Goal: Check status: Check status

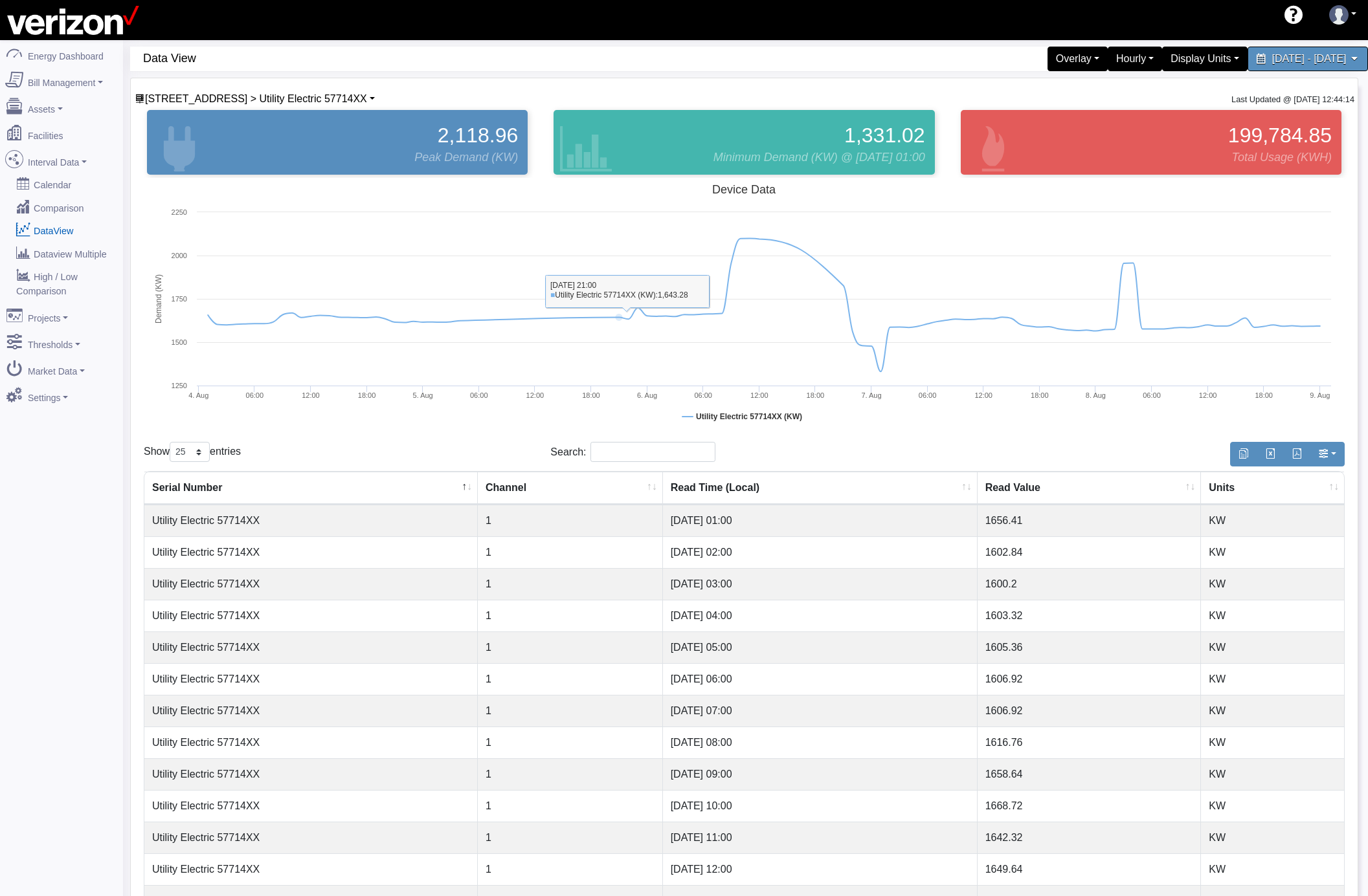
select select "25"
click at [194, 99] on span "[STREET_ADDRESS] > Utility Electric 57714XX" at bounding box center [256, 98] width 222 height 11
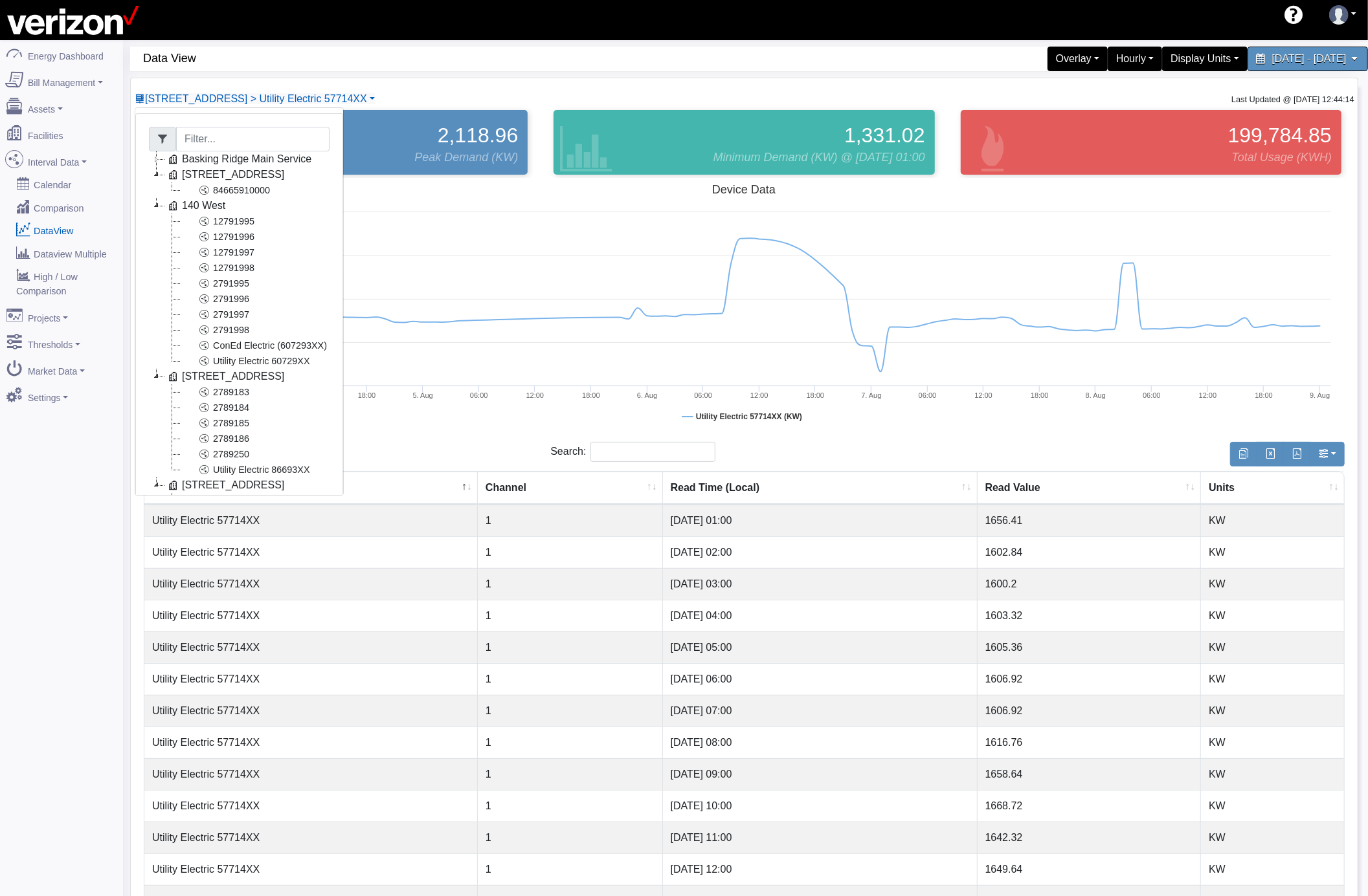
click at [155, 570] on icon at bounding box center [156, 578] width 16 height 16
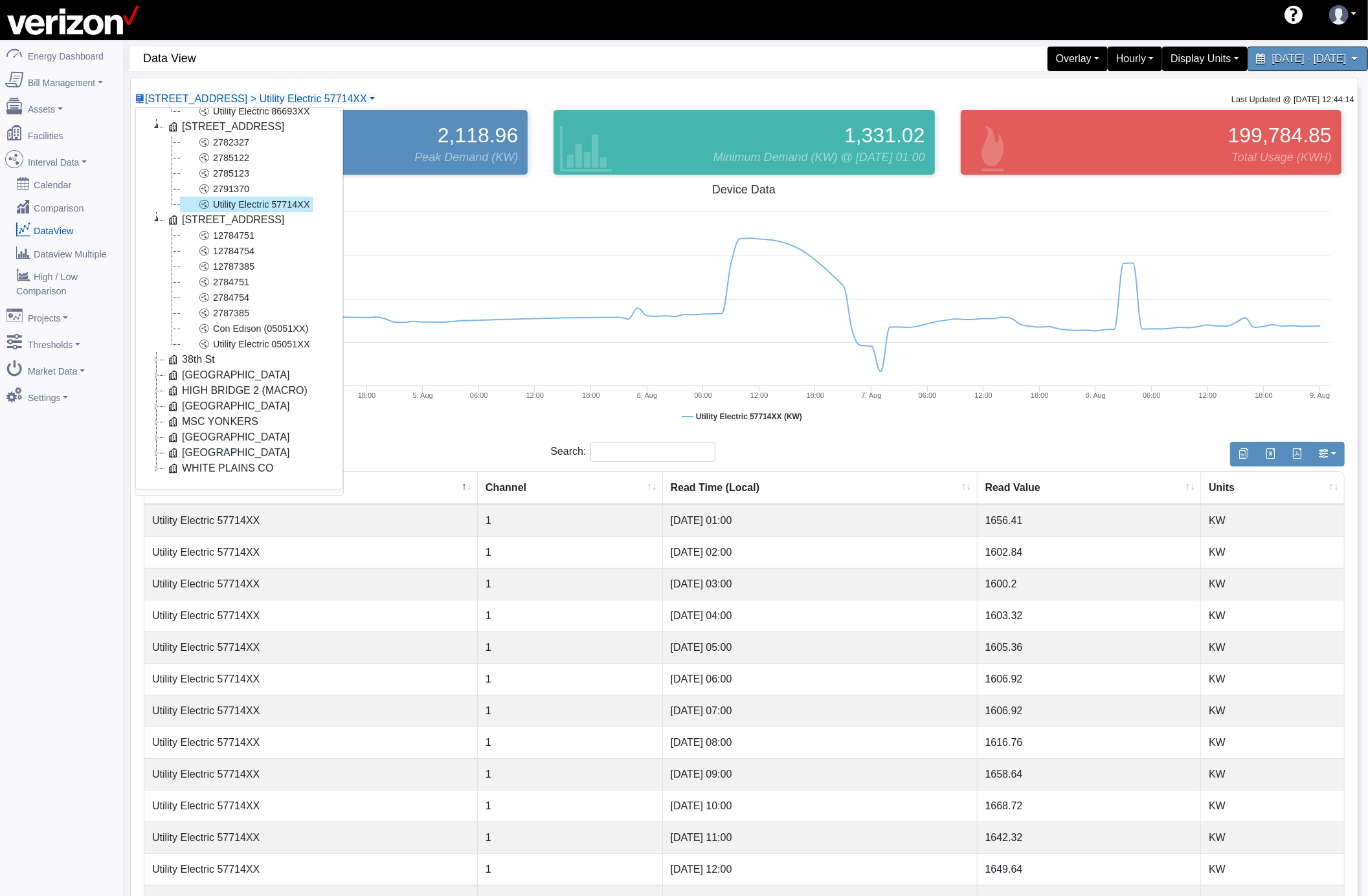
scroll to position [373, 0]
click at [251, 336] on link "Utility Electric 05051XX" at bounding box center [246, 344] width 133 height 16
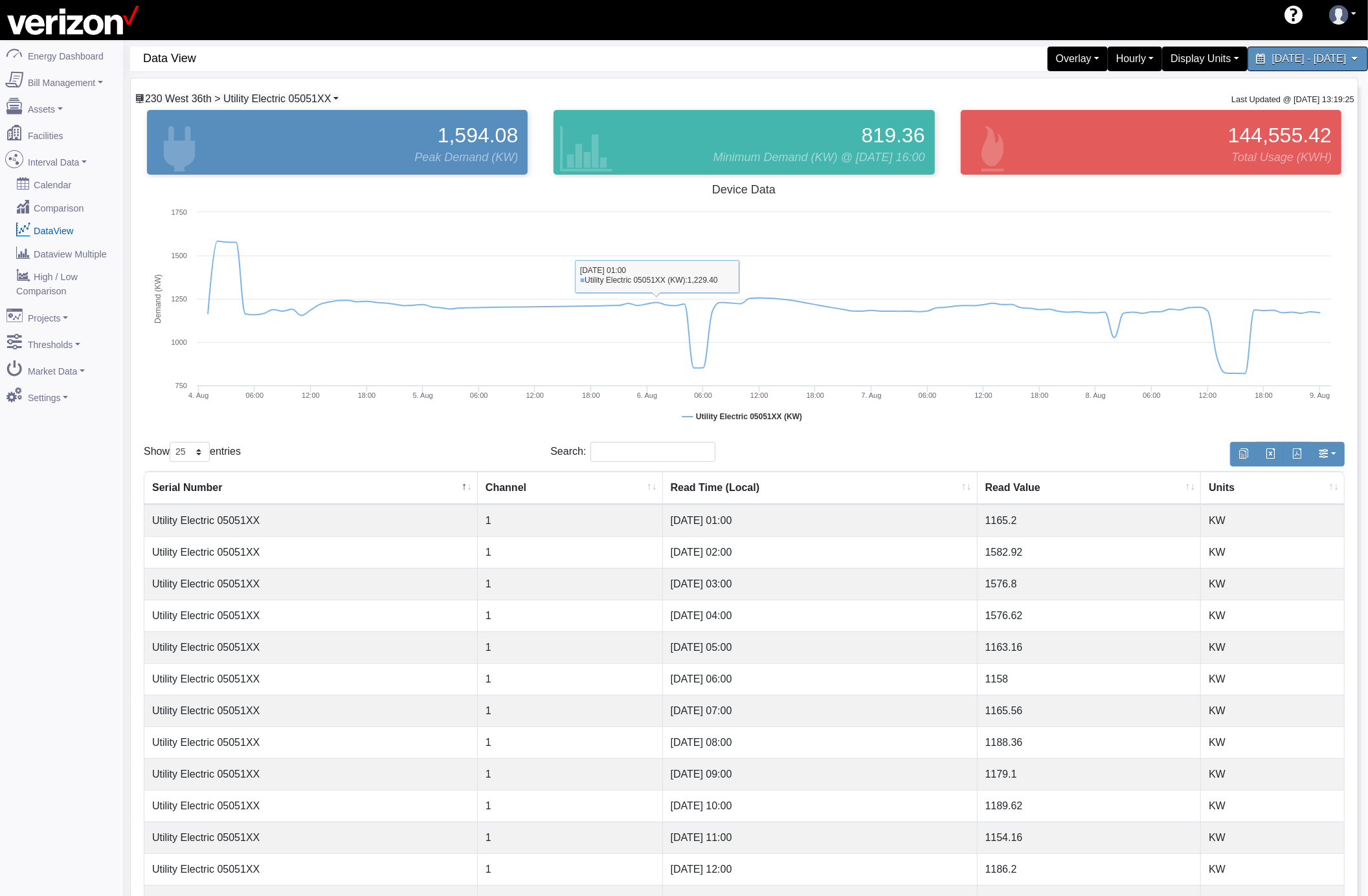
click at [305, 97] on span "230 West 36th > Utility Electric 05051XX" at bounding box center [238, 98] width 186 height 11
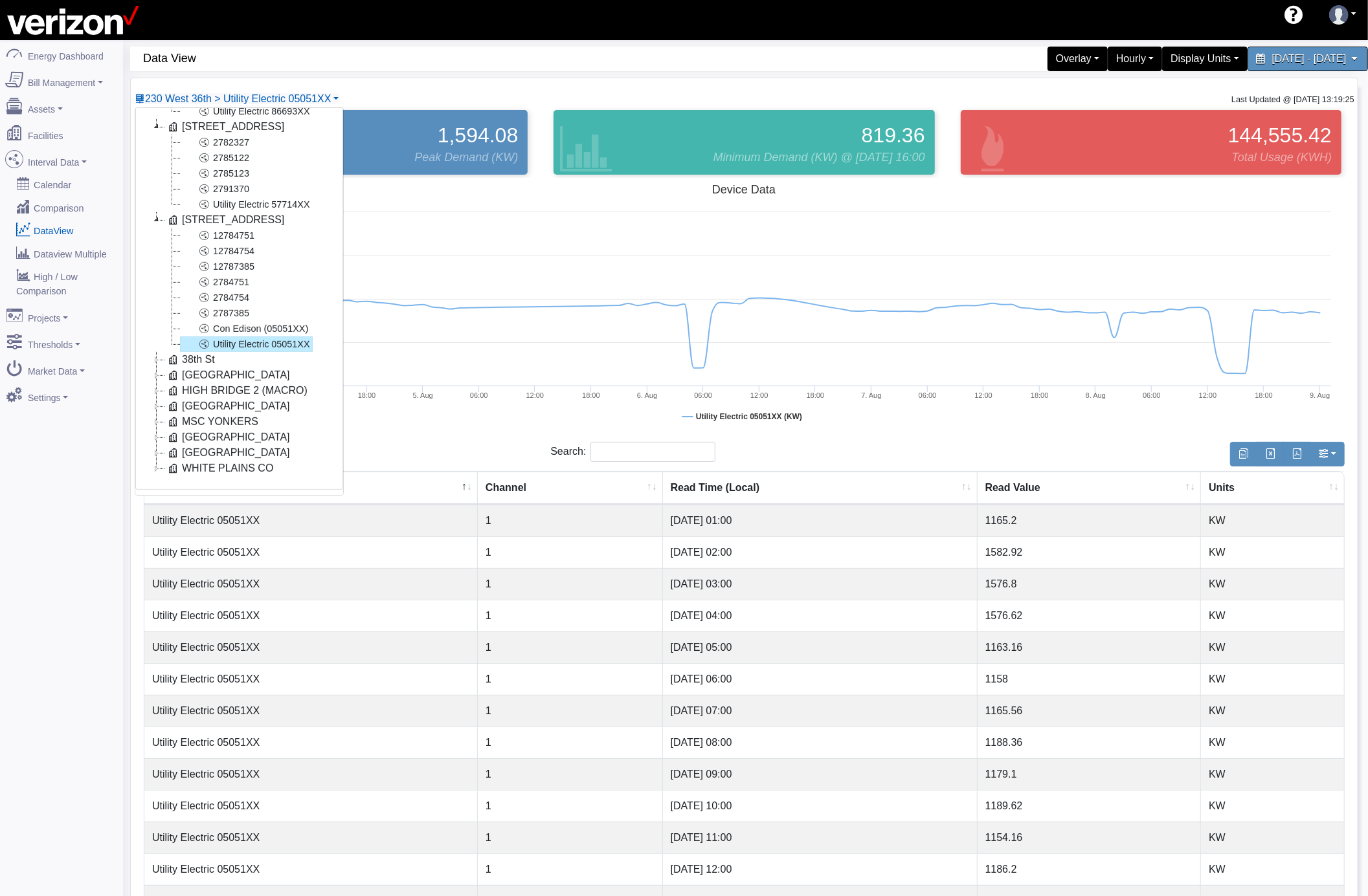
click at [156, 352] on icon at bounding box center [156, 359] width 16 height 16
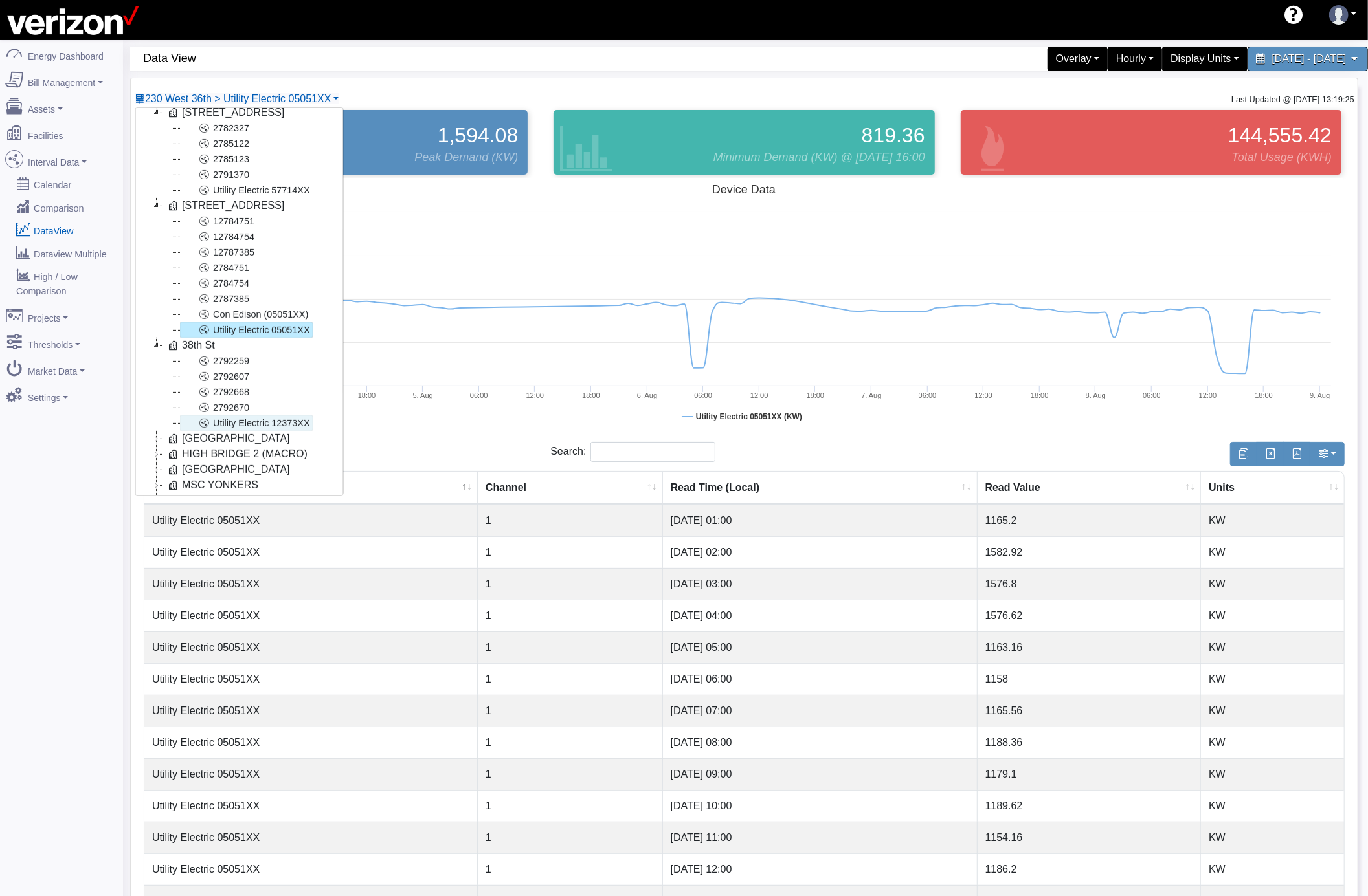
click at [226, 418] on link "Utility Electric 12373XX" at bounding box center [246, 423] width 133 height 16
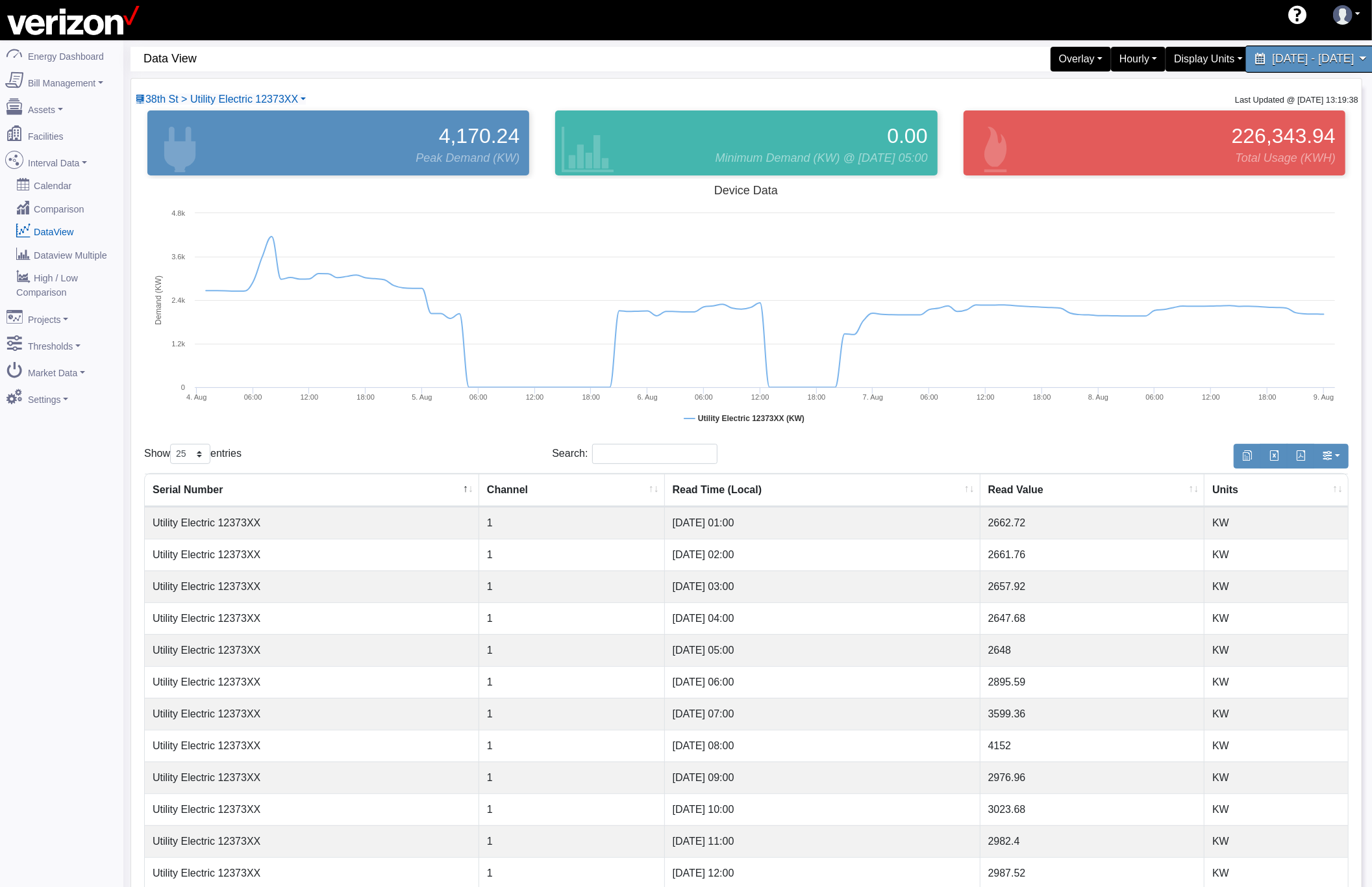
click at [1272, 60] on span "[DATE] - [DATE]" at bounding box center [1313, 58] width 82 height 12
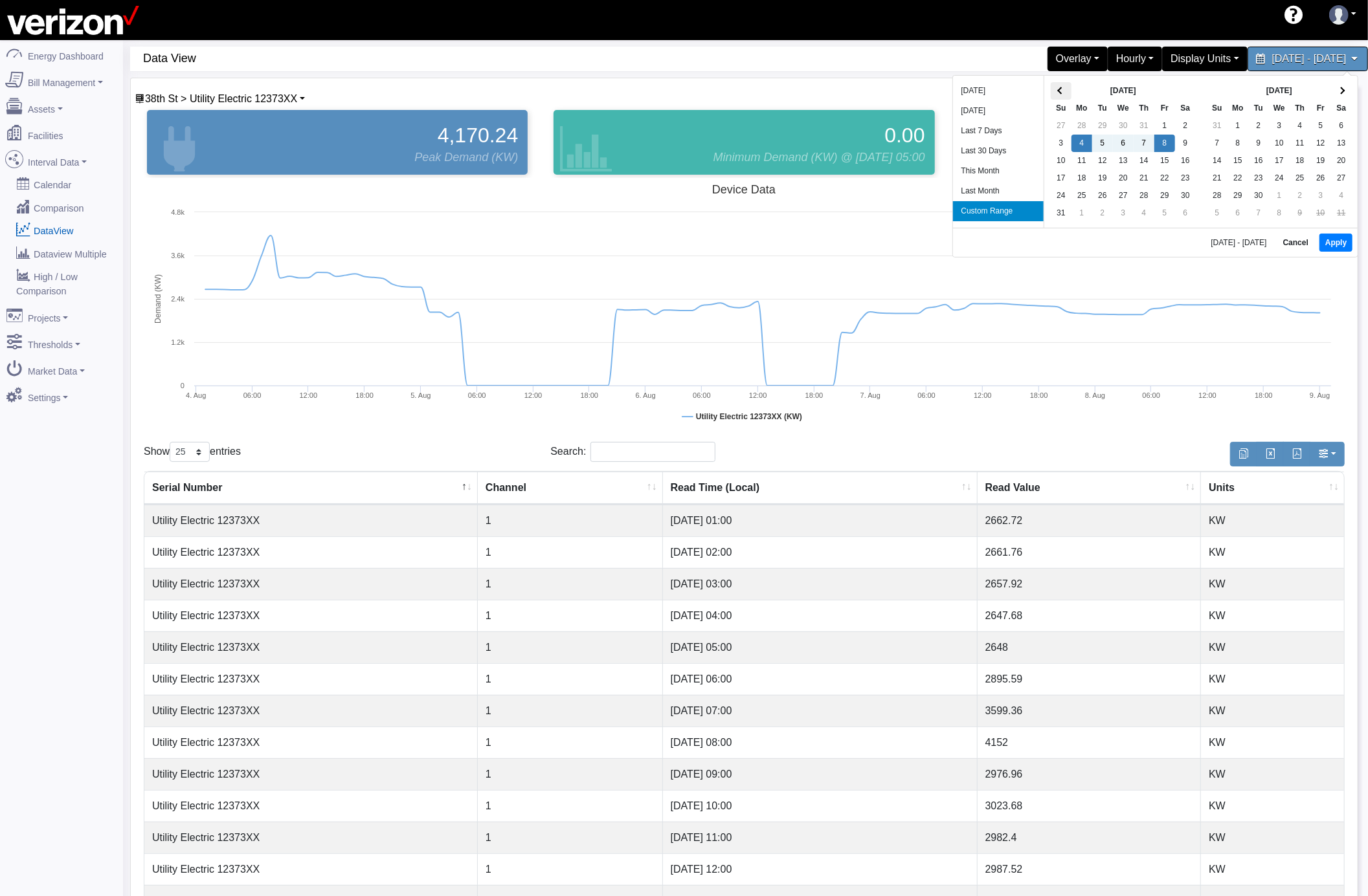
click at [1057, 95] on th at bounding box center [1060, 91] width 20 height 17
click at [1331, 242] on button "Apply" at bounding box center [1345, 244] width 33 height 18
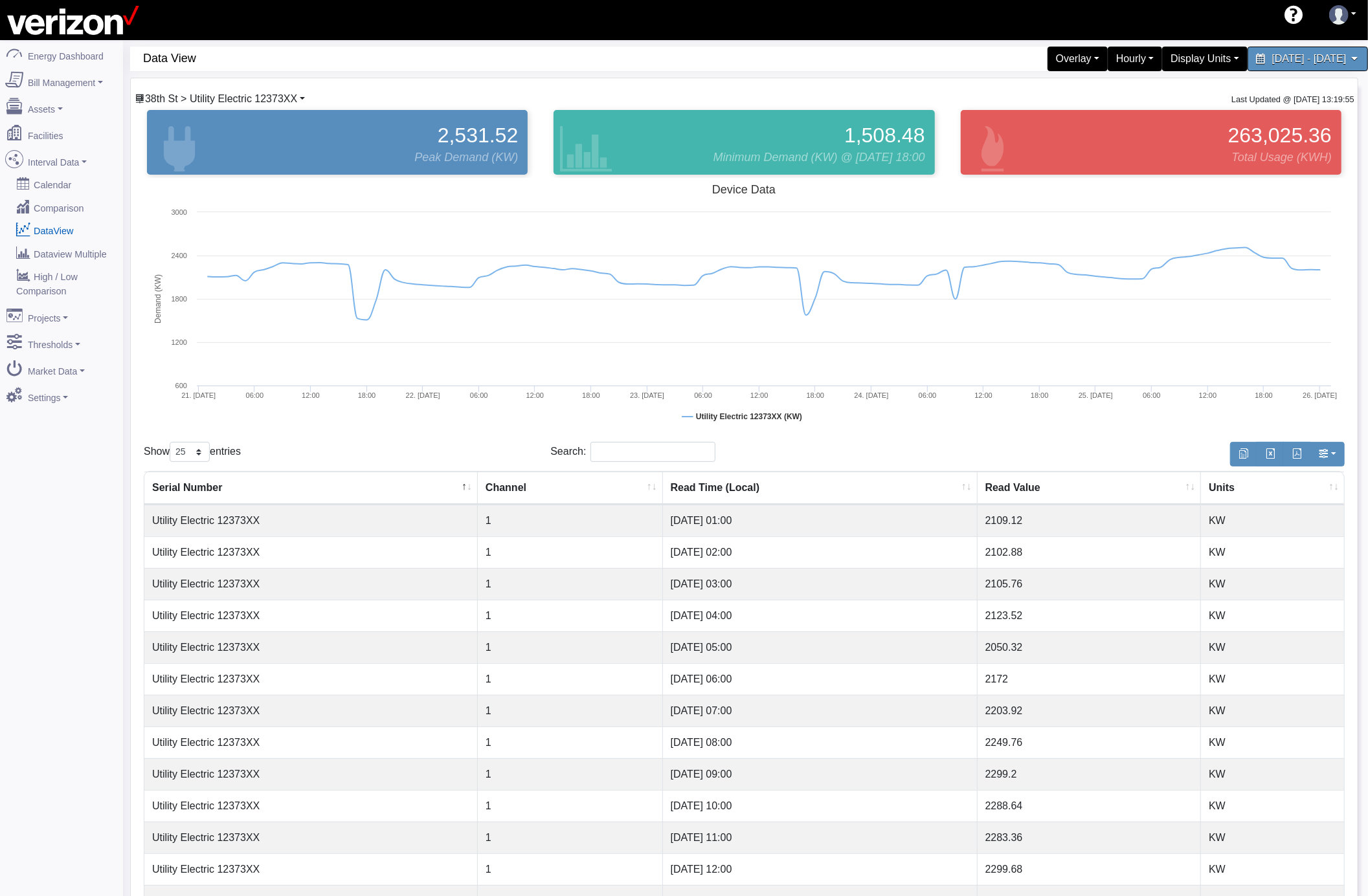
click at [291, 97] on span "38th St > Utility Electric 12373XX" at bounding box center [221, 98] width 152 height 11
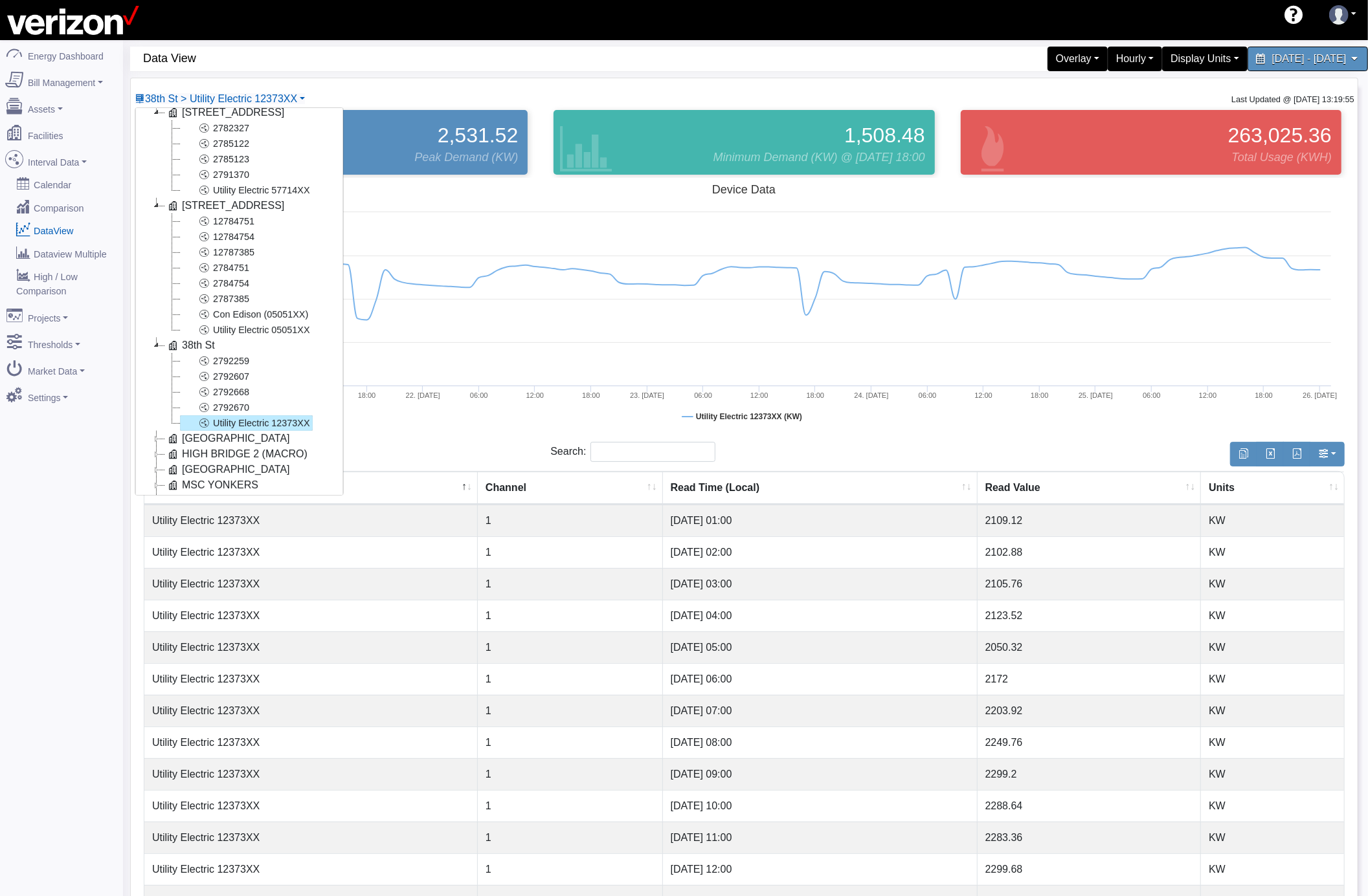
click at [150, 438] on icon at bounding box center [156, 438] width 16 height 16
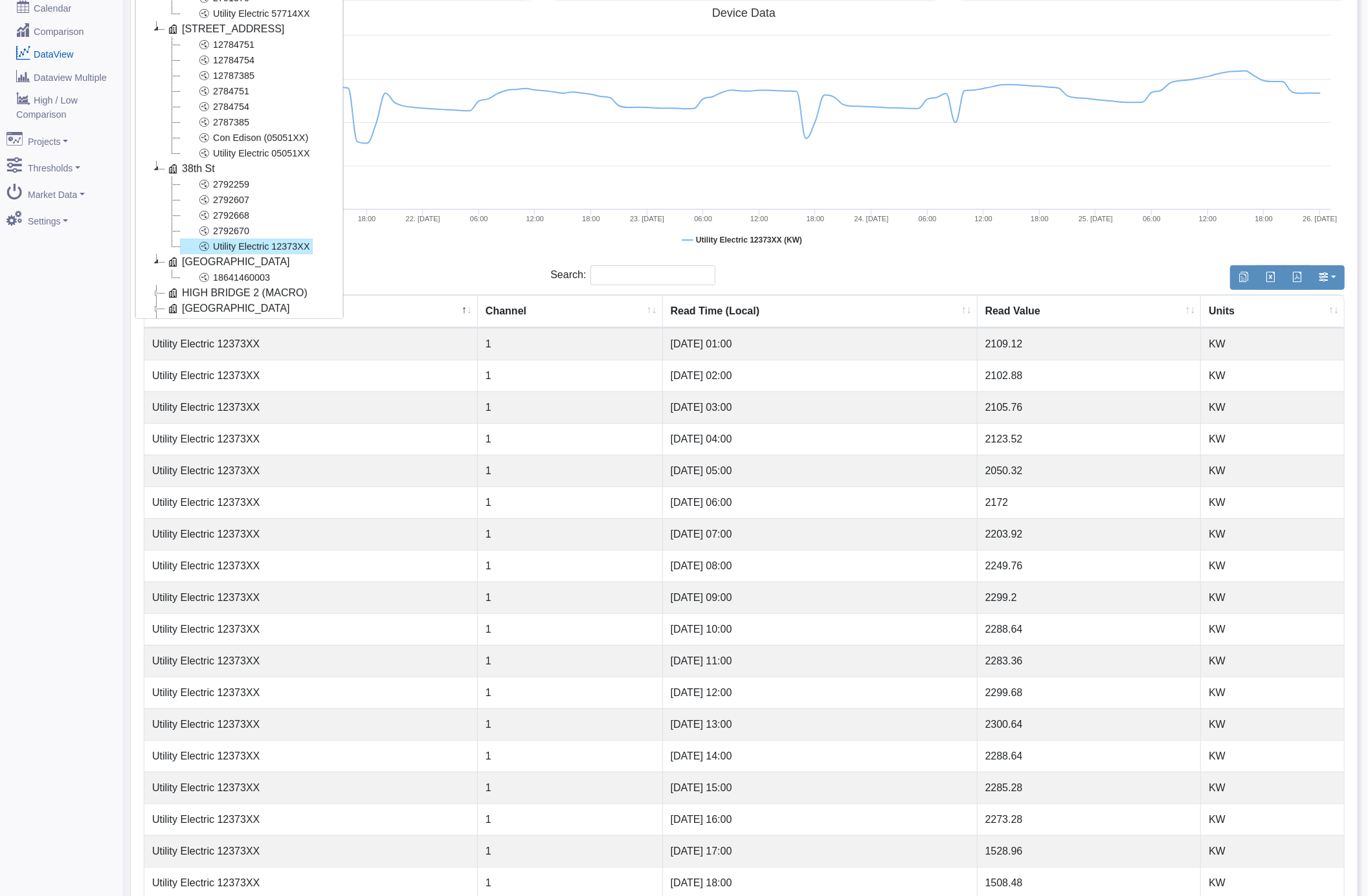
scroll to position [259, 0]
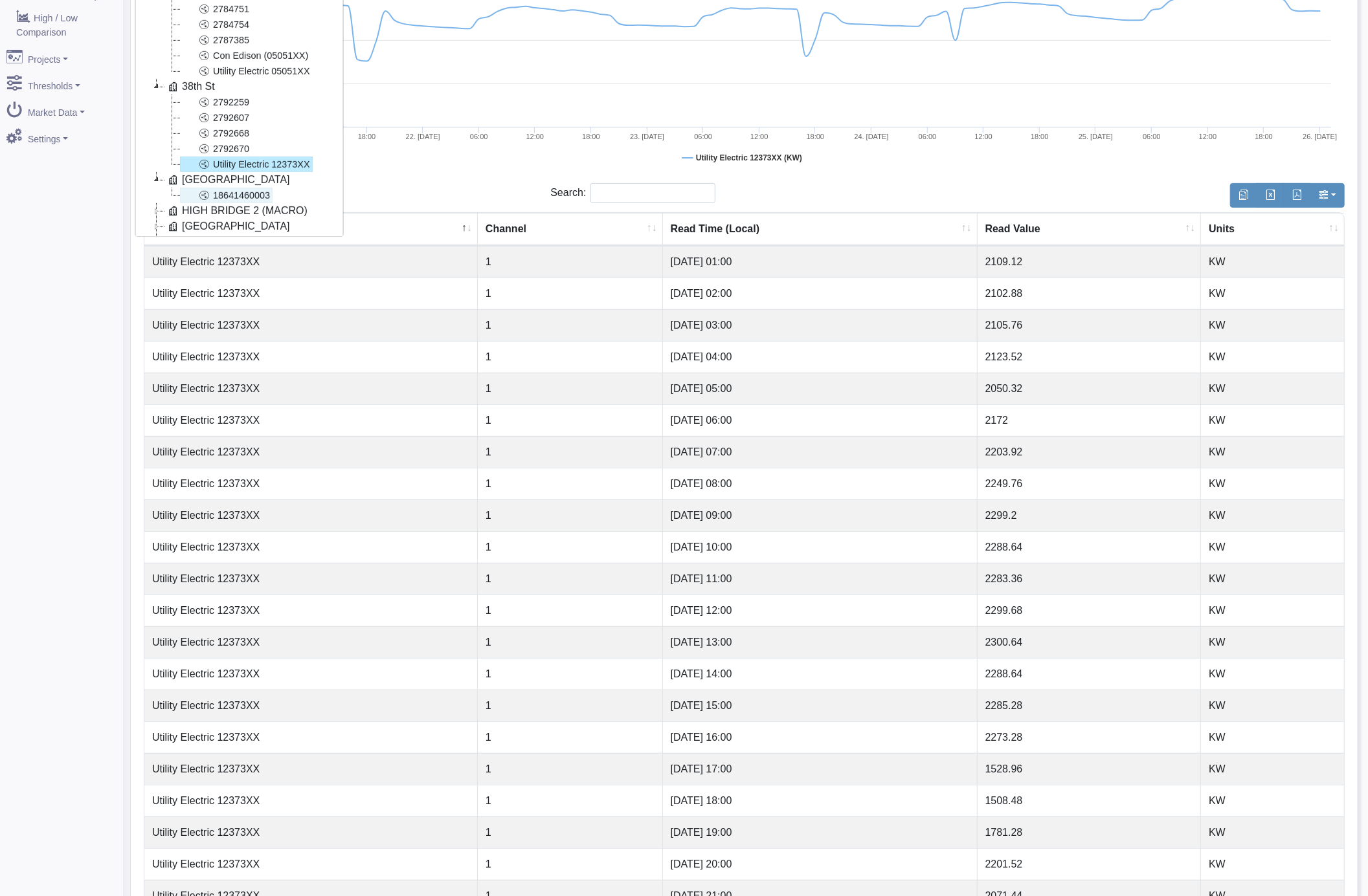
click at [224, 189] on link "18641460003" at bounding box center [225, 195] width 92 height 16
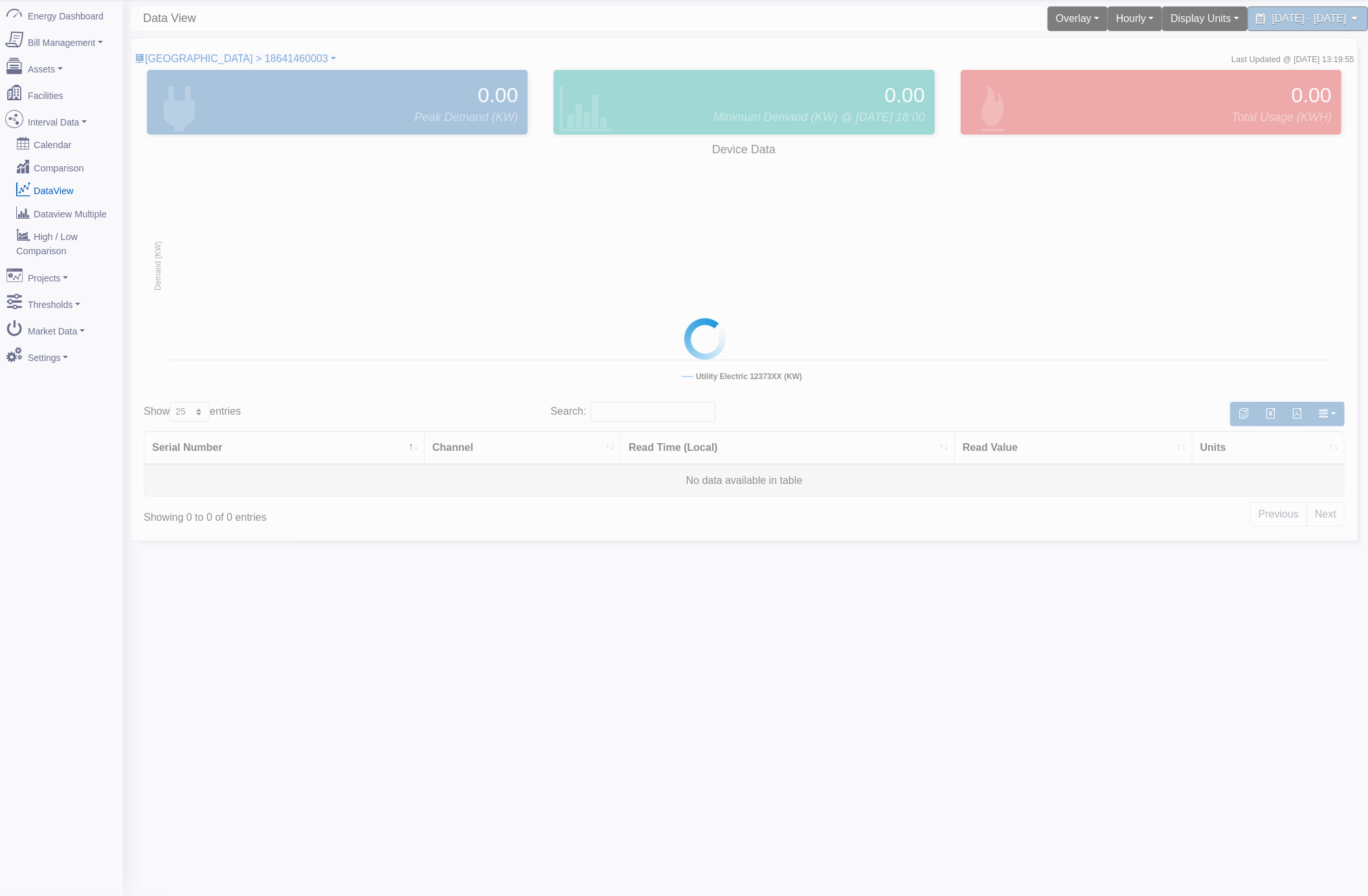
scroll to position [40, 0]
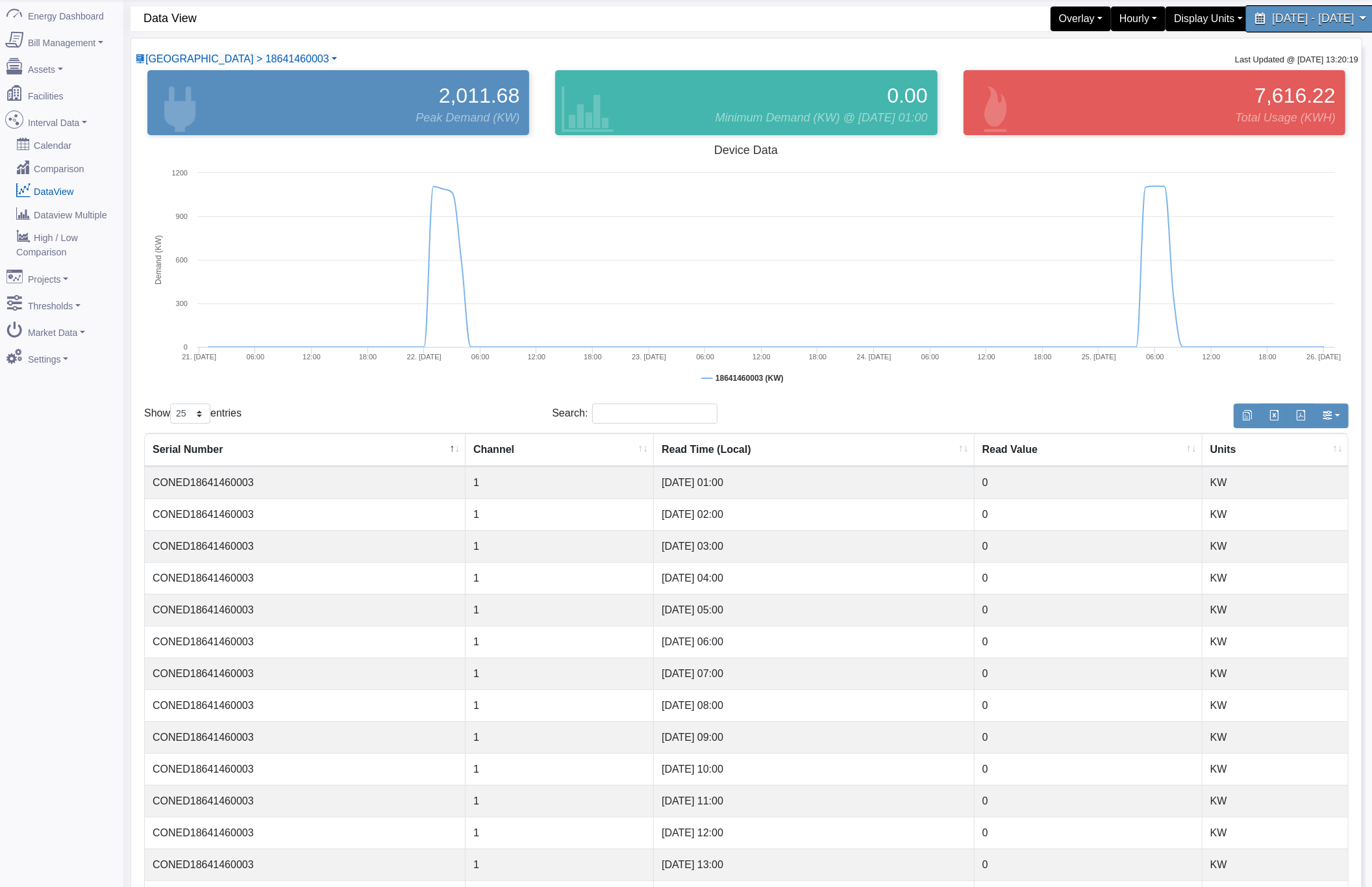
click at [1272, 19] on span "[DATE] - [DATE]" at bounding box center [1313, 18] width 82 height 12
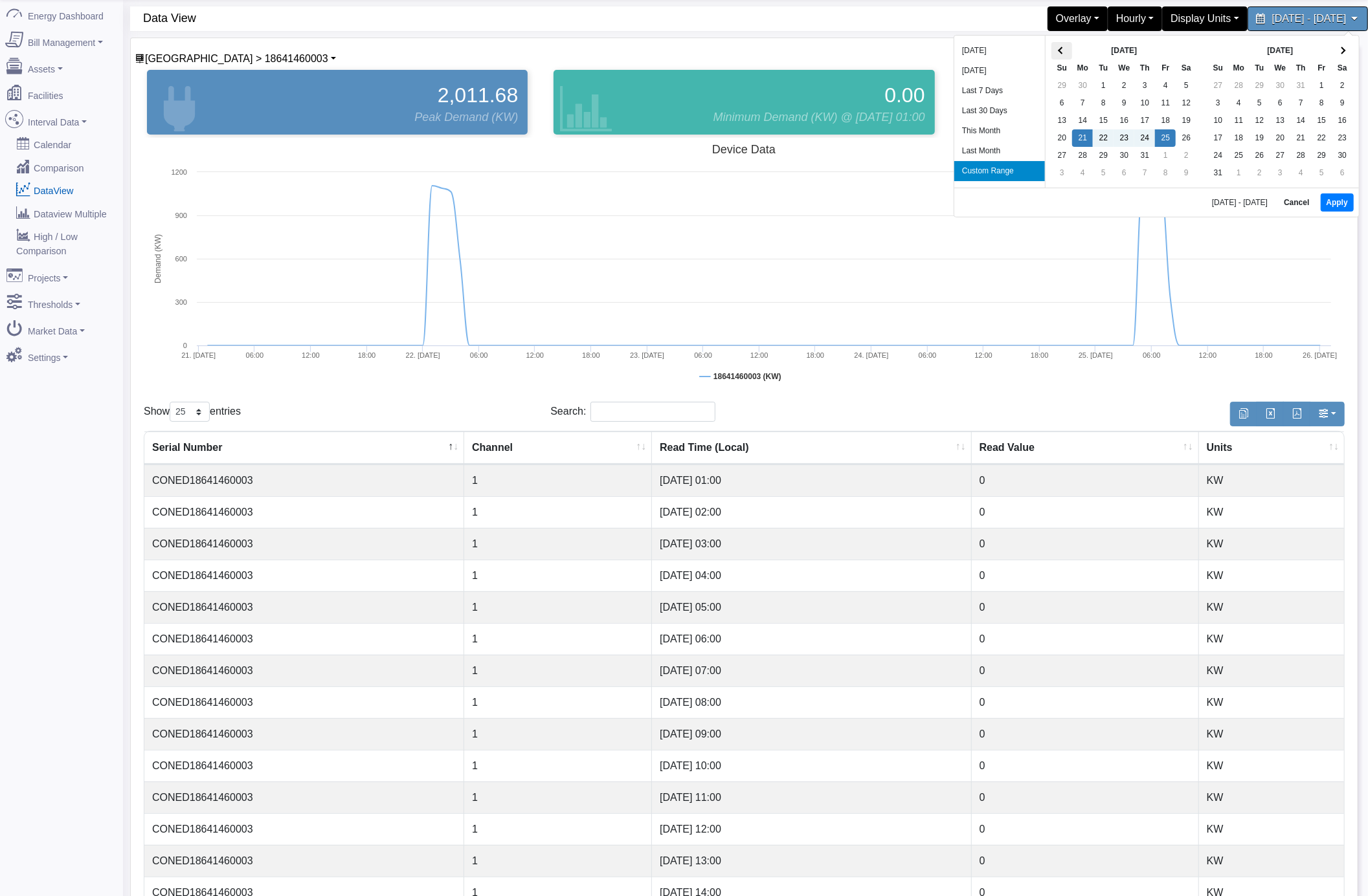
click at [1059, 48] on th at bounding box center [1061, 51] width 20 height 17
click at [1347, 203] on button "Apply" at bounding box center [1345, 204] width 33 height 18
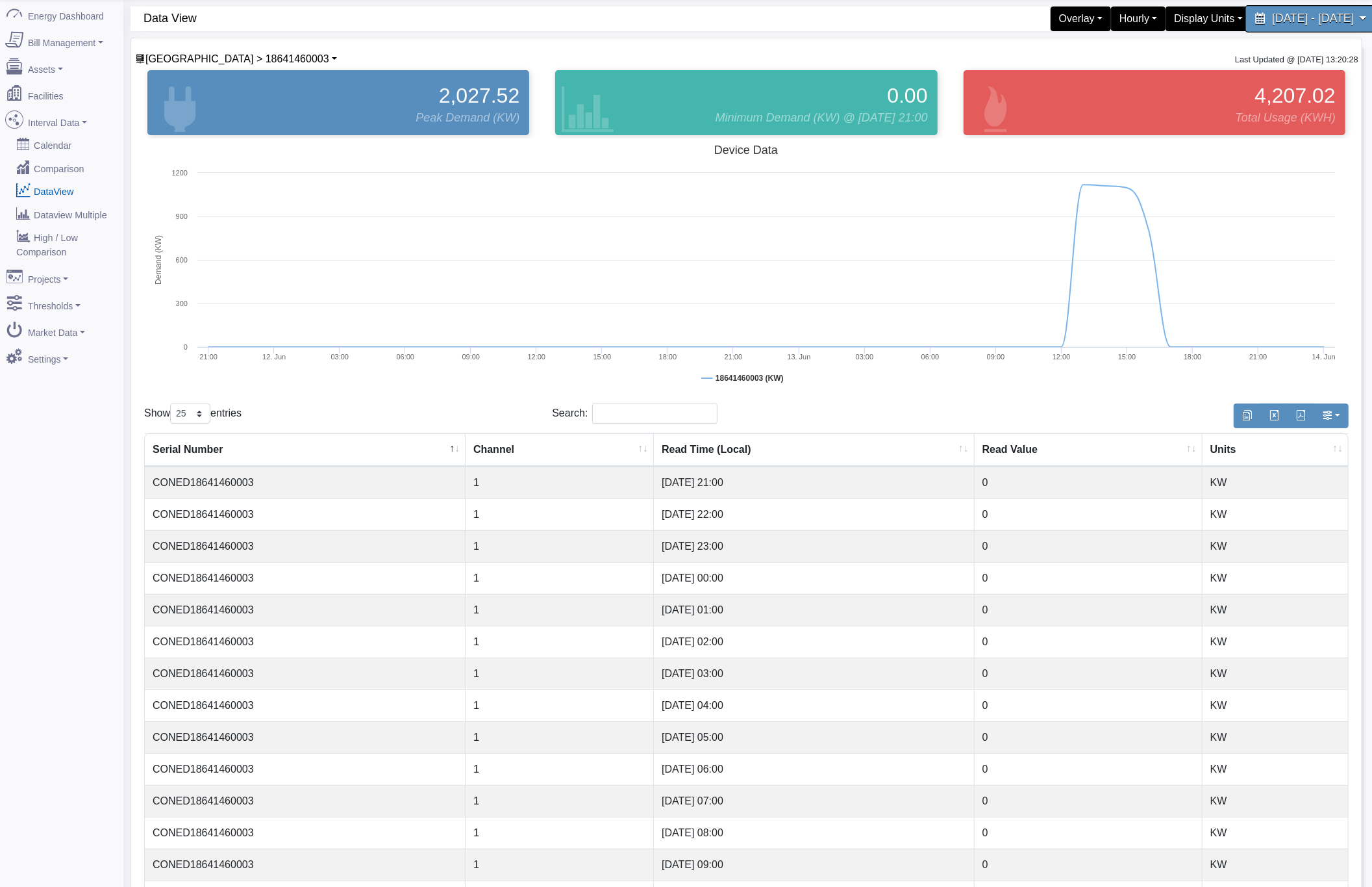
click at [1272, 21] on span "[DATE] - [DATE]" at bounding box center [1313, 18] width 82 height 12
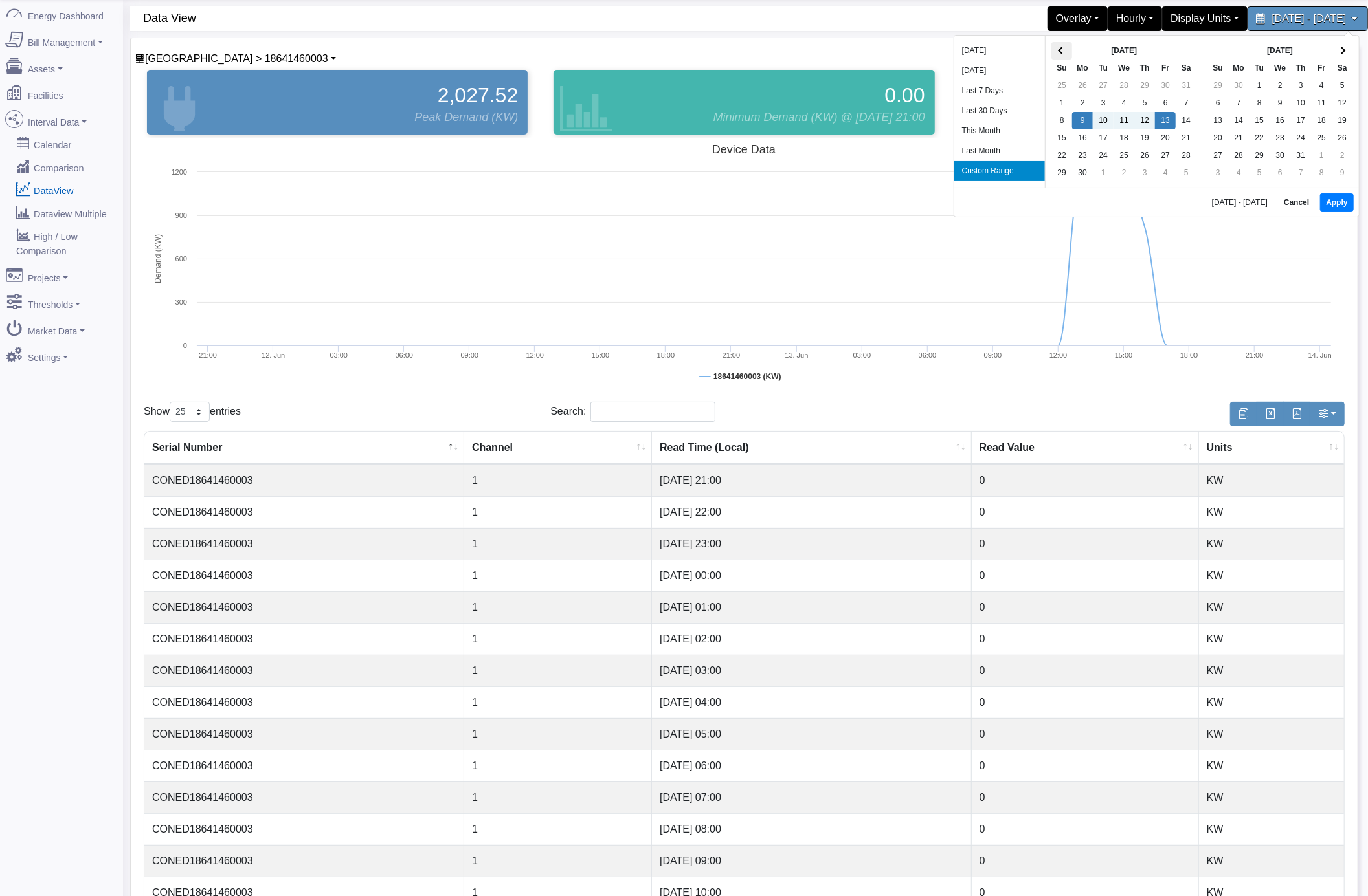
click at [1059, 50] on span at bounding box center [1062, 51] width 7 height 7
click at [1332, 202] on button "Apply" at bounding box center [1345, 204] width 33 height 18
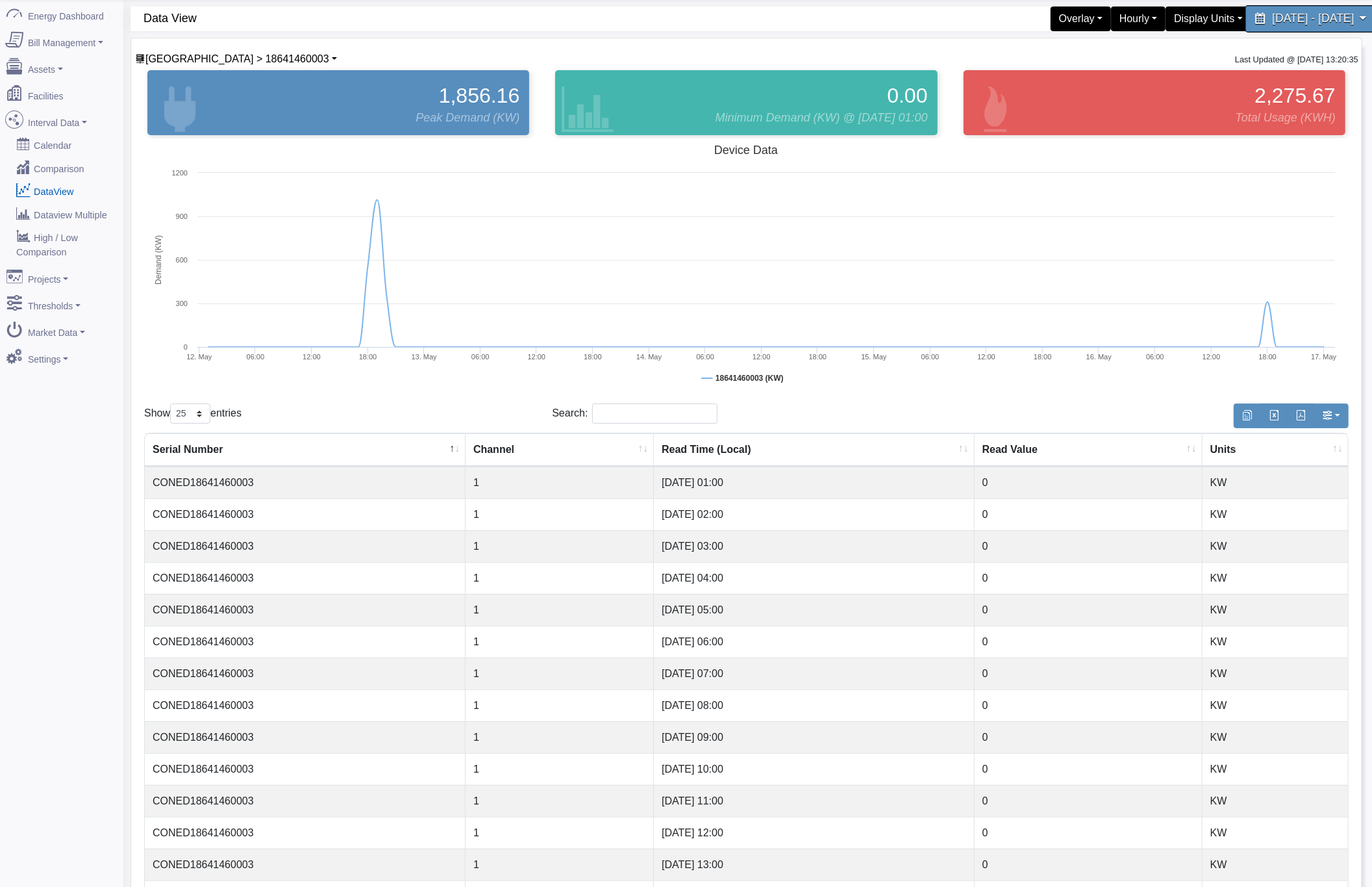
click at [1272, 19] on span "[DATE] - [DATE]" at bounding box center [1313, 18] width 82 height 12
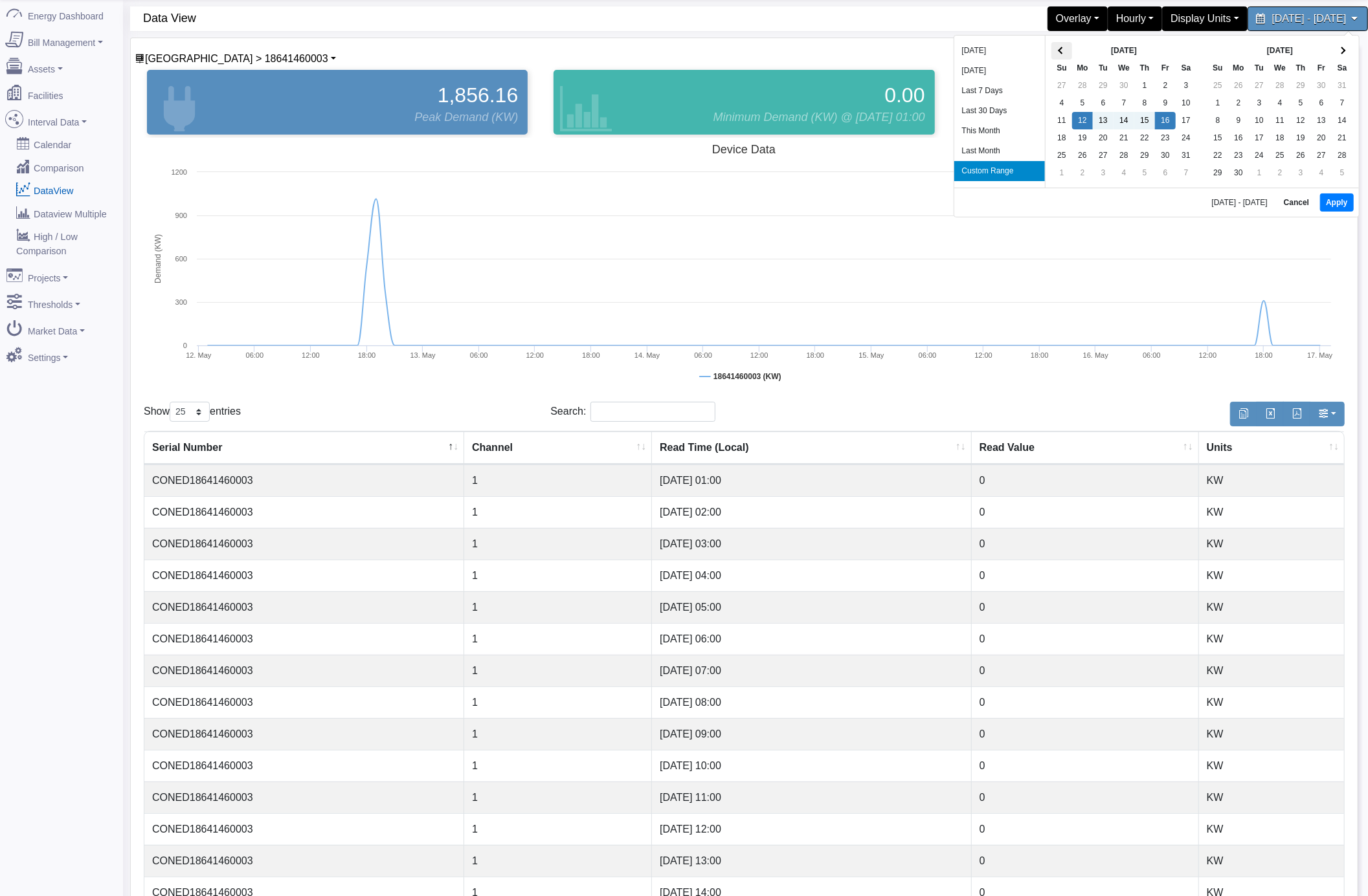
click at [1062, 55] on span at bounding box center [1061, 51] width 7 height 7
click at [1350, 205] on button "Apply" at bounding box center [1345, 204] width 33 height 18
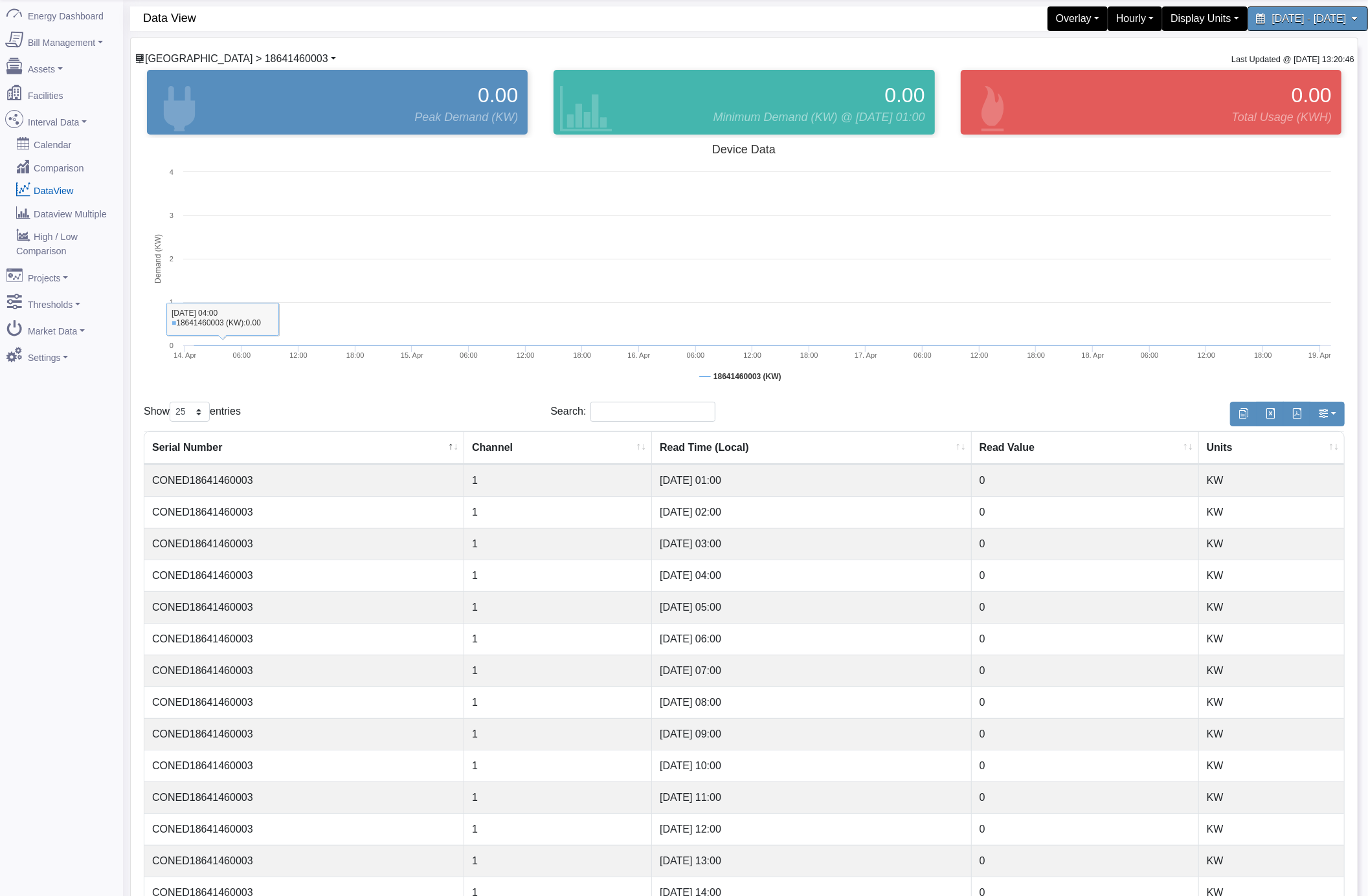
click at [238, 63] on span "[GEOGRAPHIC_DATA] > 18641460003" at bounding box center [237, 58] width 183 height 11
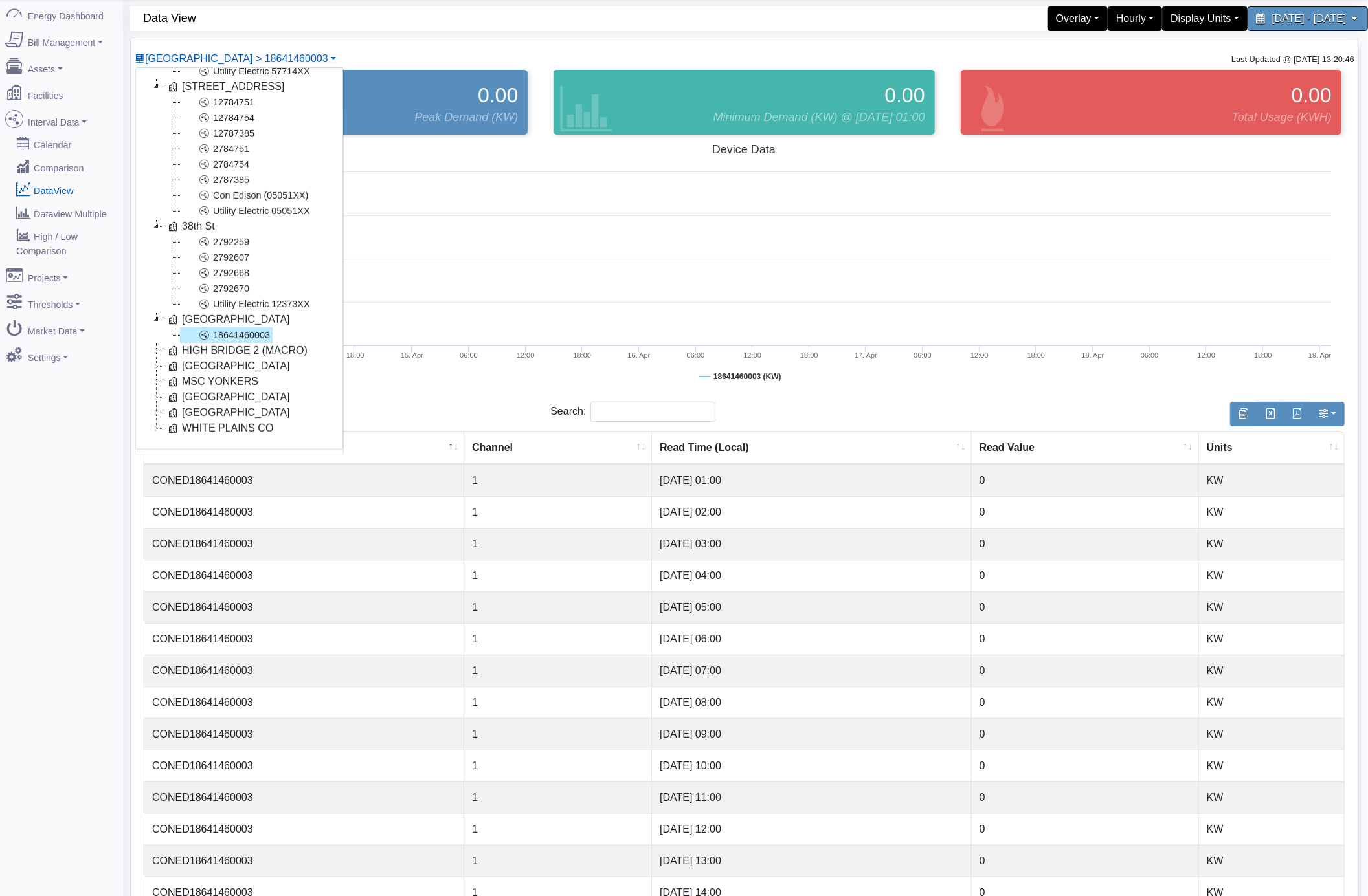
scroll to position [466, 0]
click at [156, 343] on icon at bounding box center [156, 350] width 16 height 16
click at [257, 339] on link "HIGH BRIDGE 2 (MACRO)" at bounding box center [237, 336] width 145 height 16
click at [249, 355] on link "76711730002" at bounding box center [225, 352] width 92 height 16
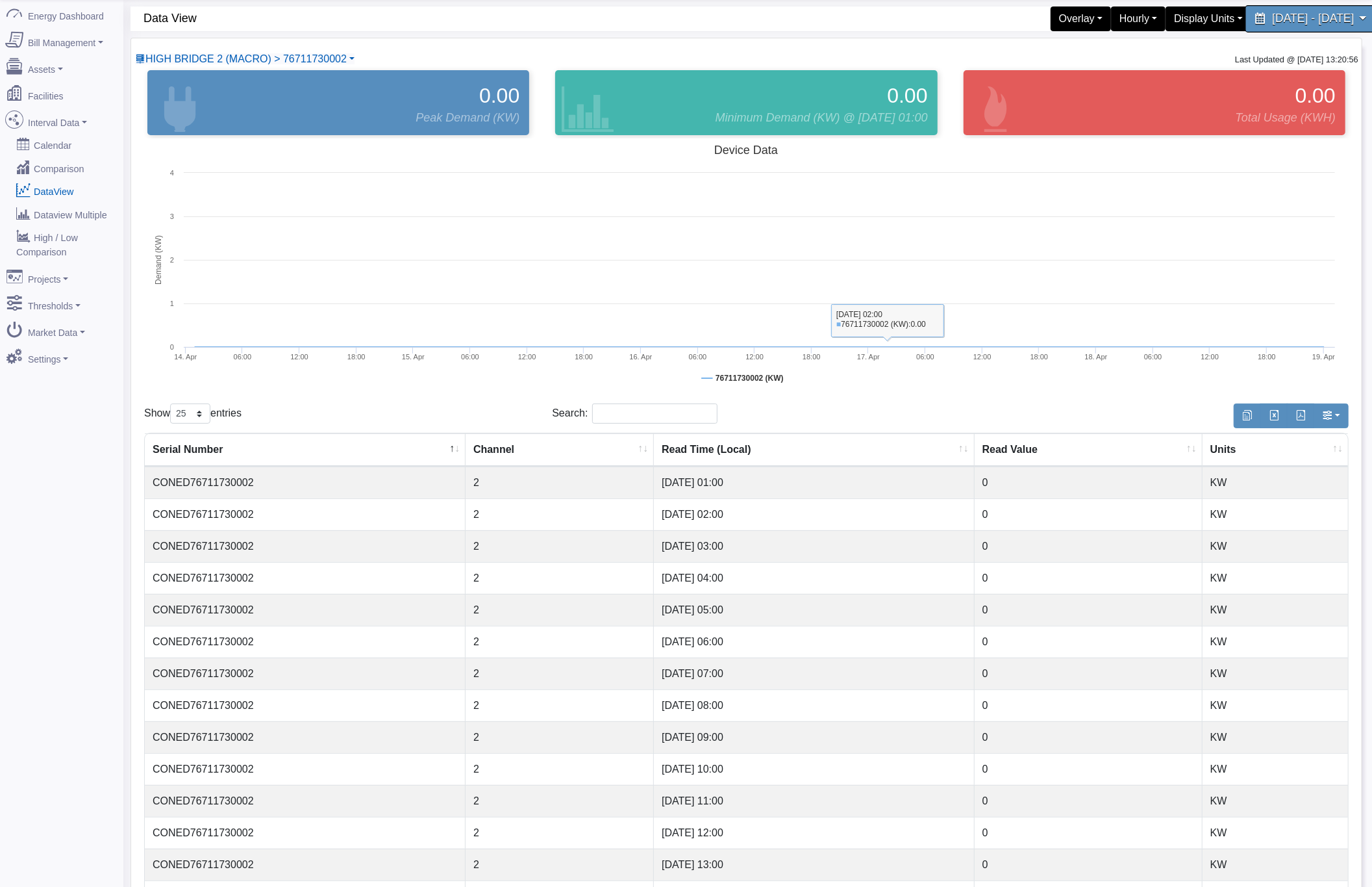
click at [1272, 16] on span "[DATE] - [DATE]" at bounding box center [1313, 18] width 82 height 12
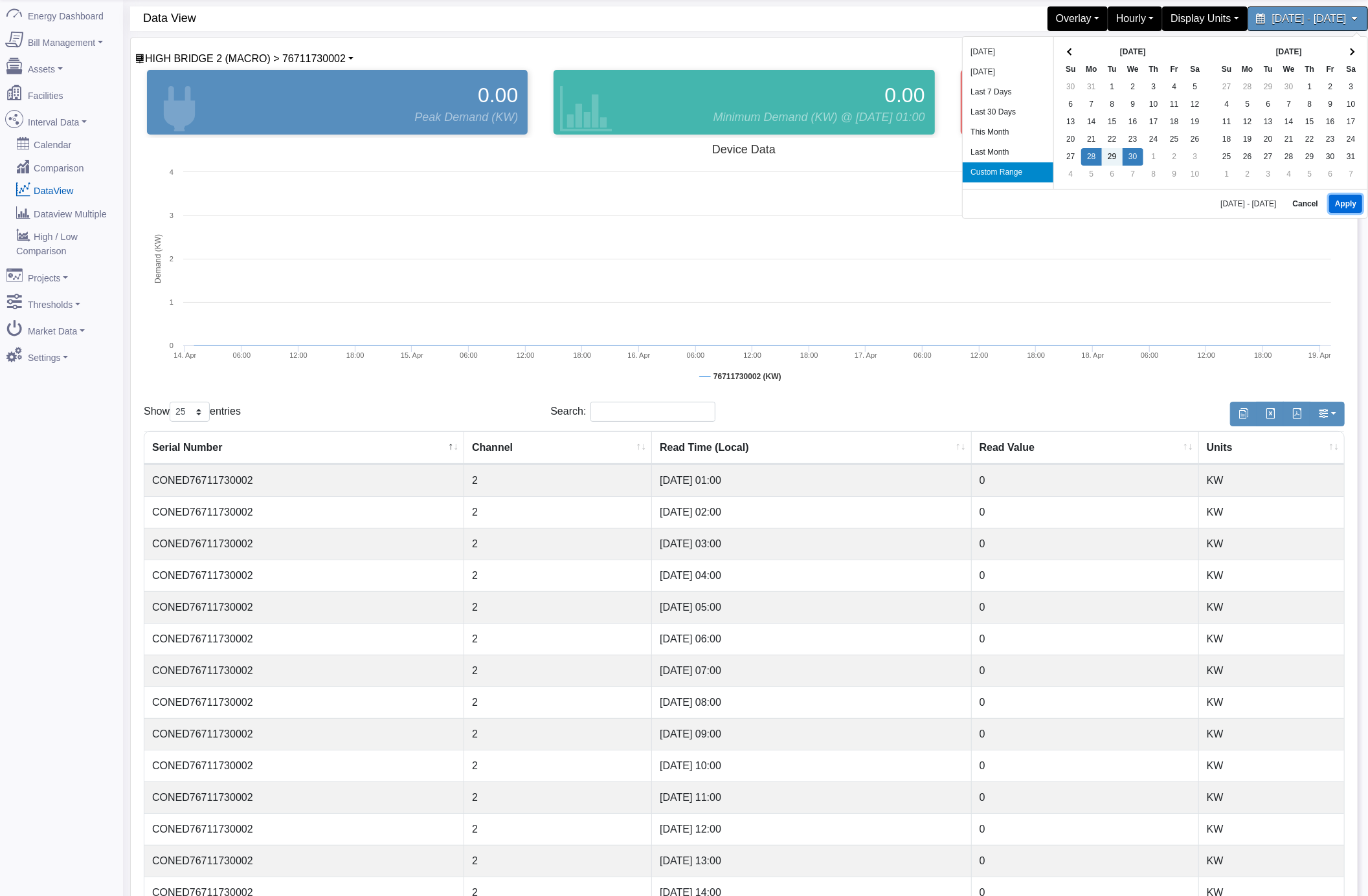
click at [1341, 208] on button "Apply" at bounding box center [1345, 204] width 33 height 18
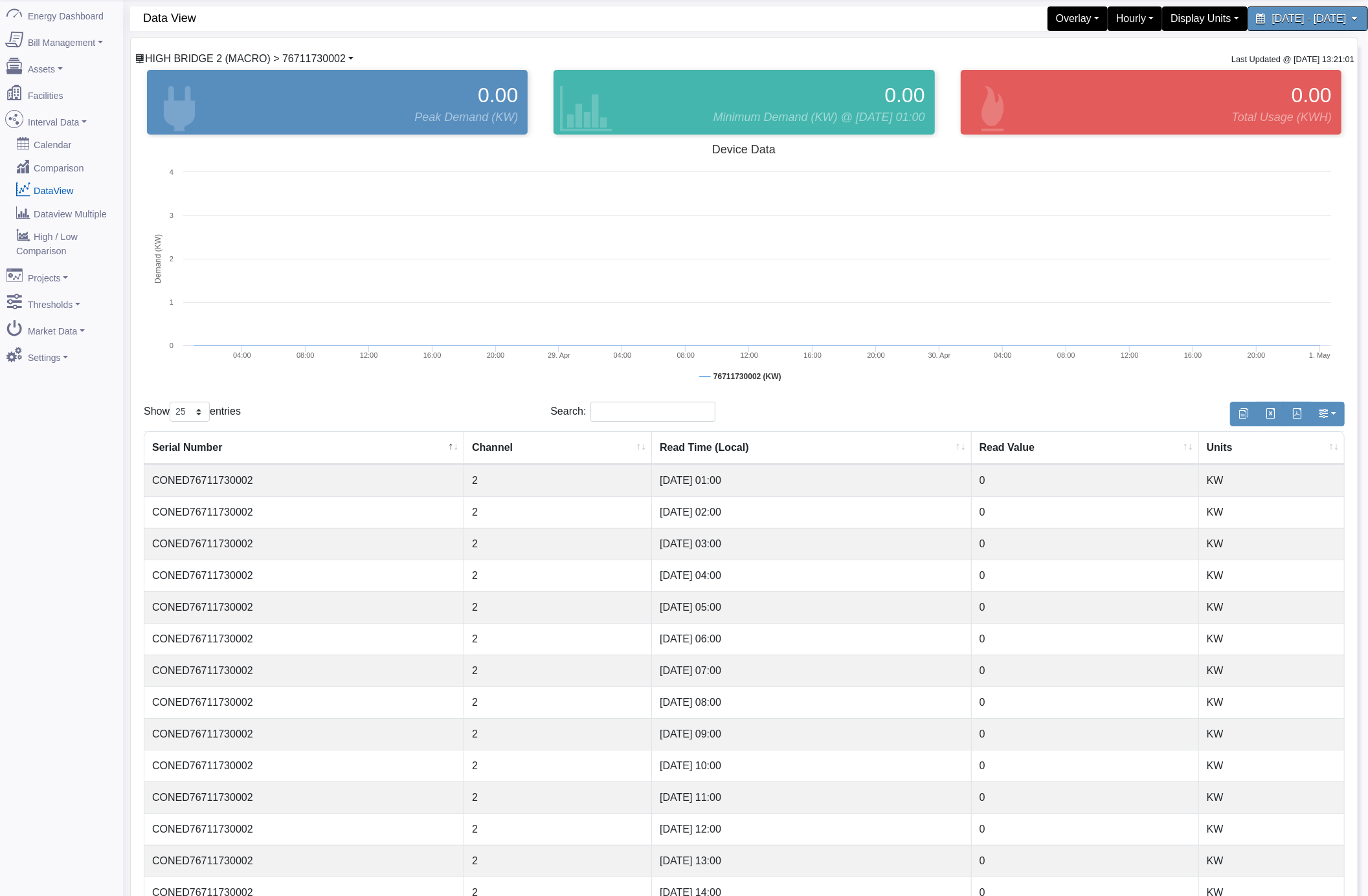
click at [211, 57] on span "HIGH BRIDGE 2 (MACRO) > 76711730002" at bounding box center [246, 58] width 201 height 11
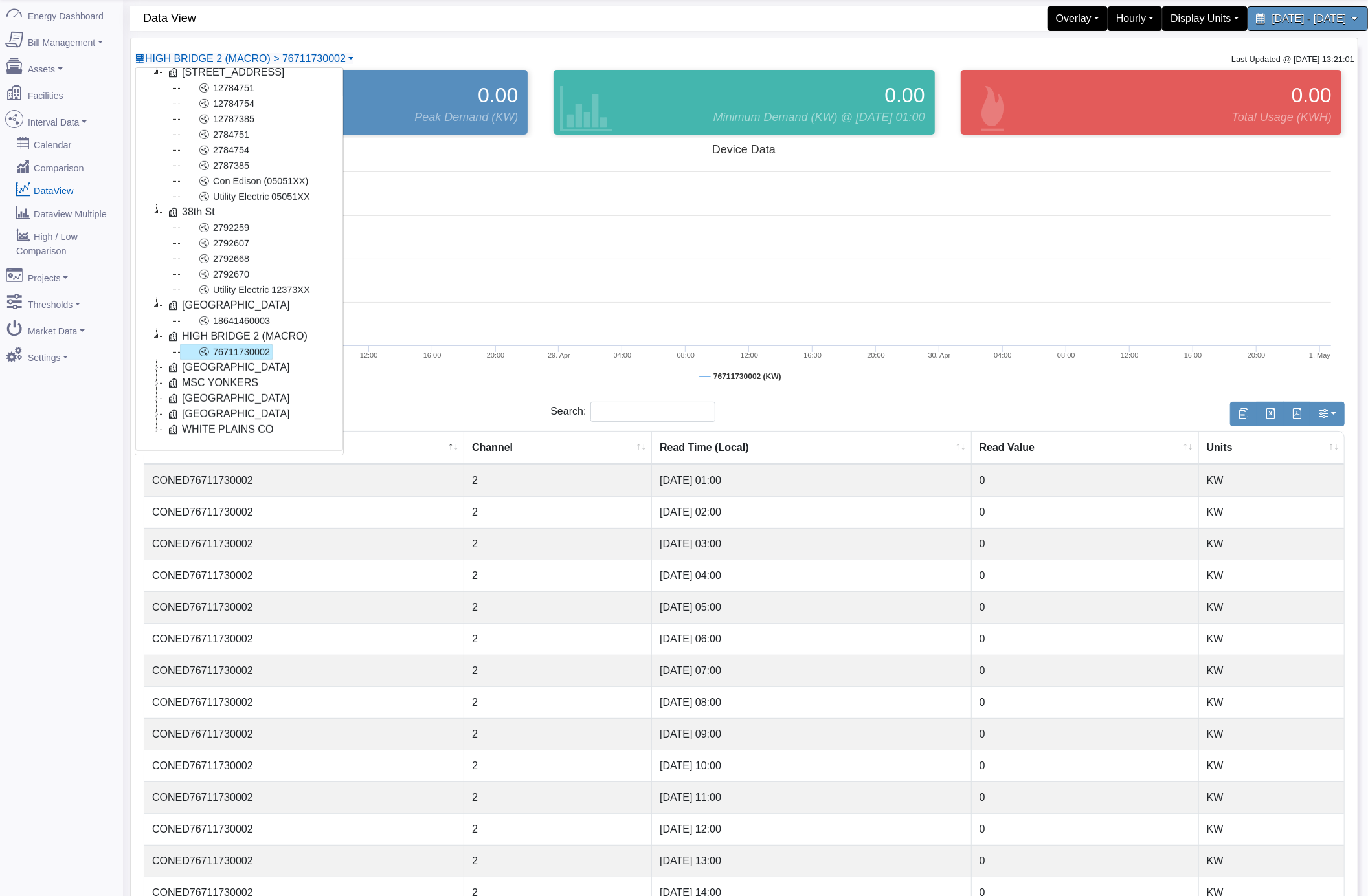
click at [154, 366] on icon at bounding box center [156, 367] width 16 height 16
click at [257, 418] on link "Utility Electric 78806XX" at bounding box center [246, 414] width 133 height 16
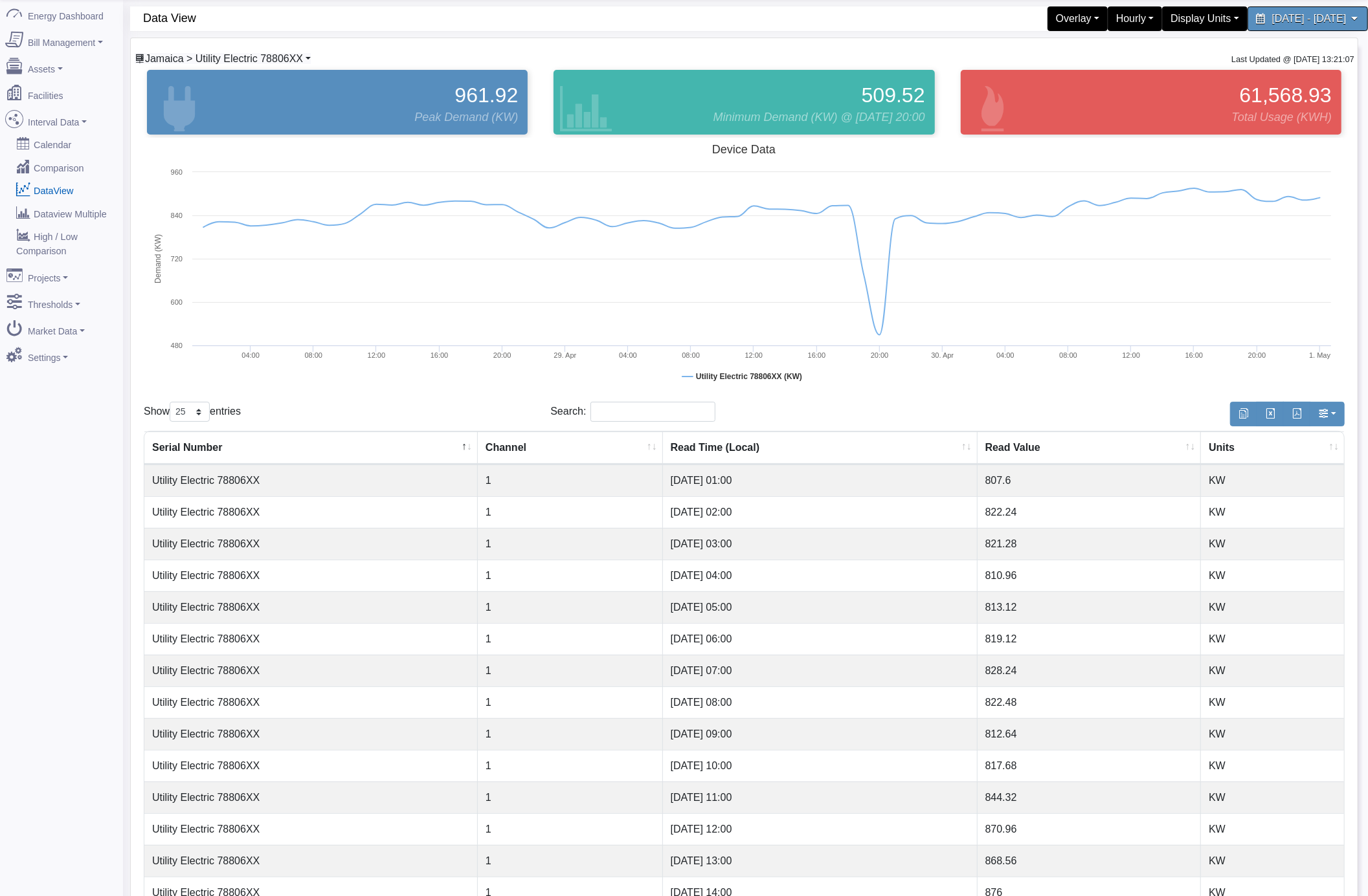
click at [286, 64] on span "Jamaica > Utility Electric 78806XX" at bounding box center [224, 58] width 158 height 11
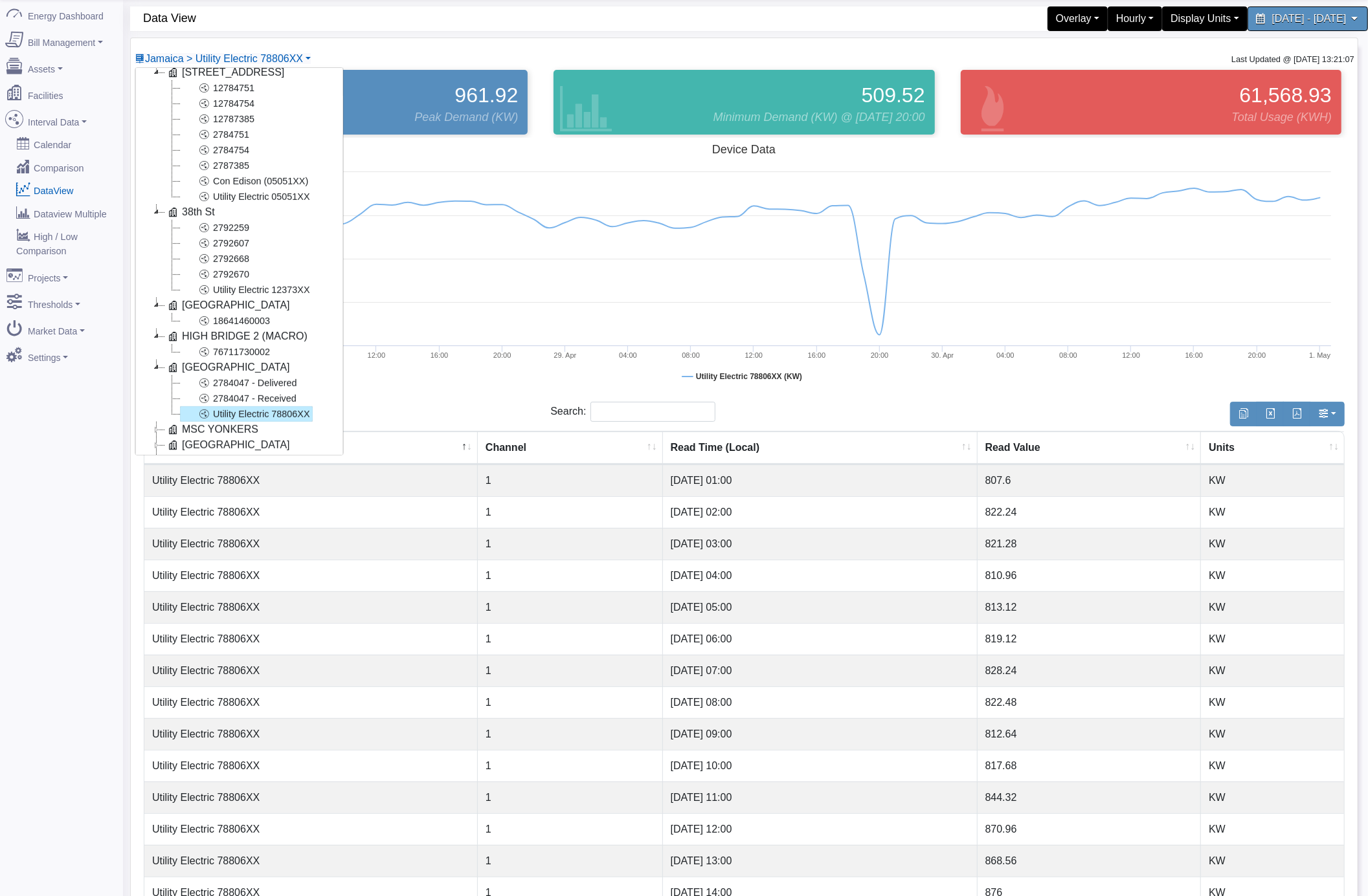
scroll to position [528, 0]
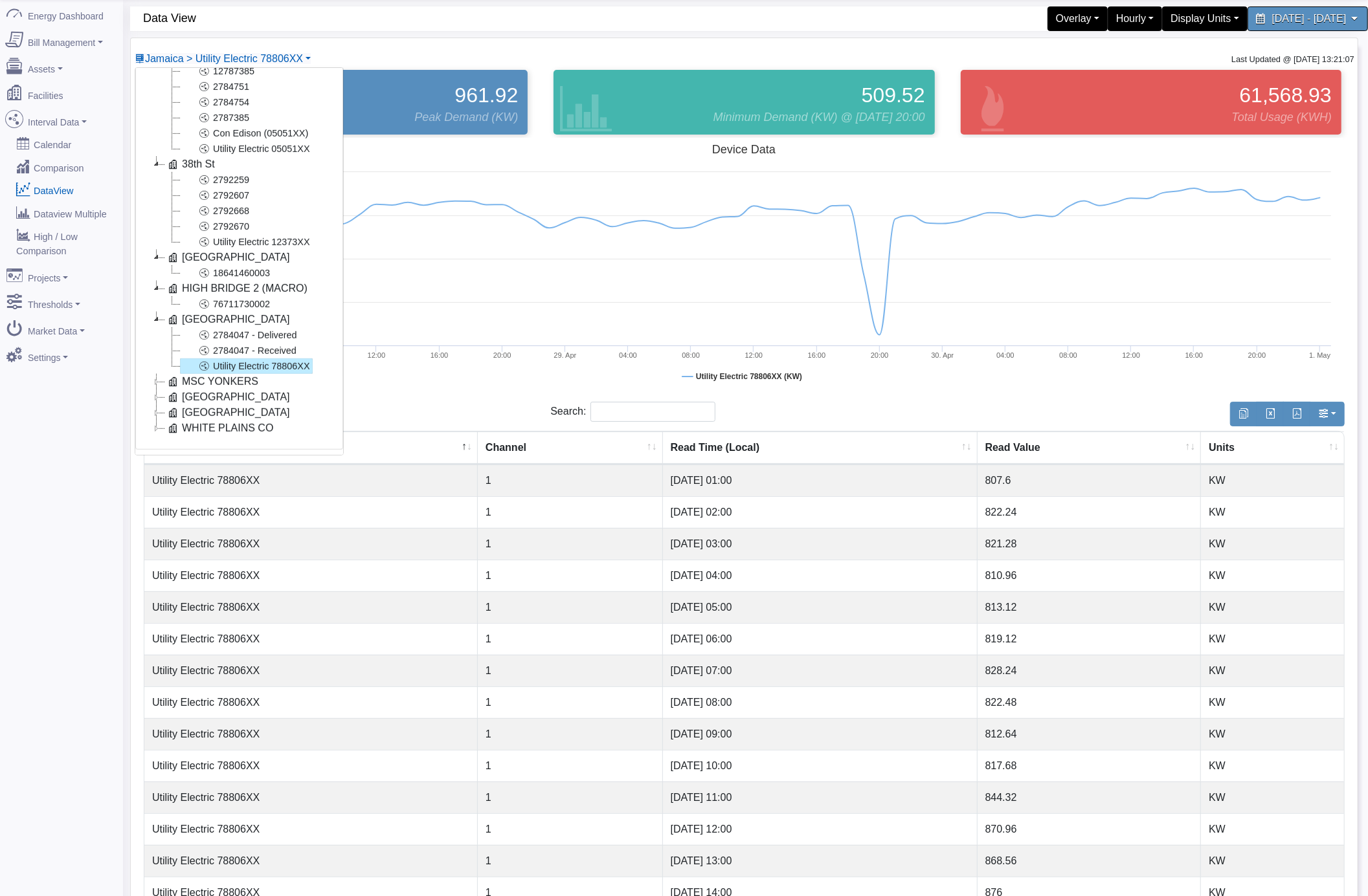
click at [155, 374] on icon at bounding box center [156, 381] width 16 height 16
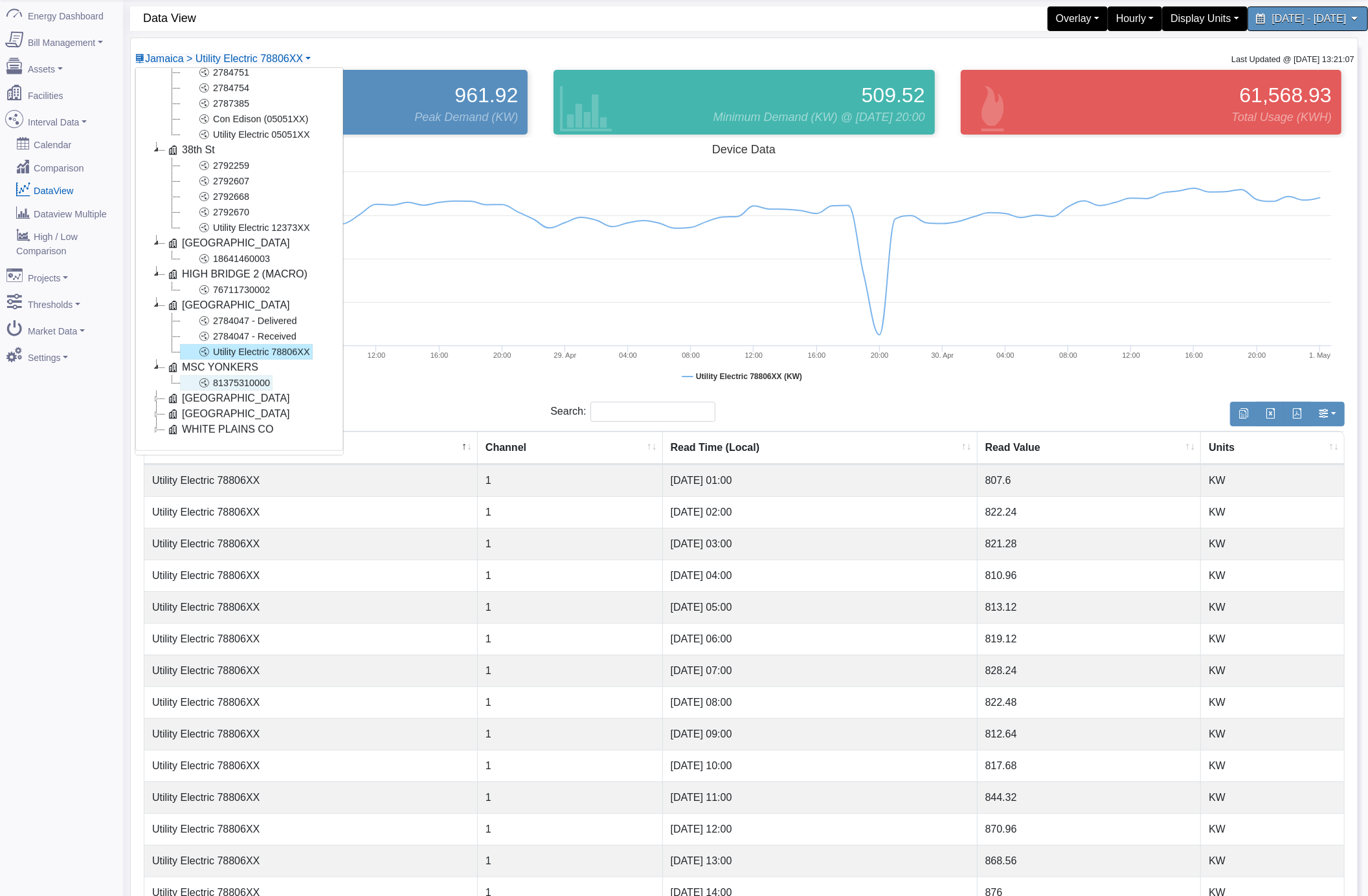
click at [211, 384] on icon at bounding box center [203, 383] width 16 height 16
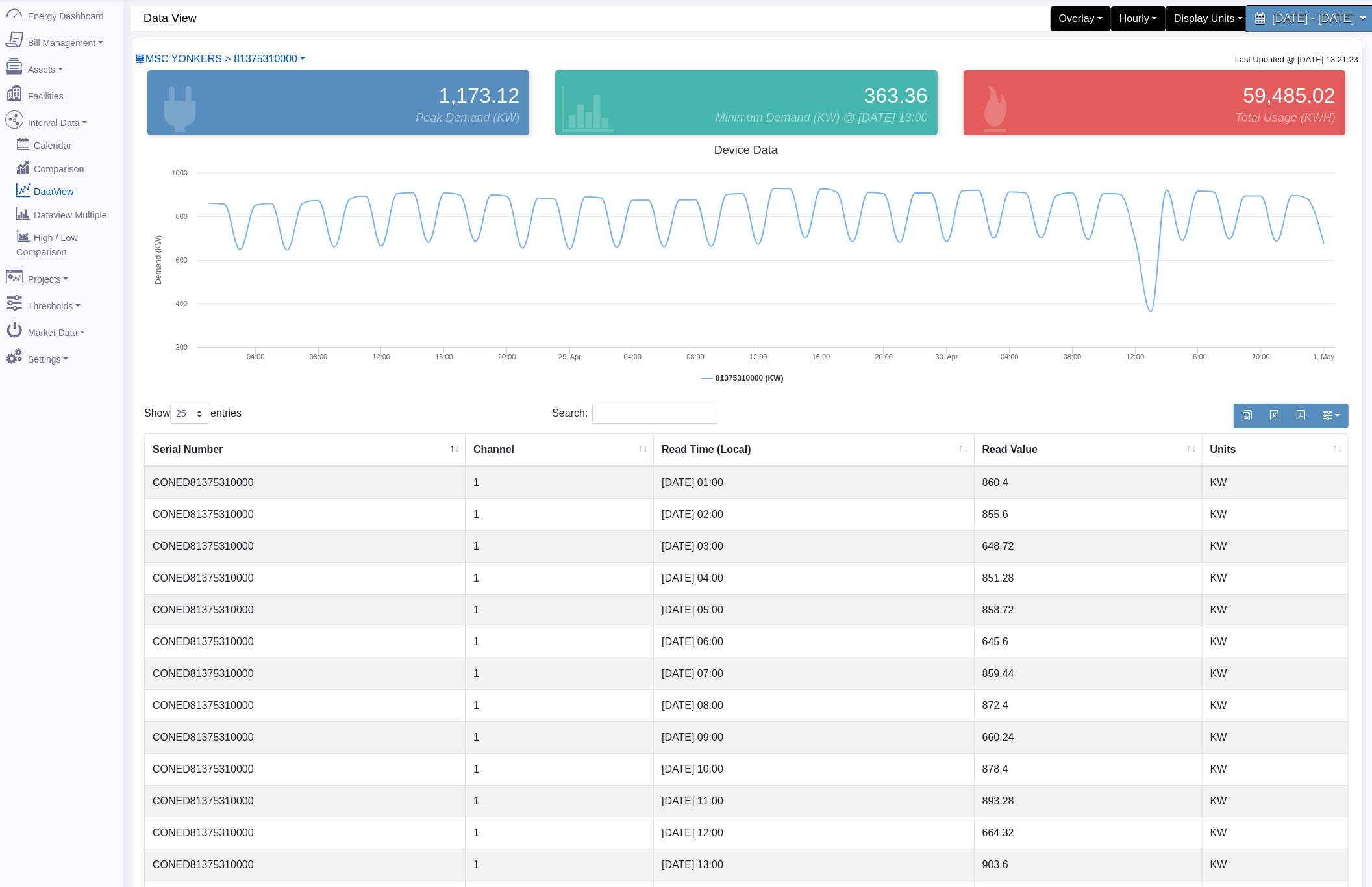
click at [1272, 24] on span "[DATE] - [DATE]" at bounding box center [1313, 18] width 82 height 12
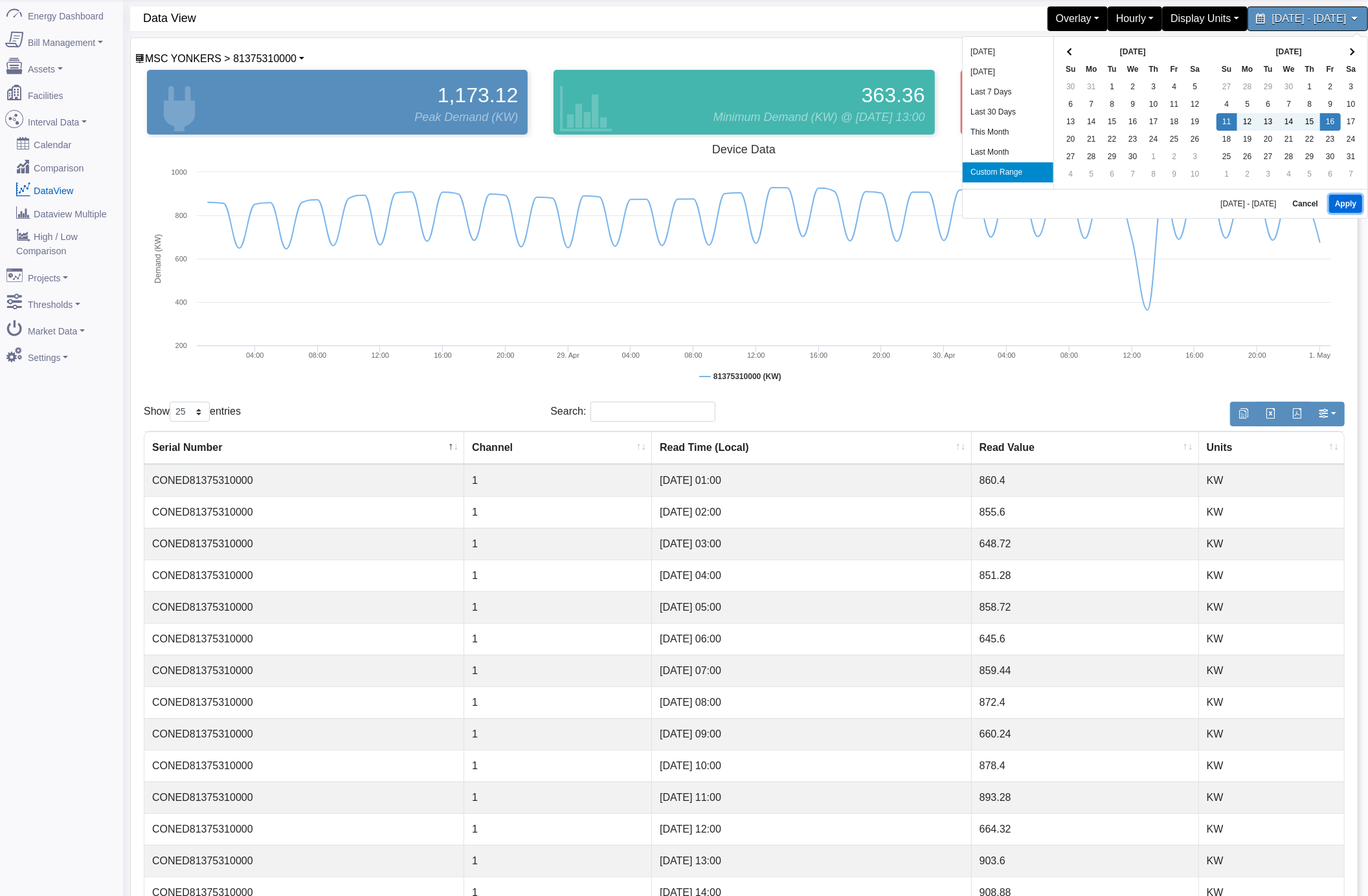
click at [1332, 197] on button "Apply" at bounding box center [1345, 204] width 33 height 18
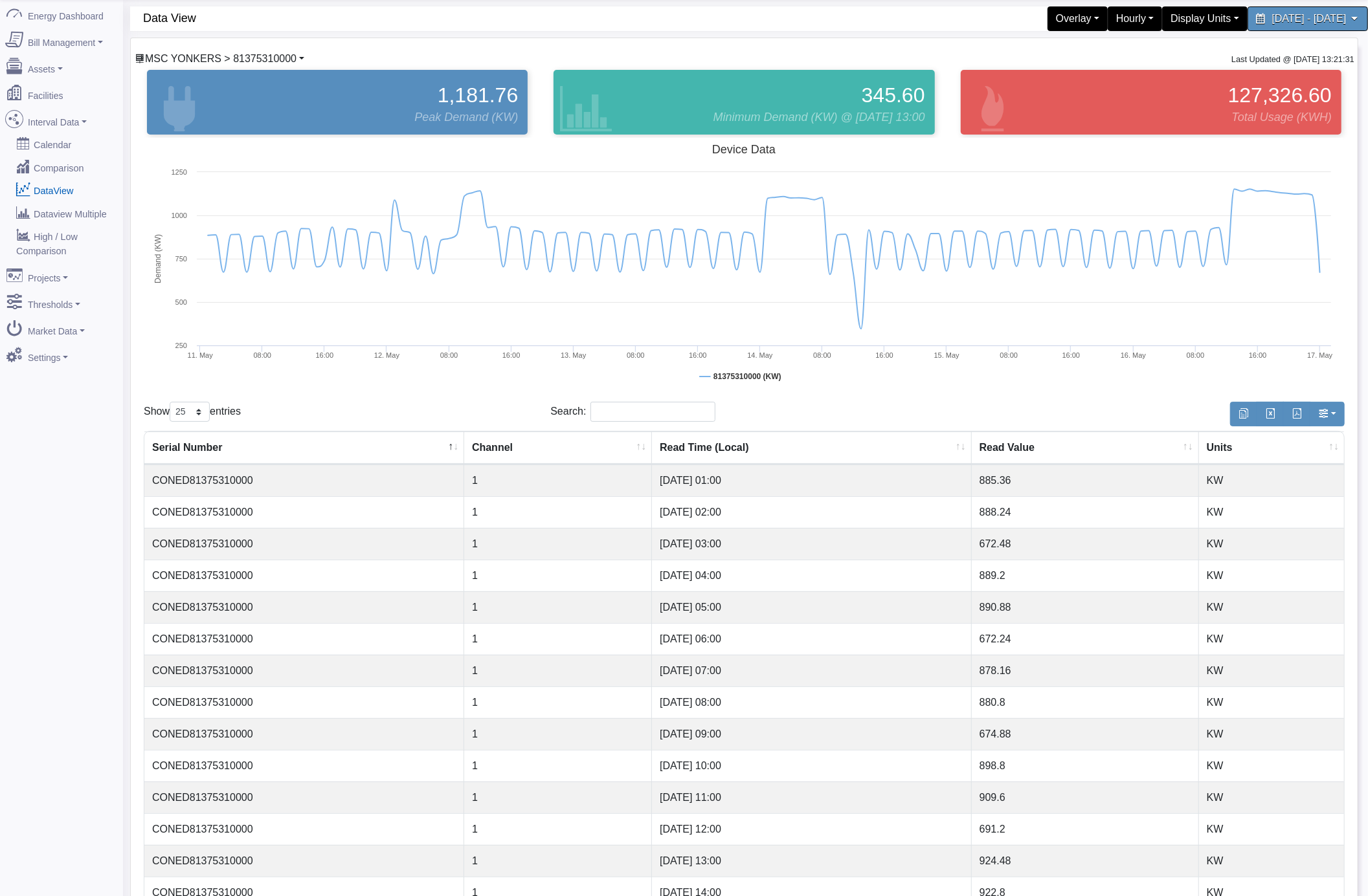
click at [190, 57] on span "MSC YONKERS > 81375310000" at bounding box center [221, 58] width 152 height 11
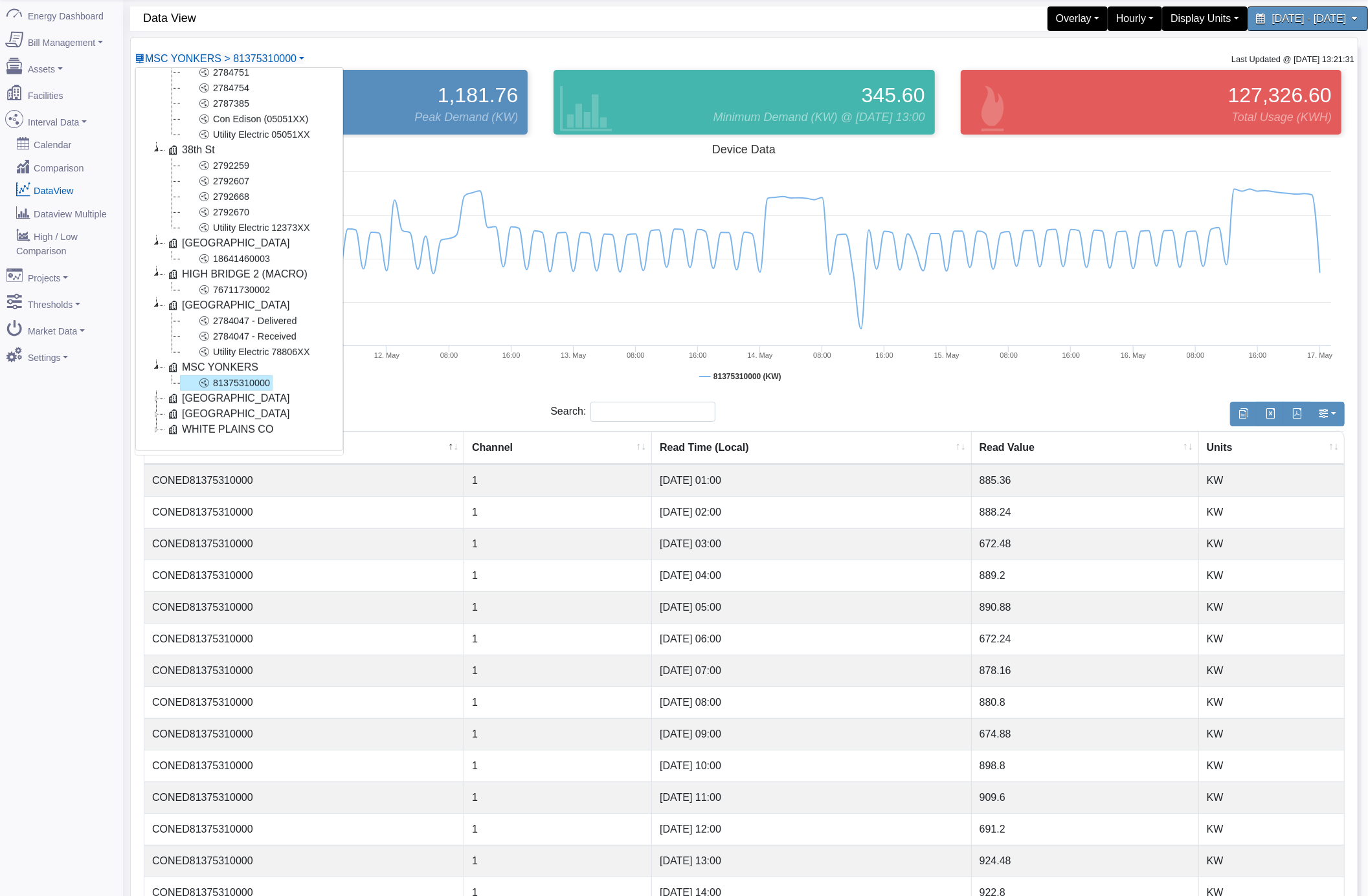
click at [158, 399] on icon at bounding box center [156, 398] width 16 height 16
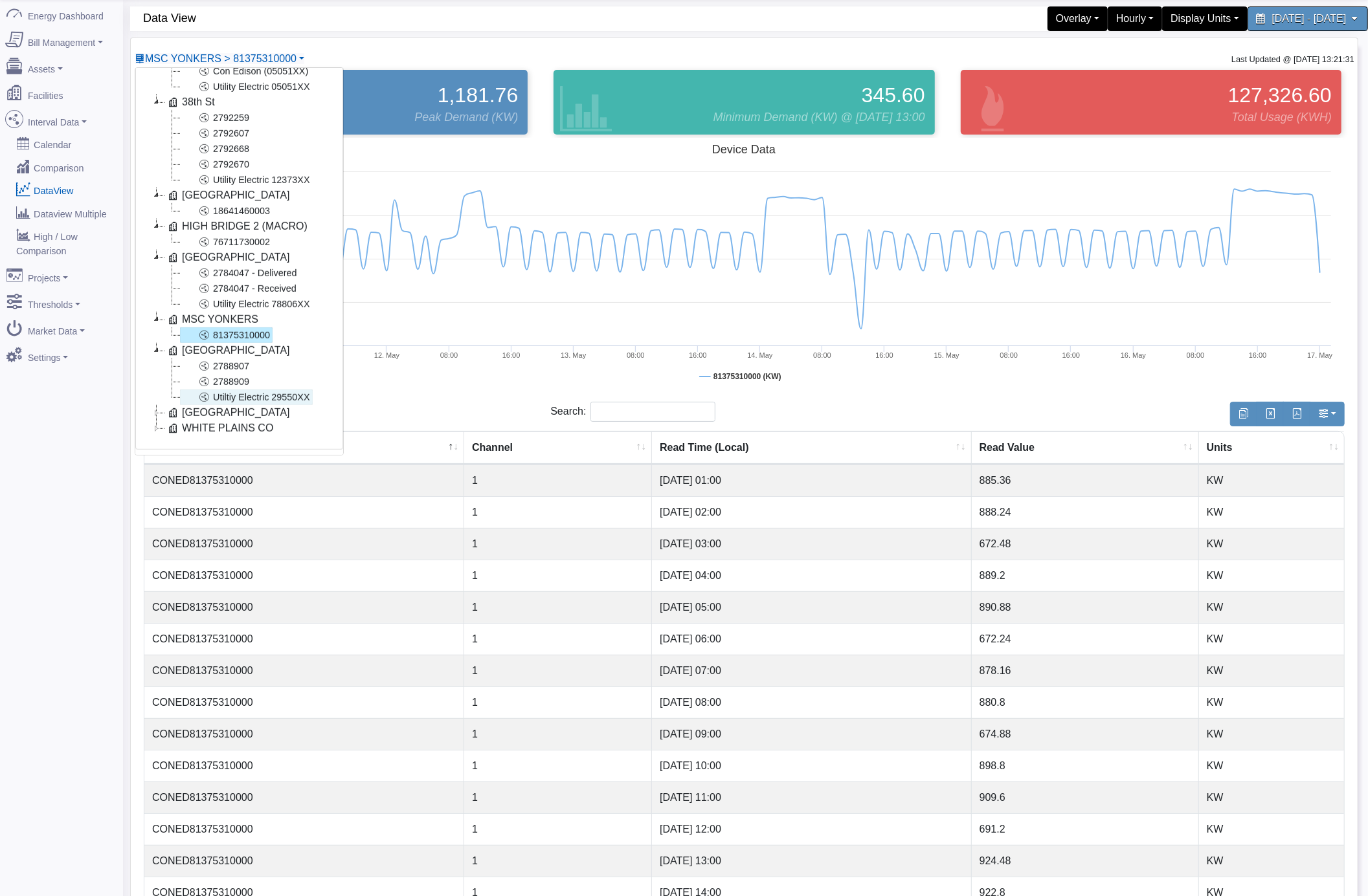
click at [268, 392] on link "Utiltiy Electric 29550XX" at bounding box center [246, 397] width 133 height 16
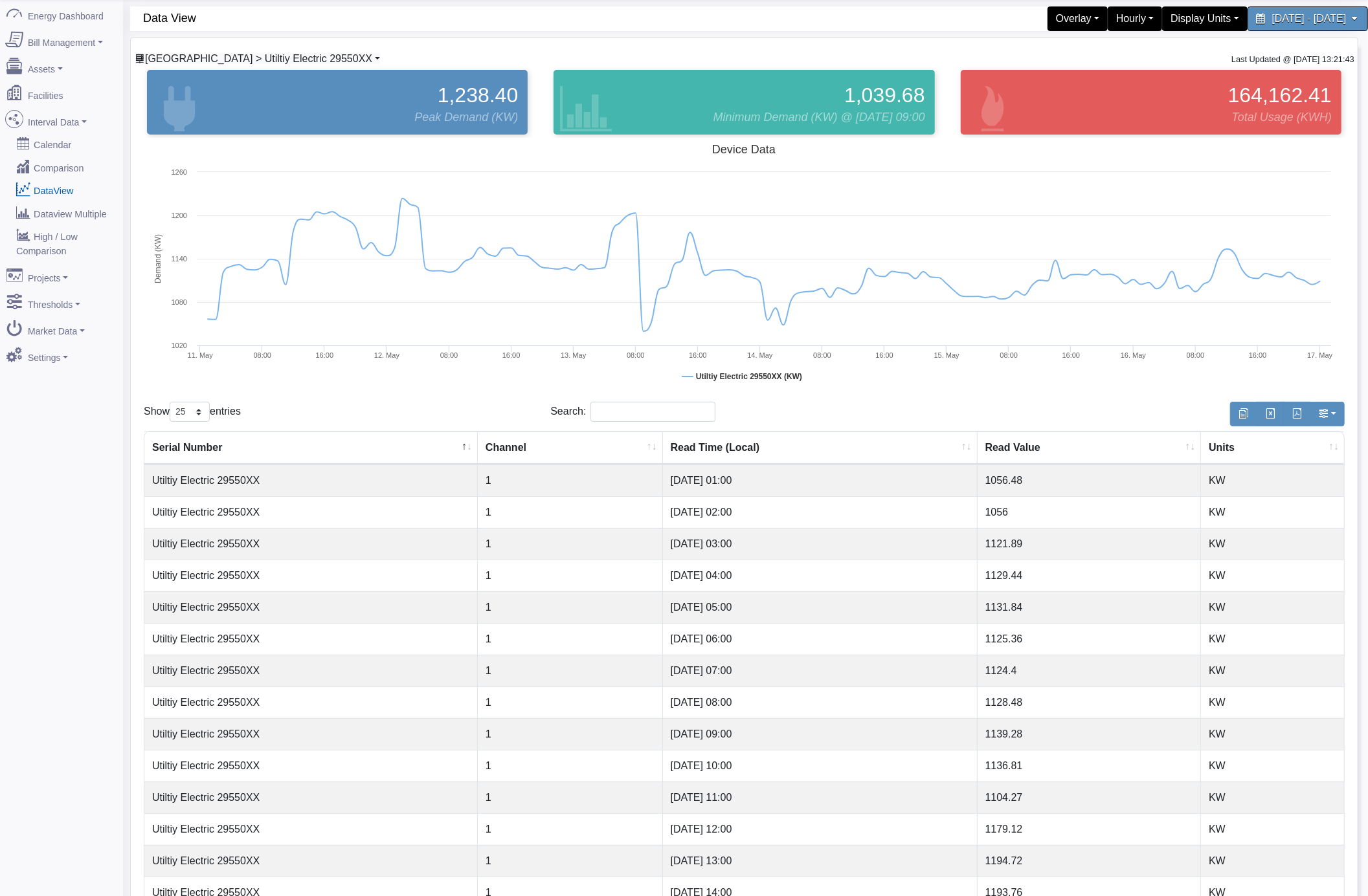
click at [269, 61] on span "[GEOGRAPHIC_DATA] > Utiltiy Electric 29550XX" at bounding box center [259, 58] width 227 height 11
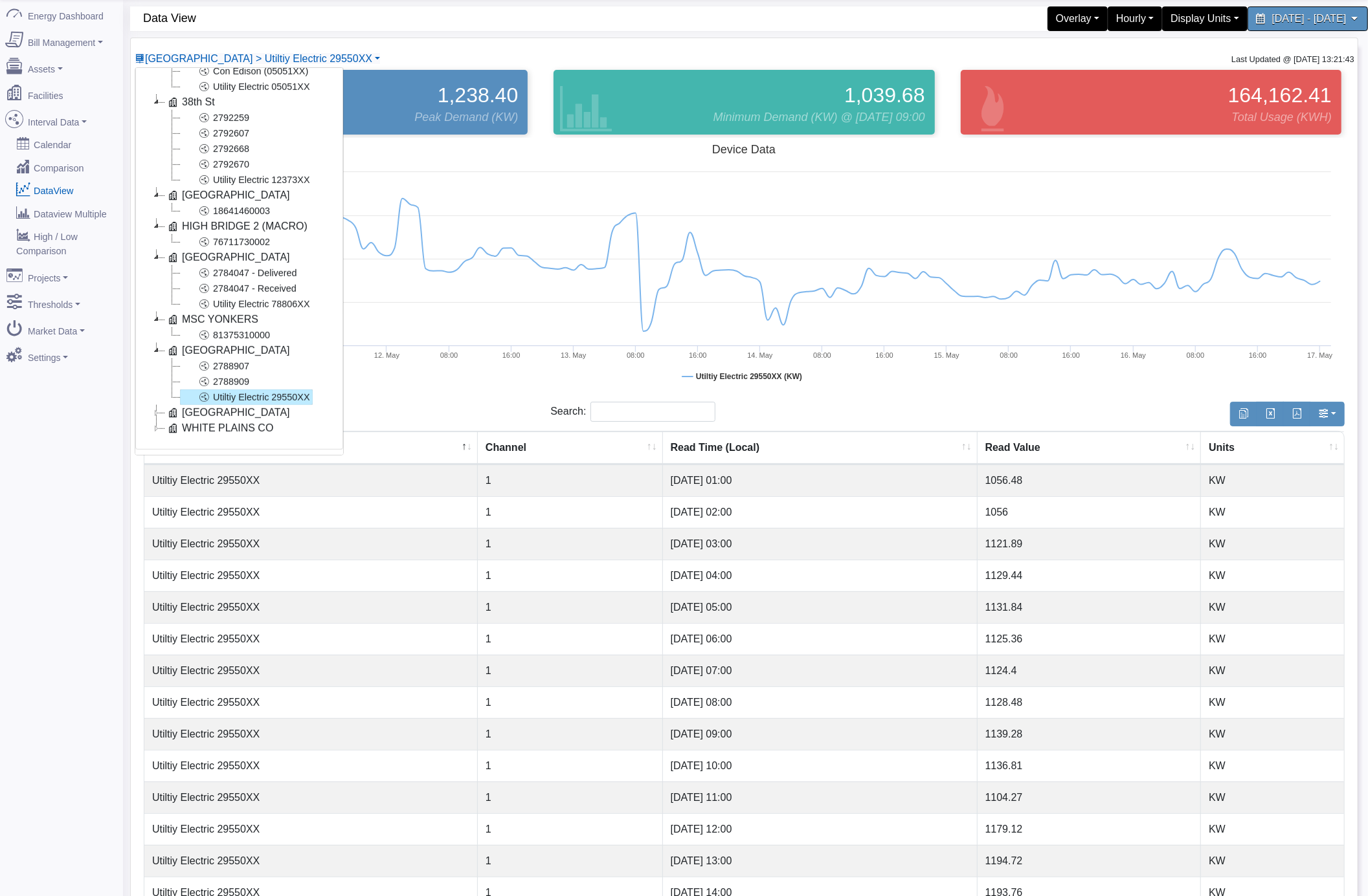
click at [157, 405] on icon at bounding box center [156, 412] width 16 height 16
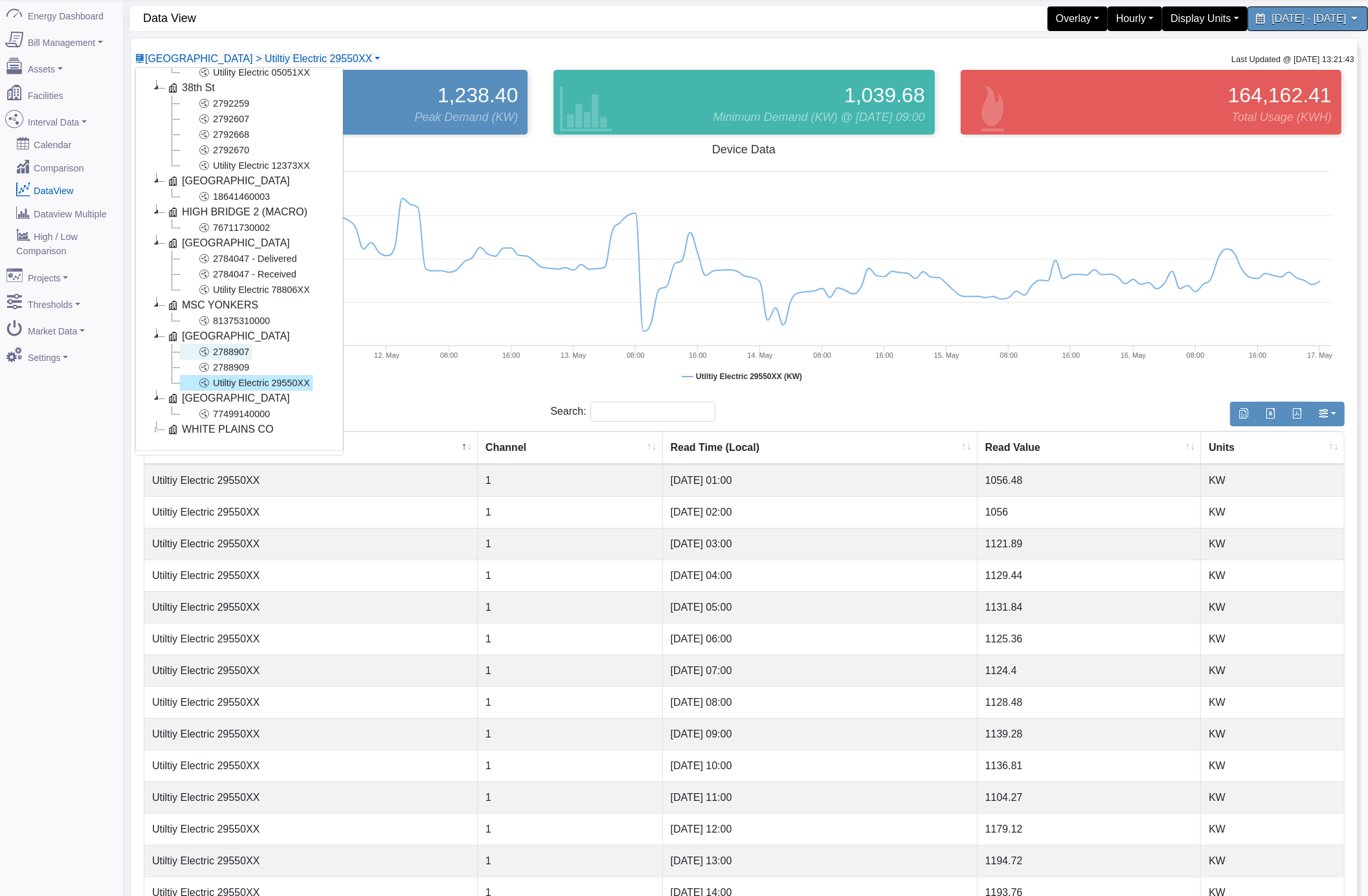
scroll to position [605, 0]
click at [236, 405] on link "77499140000" at bounding box center [225, 412] width 92 height 16
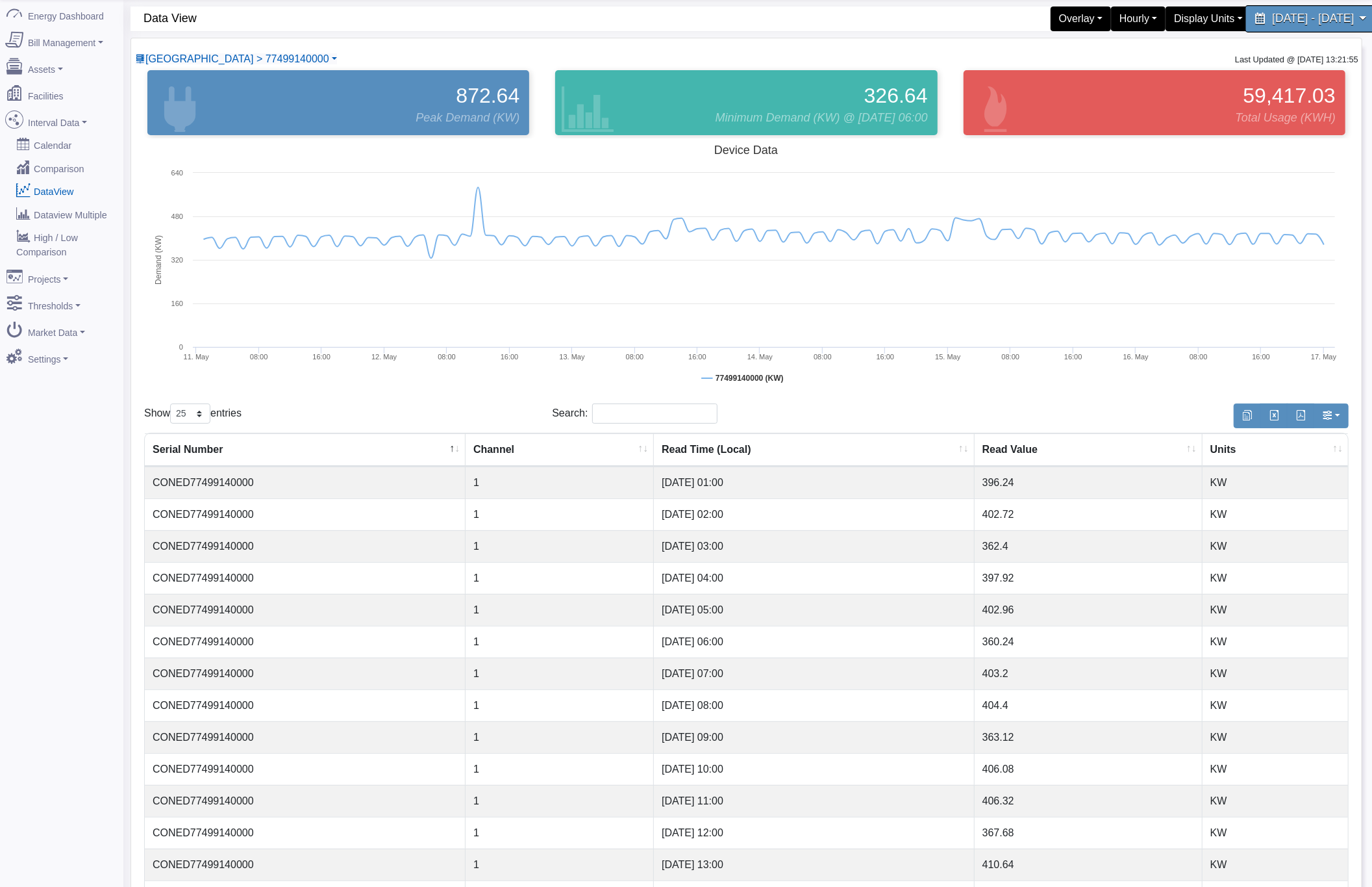
click at [1272, 22] on span "[DATE] - [DATE]" at bounding box center [1313, 18] width 82 height 12
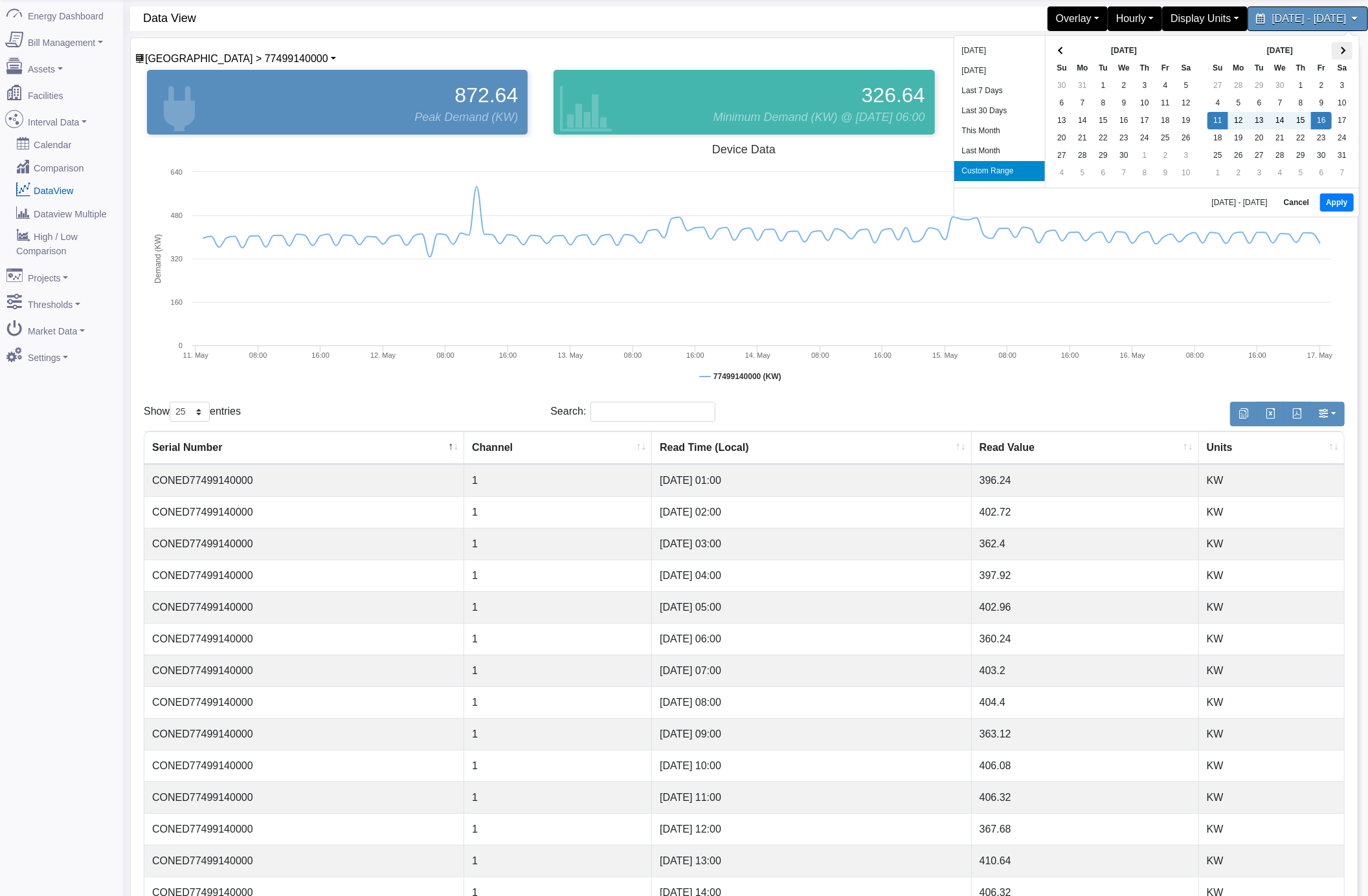
click at [1344, 51] on span at bounding box center [1341, 51] width 7 height 7
click at [1345, 199] on button "Apply" at bounding box center [1345, 204] width 33 height 18
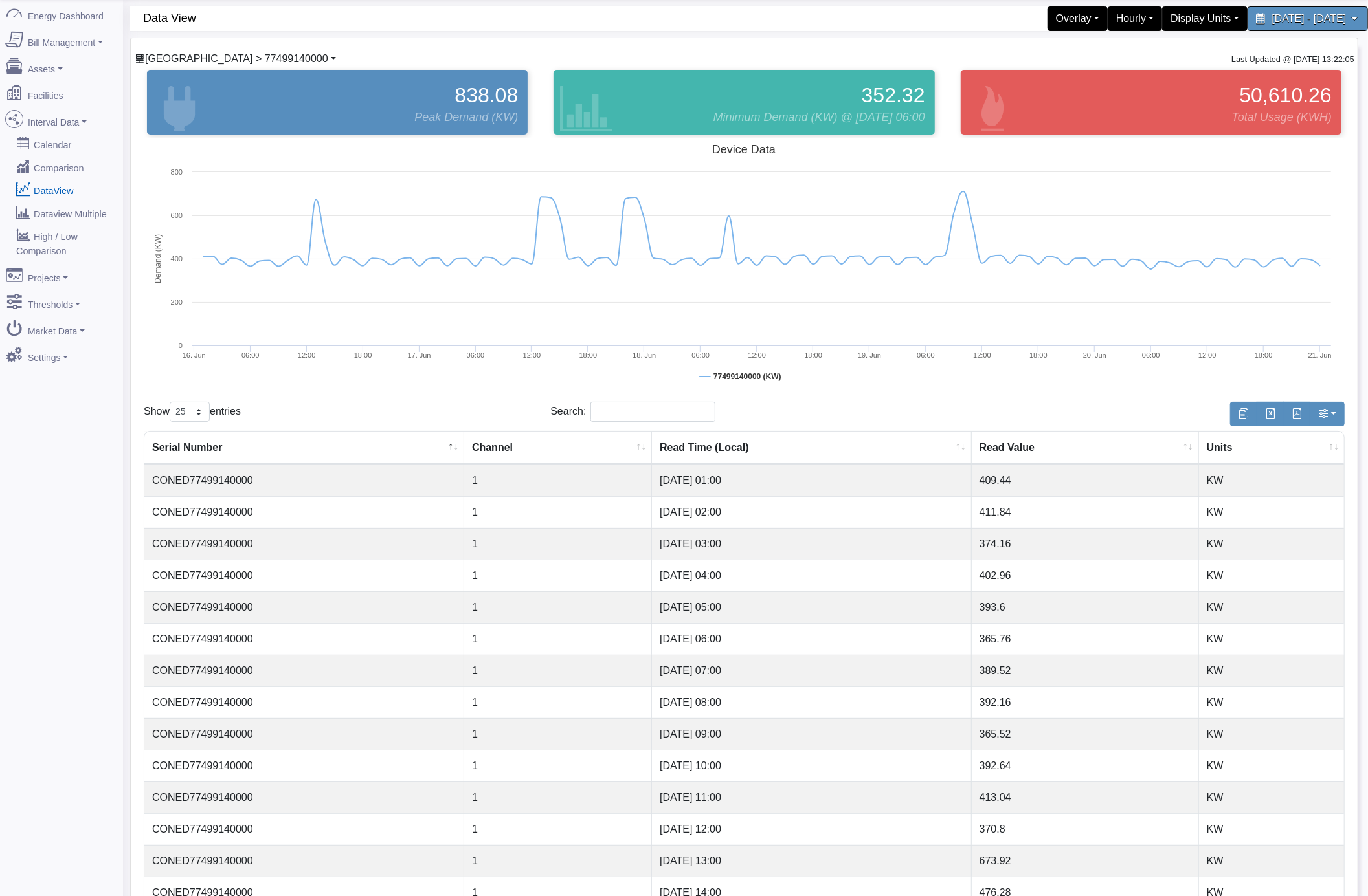
click at [228, 60] on span "[GEOGRAPHIC_DATA] > 77499140000" at bounding box center [237, 58] width 183 height 11
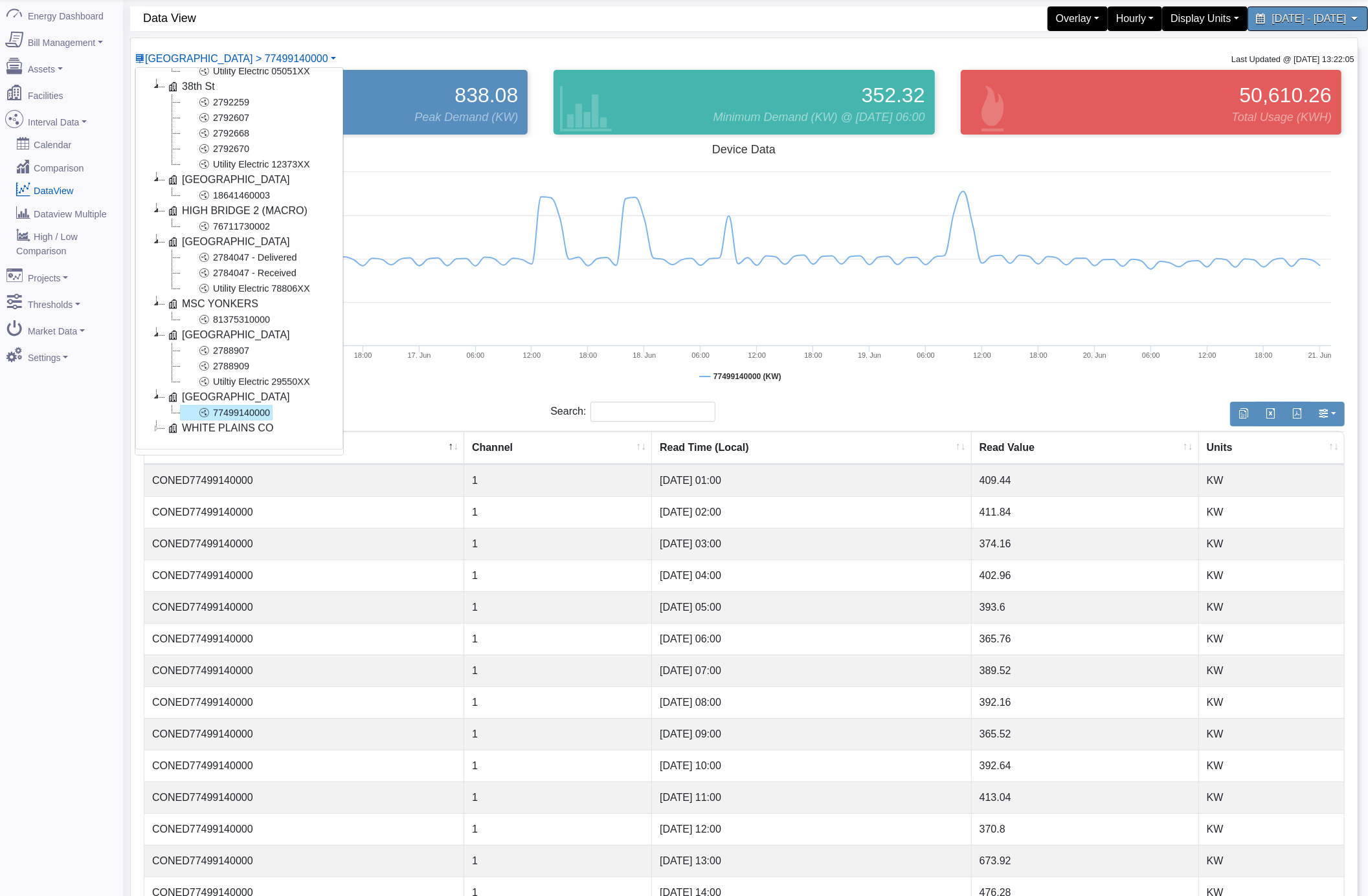
click at [154, 420] on icon at bounding box center [156, 428] width 16 height 16
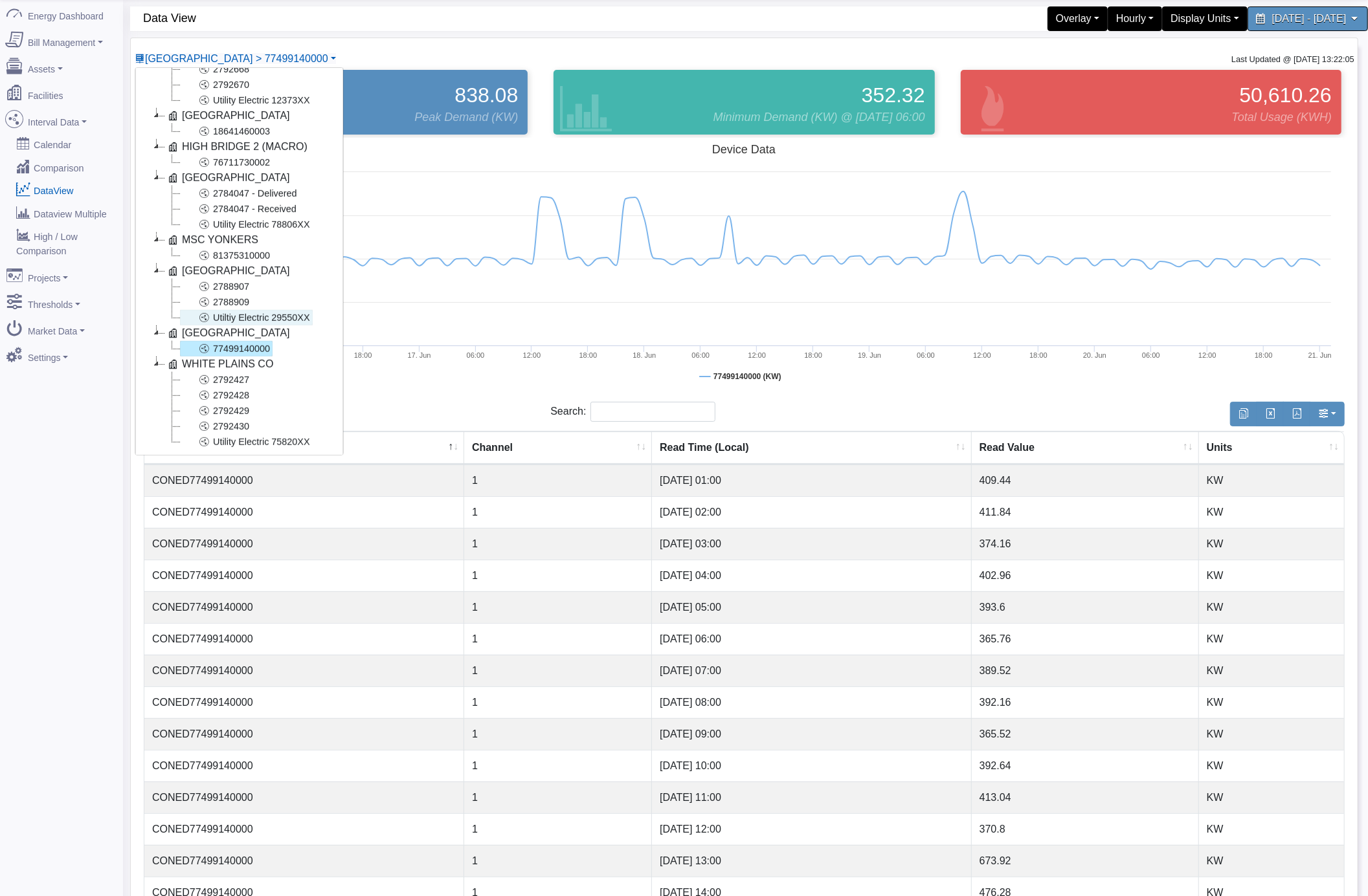
scroll to position [683, 0]
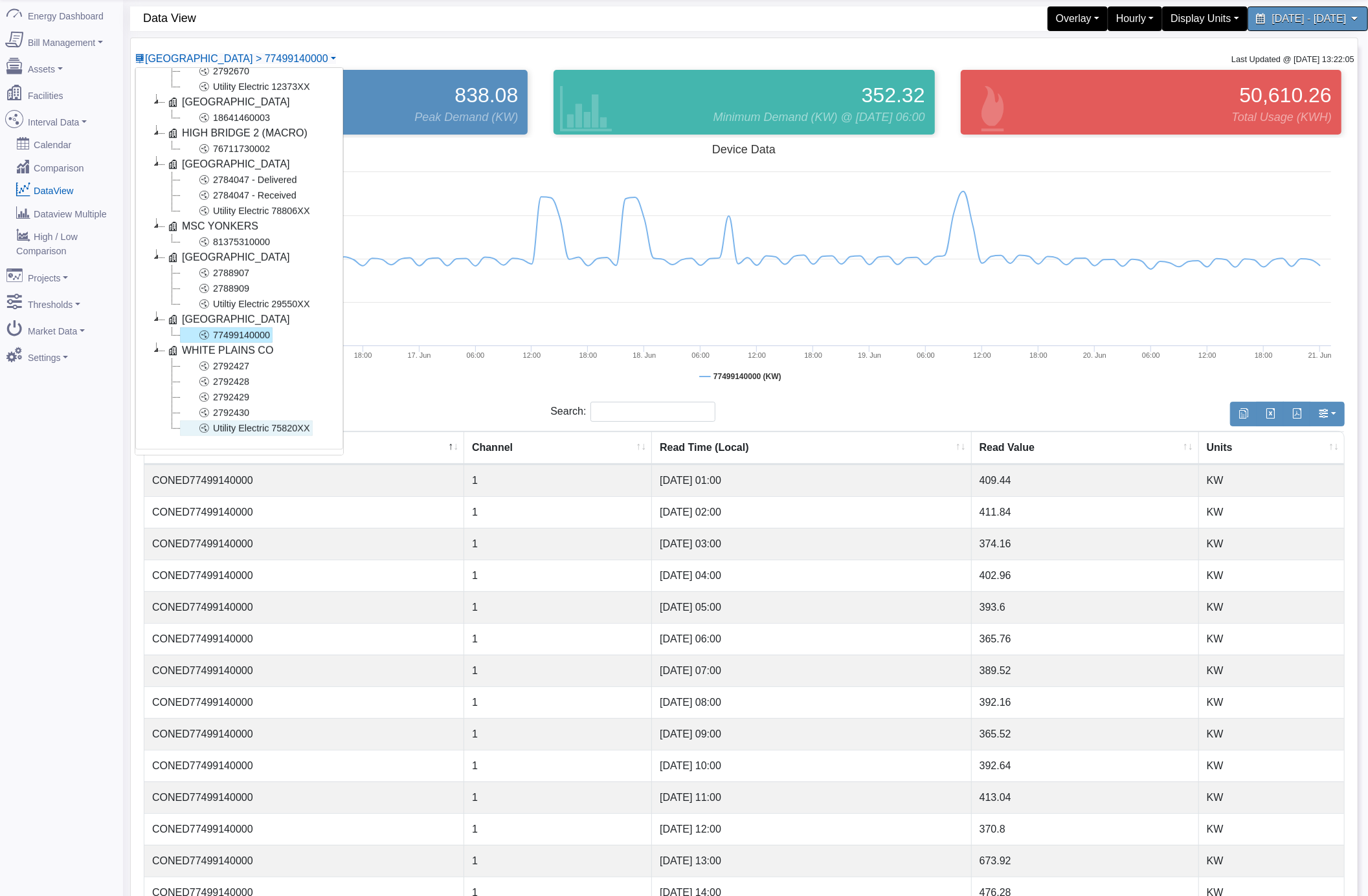
click at [241, 420] on link "Utility Electric 75820XX" at bounding box center [246, 428] width 133 height 16
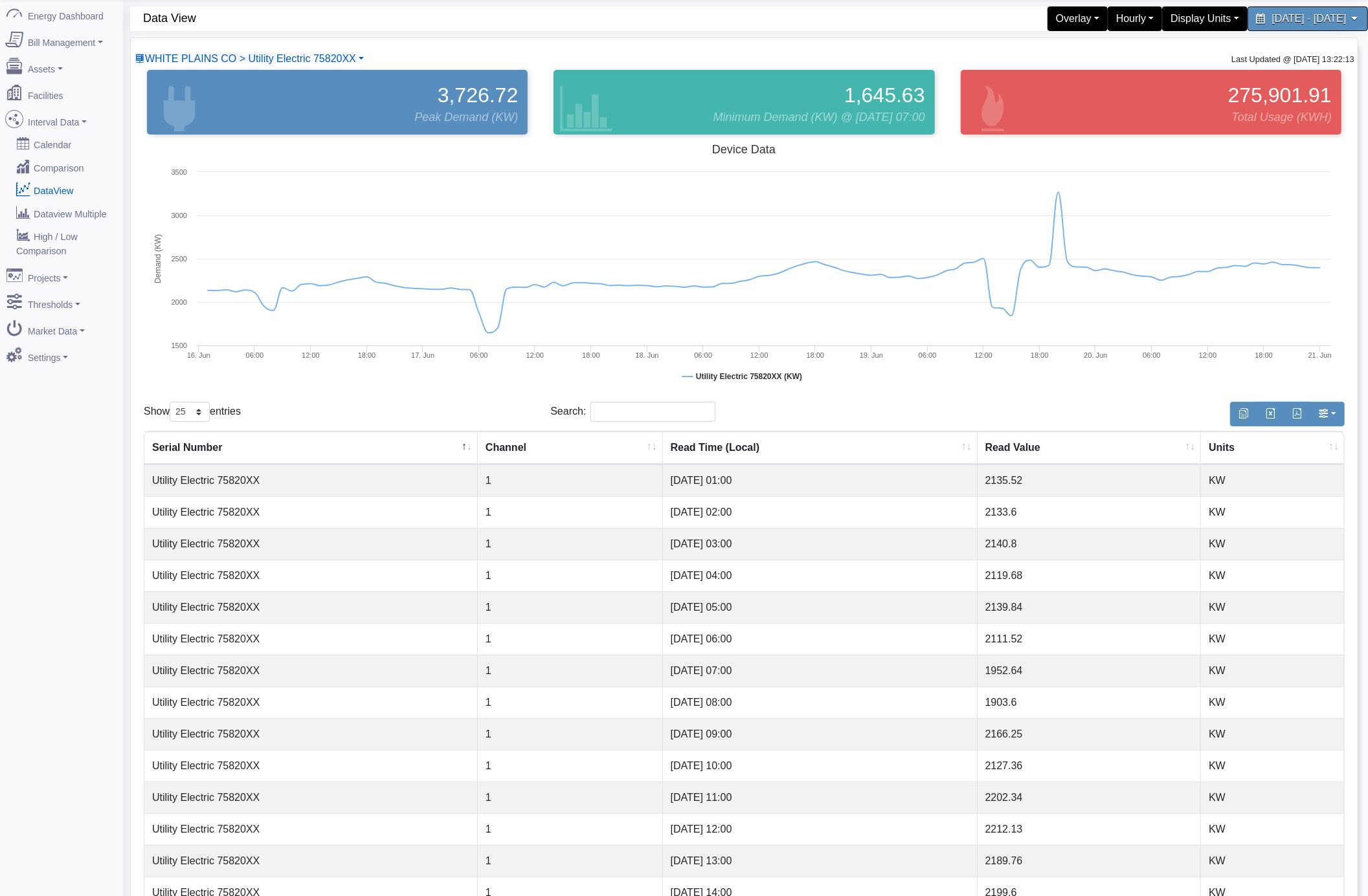
click at [193, 499] on td "Utility Electric 75820XX" at bounding box center [311, 512] width 333 height 32
click at [198, 62] on span "WHITE PLAINS CO > Utility Electric 75820XX" at bounding box center [251, 58] width 211 height 11
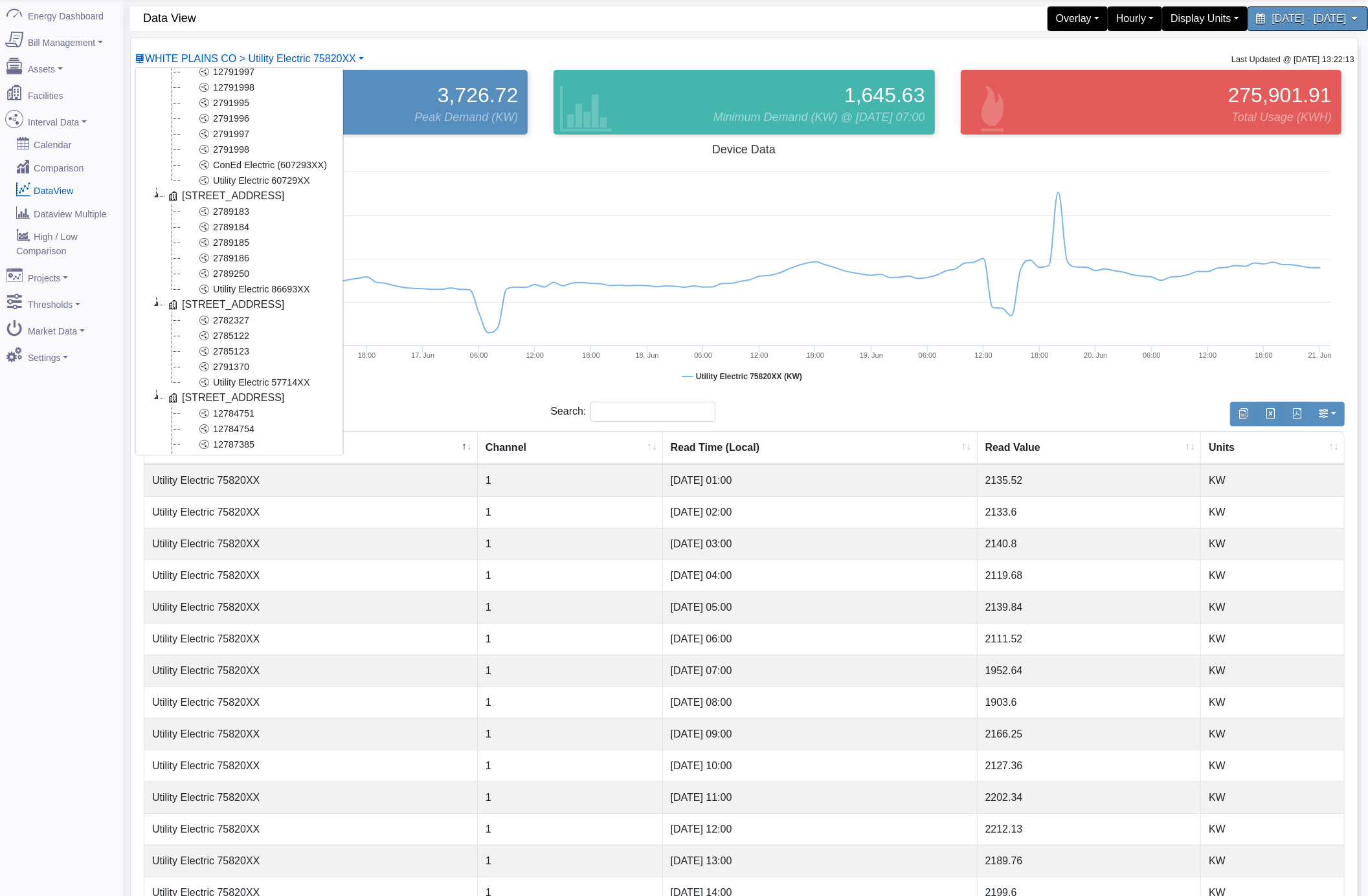
scroll to position [0, 0]
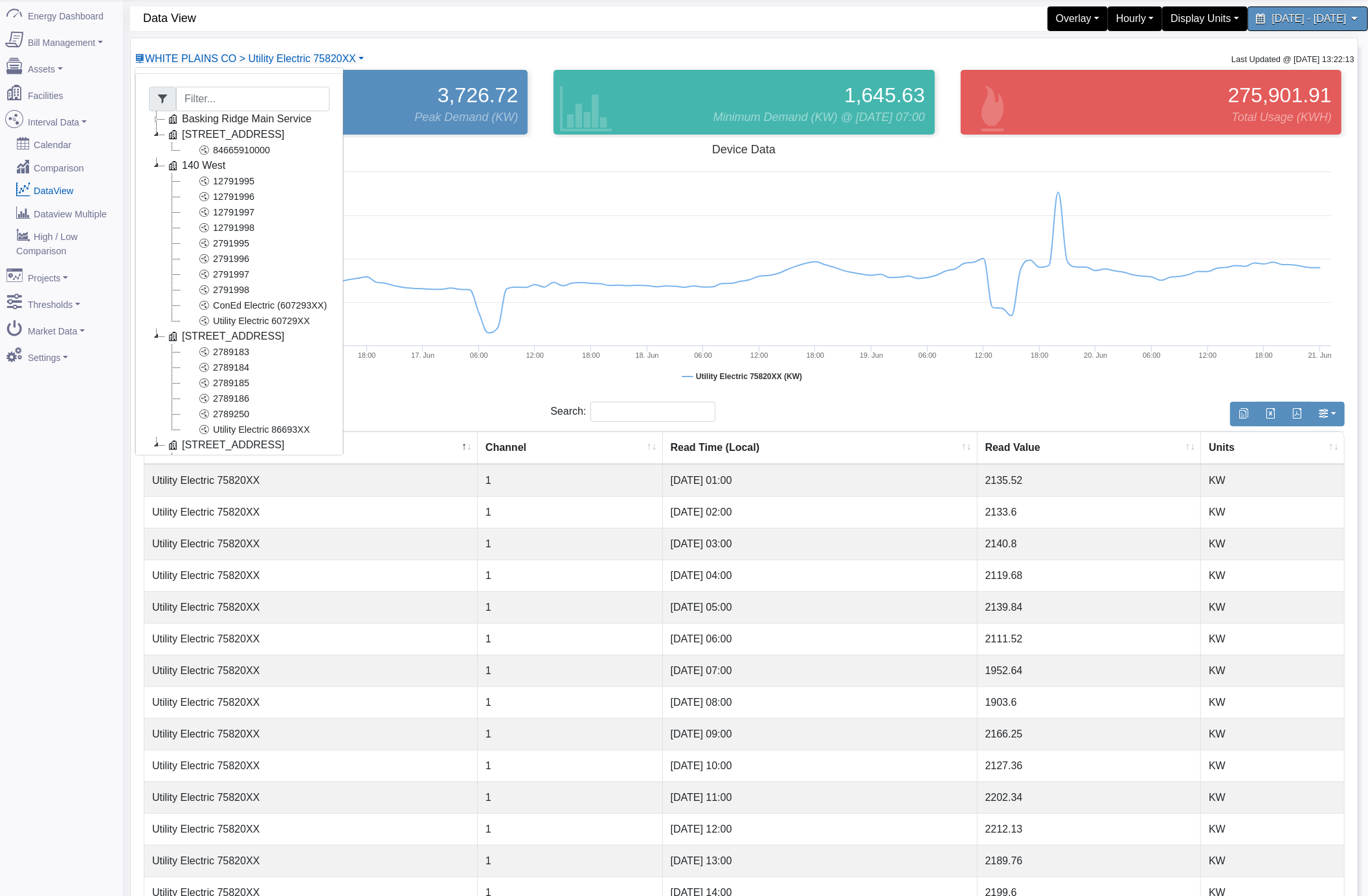
click at [157, 136] on icon at bounding box center [156, 134] width 16 height 16
click at [161, 150] on icon at bounding box center [156, 149] width 16 height 16
click at [159, 164] on icon at bounding box center [156, 166] width 16 height 16
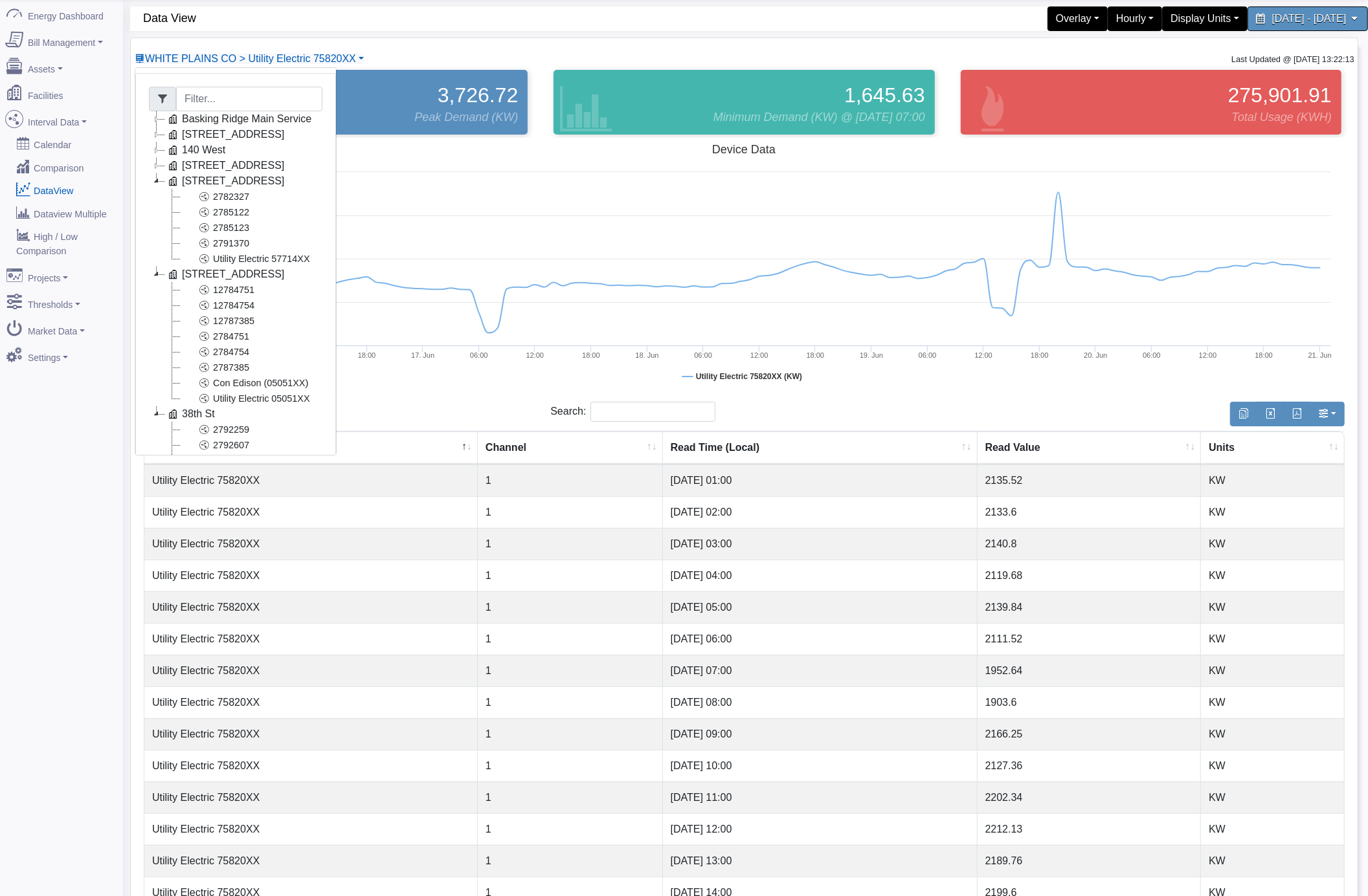
click at [158, 179] on icon at bounding box center [156, 181] width 16 height 16
click at [155, 199] on icon at bounding box center [156, 197] width 16 height 16
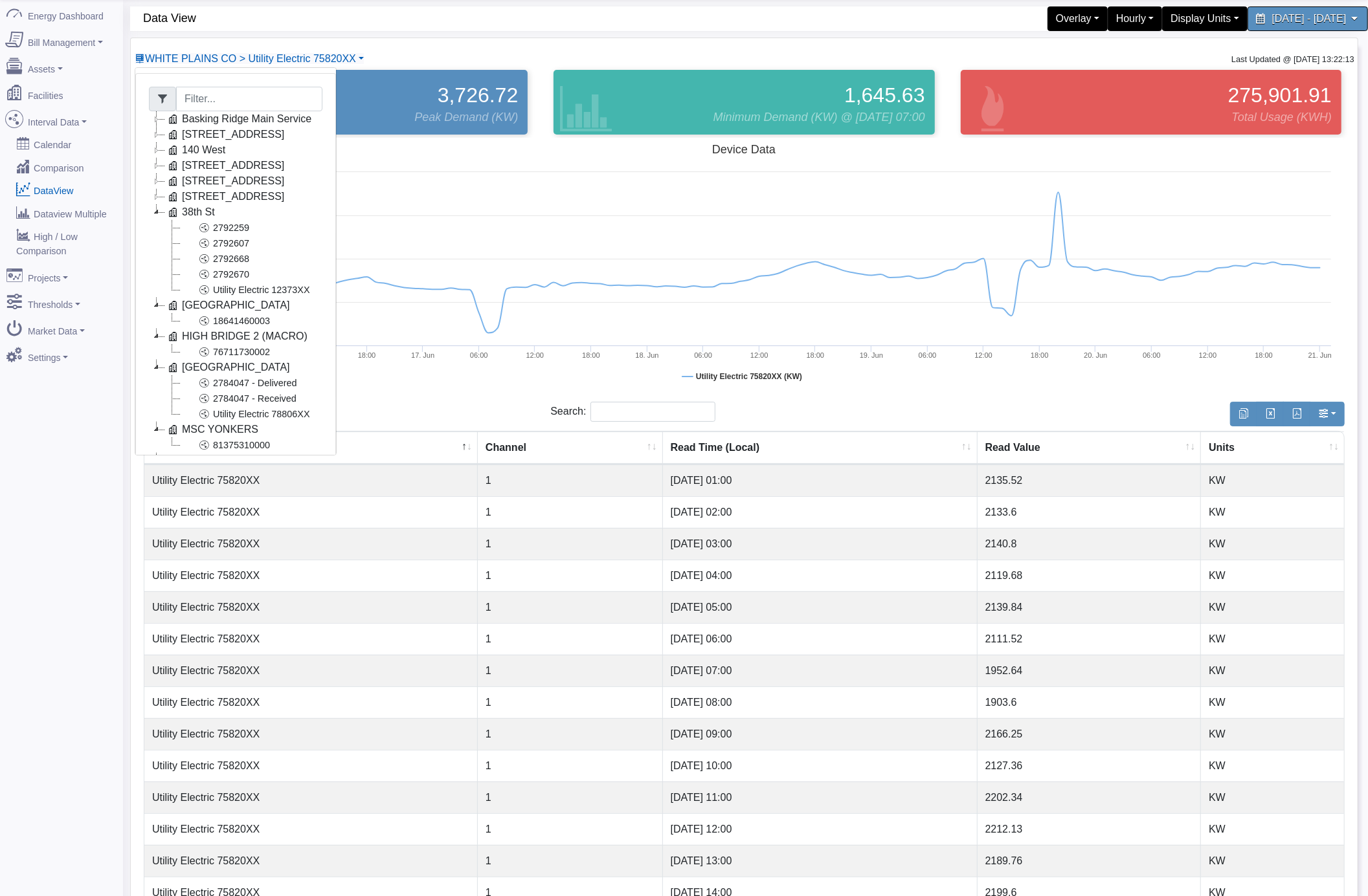
click at [159, 216] on icon at bounding box center [156, 212] width 16 height 16
click at [154, 228] on icon at bounding box center [156, 228] width 16 height 16
click at [154, 242] on icon at bounding box center [156, 243] width 16 height 16
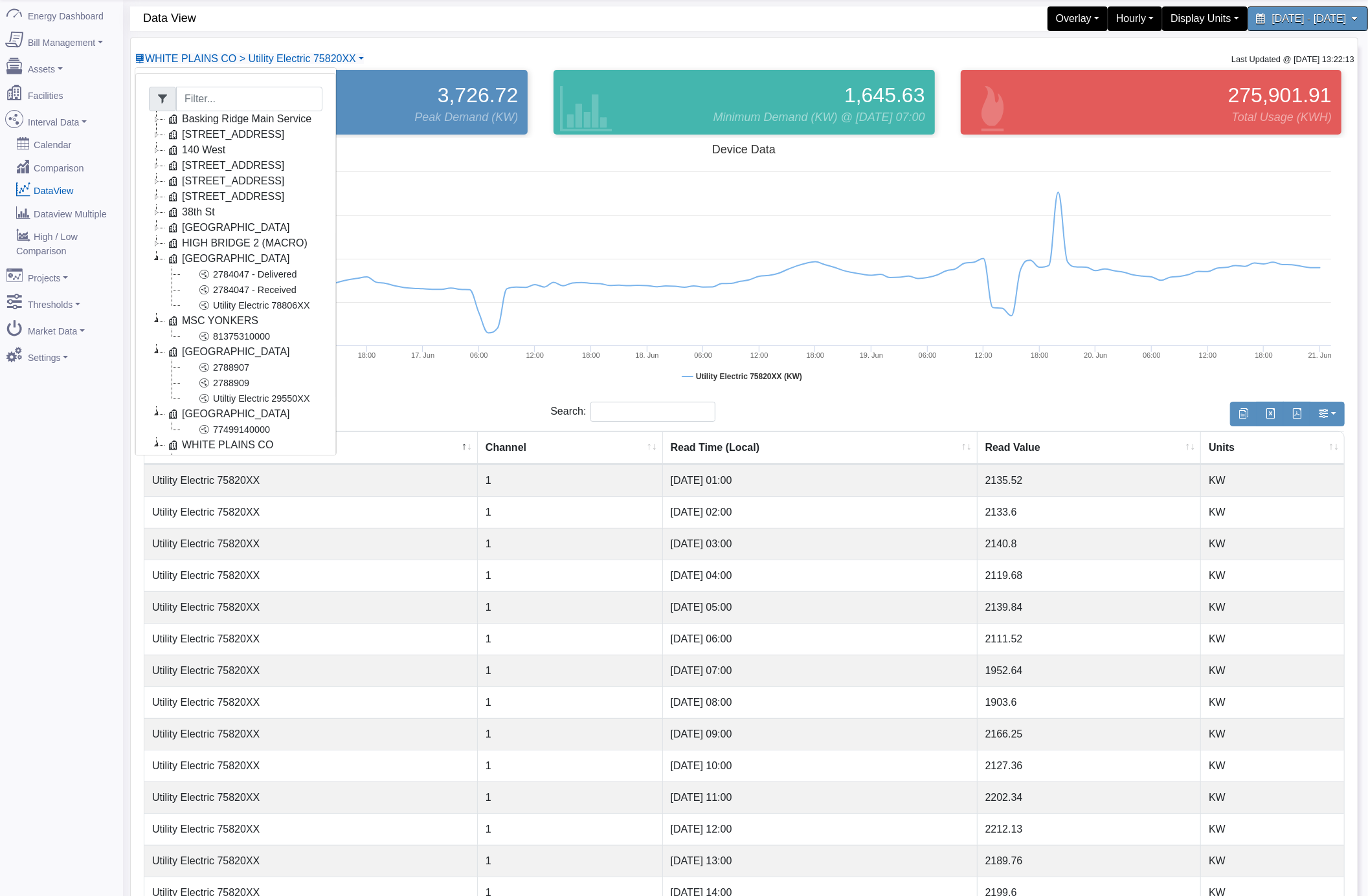
click at [154, 259] on icon at bounding box center [156, 259] width 16 height 16
click at [153, 280] on icon at bounding box center [156, 274] width 16 height 16
click at [153, 290] on icon at bounding box center [156, 290] width 16 height 16
click at [158, 311] on icon at bounding box center [156, 305] width 16 height 16
click at [153, 322] on icon at bounding box center [156, 321] width 16 height 16
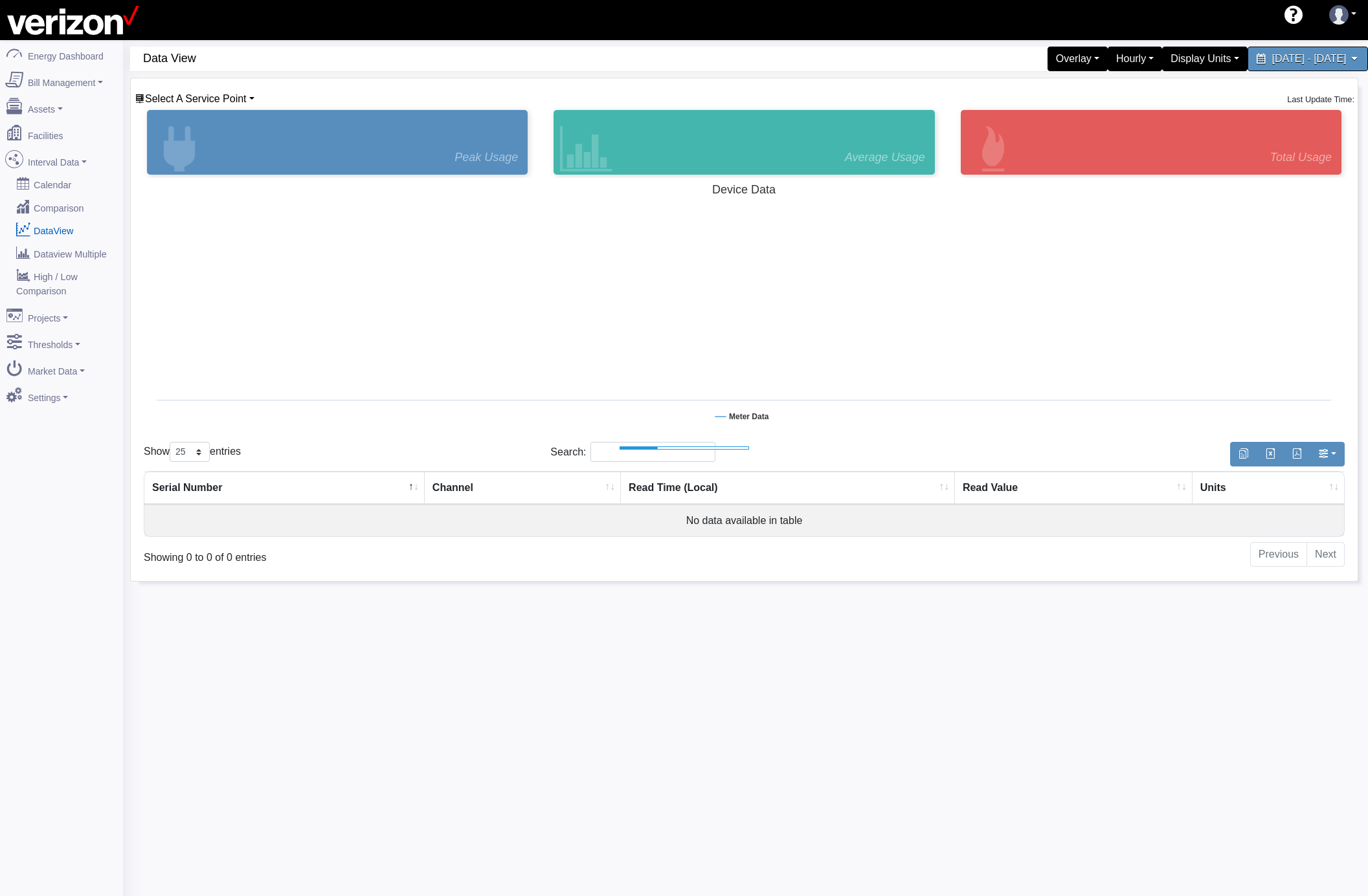
select select "25"
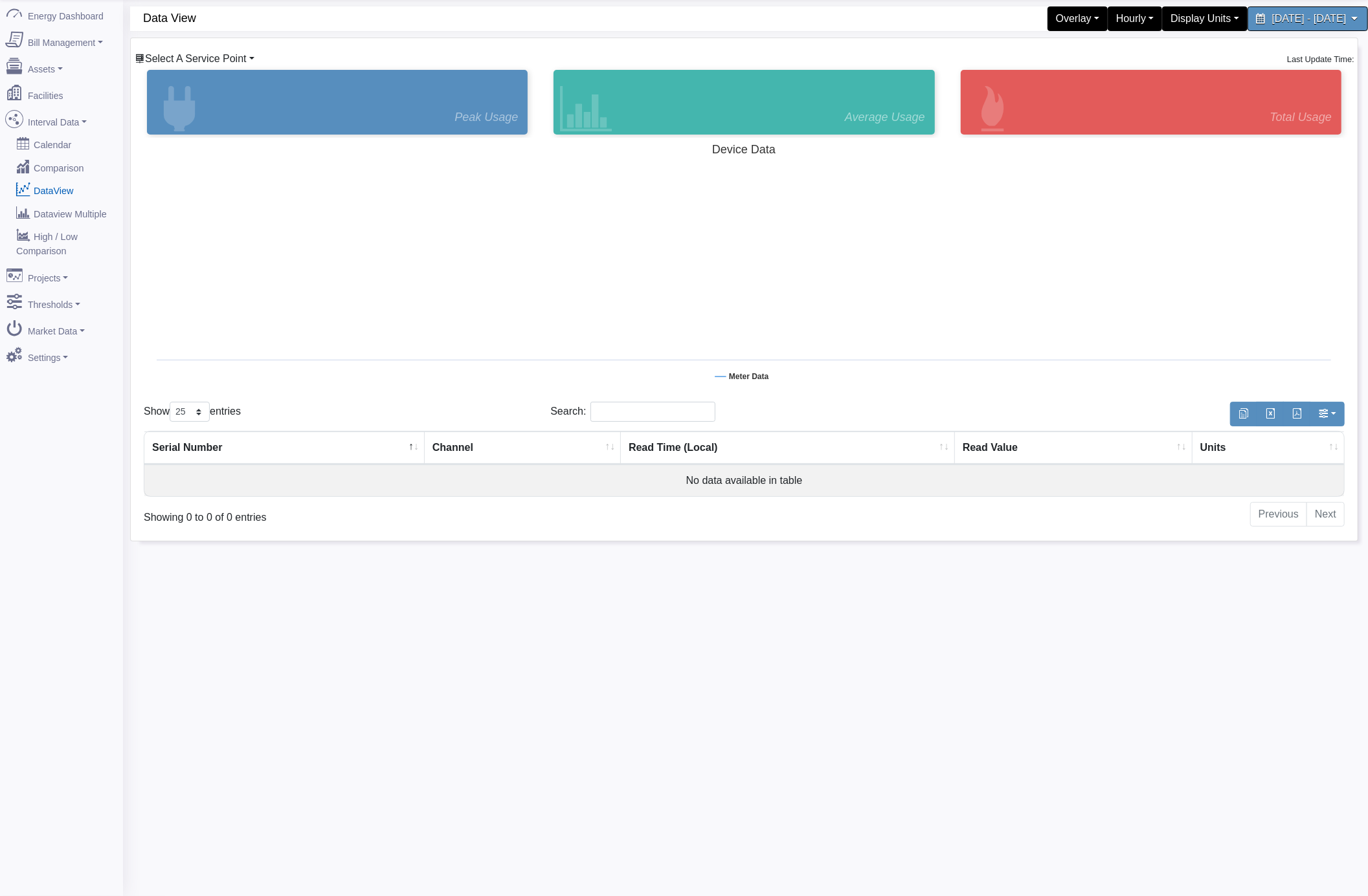
click at [218, 55] on span "Select A Service Point" at bounding box center [196, 58] width 102 height 11
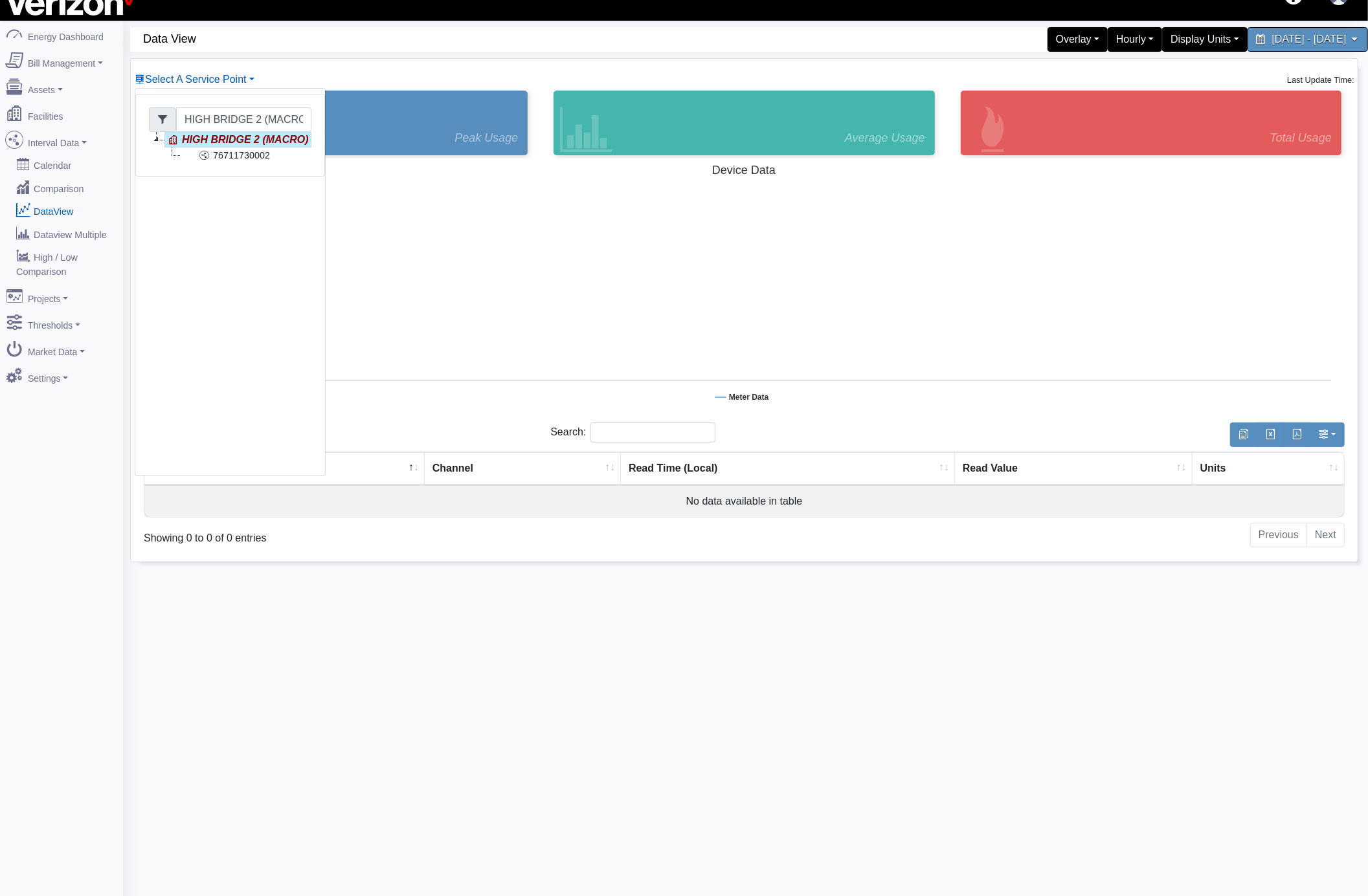
scroll to position [0, 0]
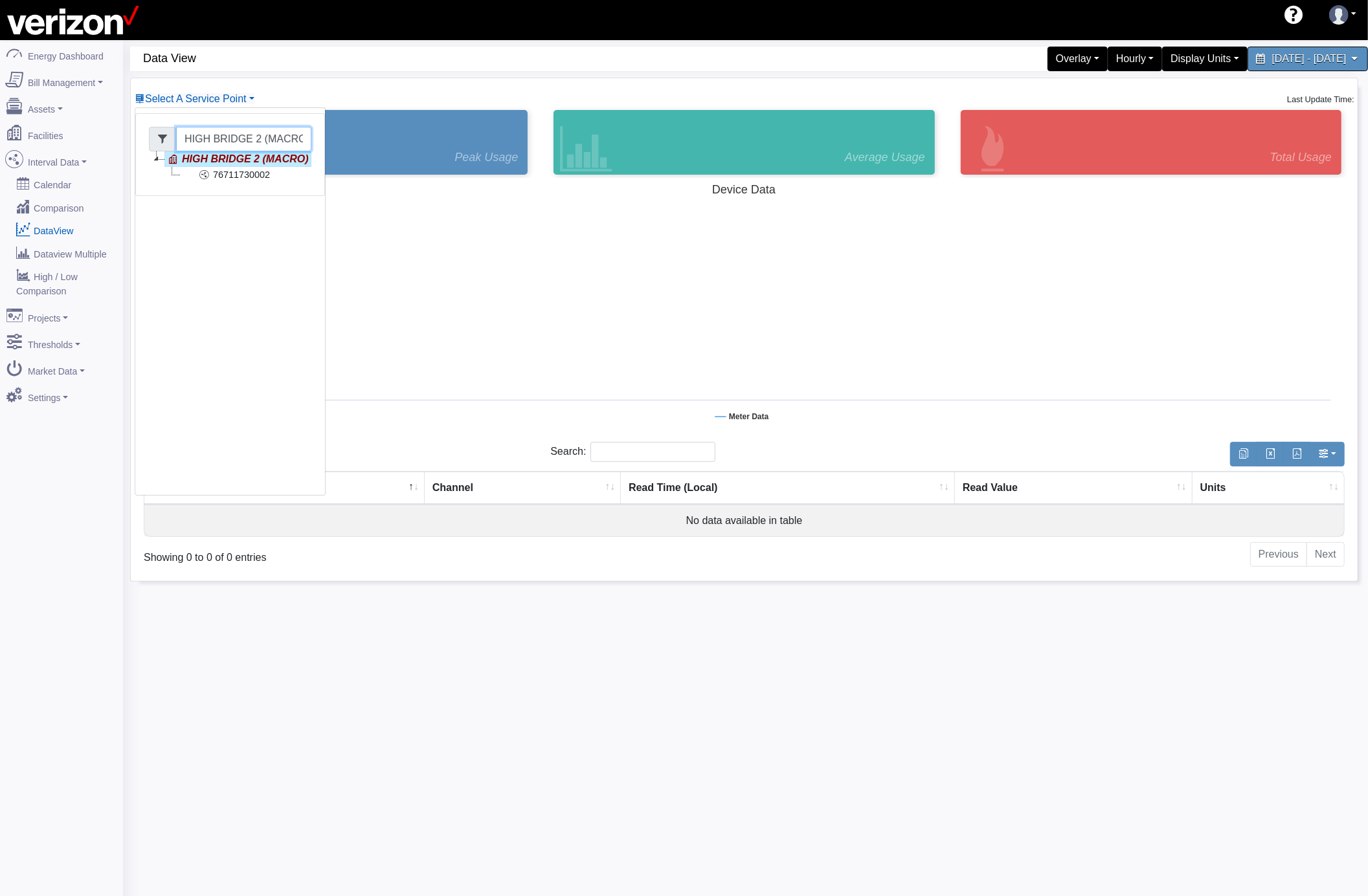
click at [189, 142] on input "HIGH BRIDGE 2 (MACRO)" at bounding box center [244, 139] width 135 height 24
type input ")"
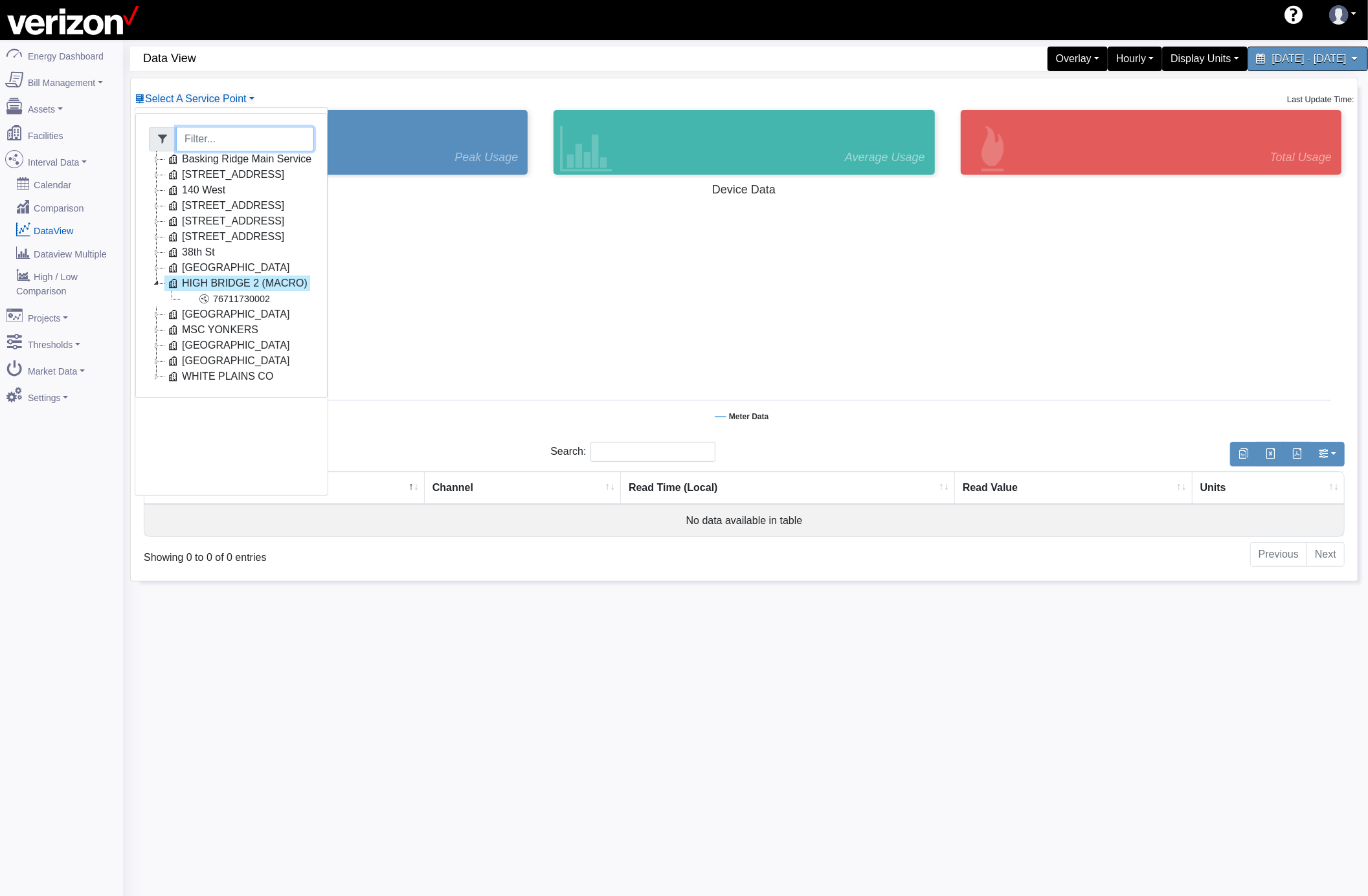
click at [189, 145] on input "Filter" at bounding box center [245, 139] width 138 height 24
click at [217, 363] on link "[GEOGRAPHIC_DATA]" at bounding box center [228, 361] width 128 height 16
click at [219, 371] on link "77499140000" at bounding box center [225, 376] width 92 height 16
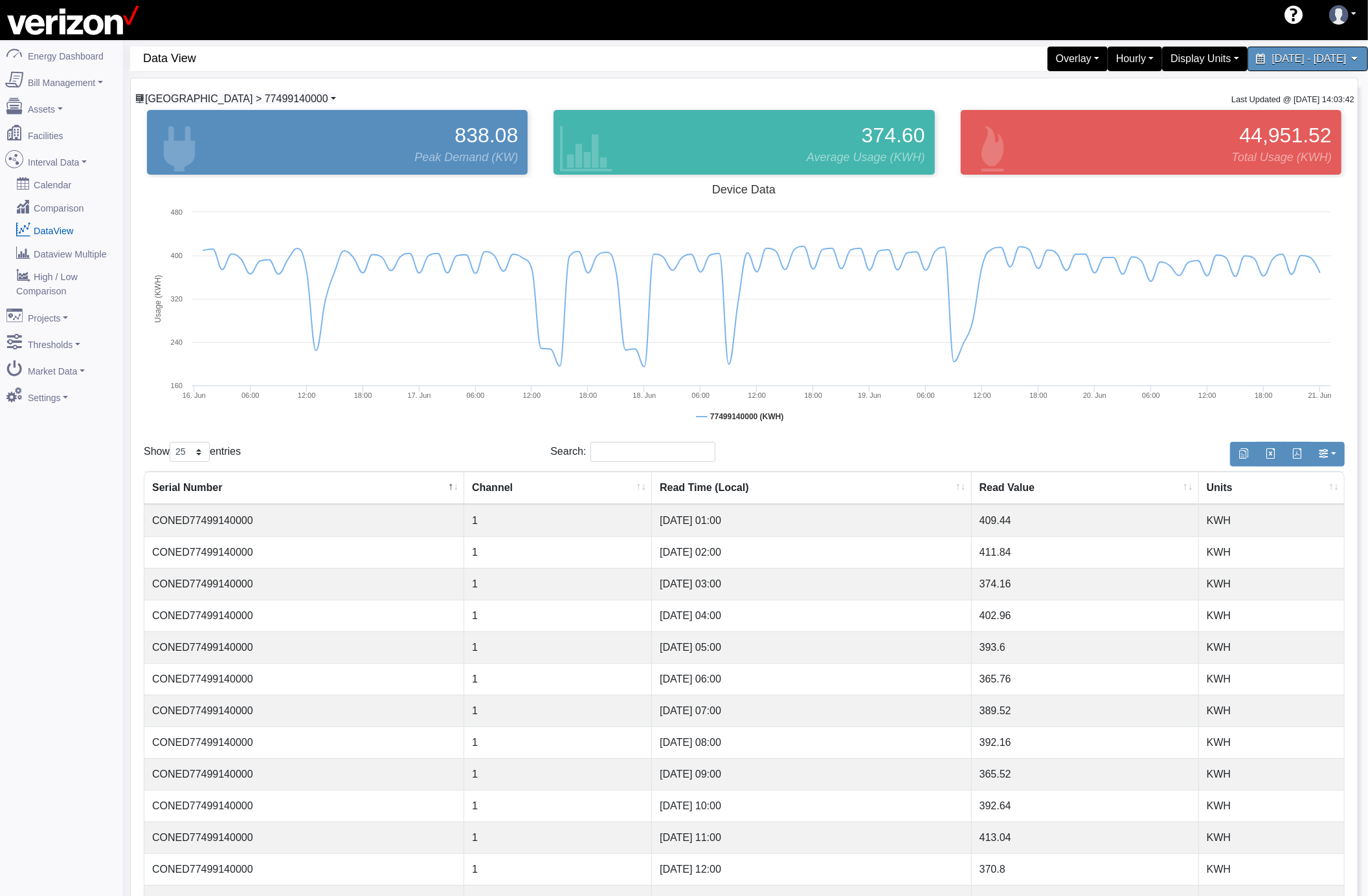
click at [249, 99] on span "[GEOGRAPHIC_DATA] > 77499140000" at bounding box center [237, 98] width 183 height 11
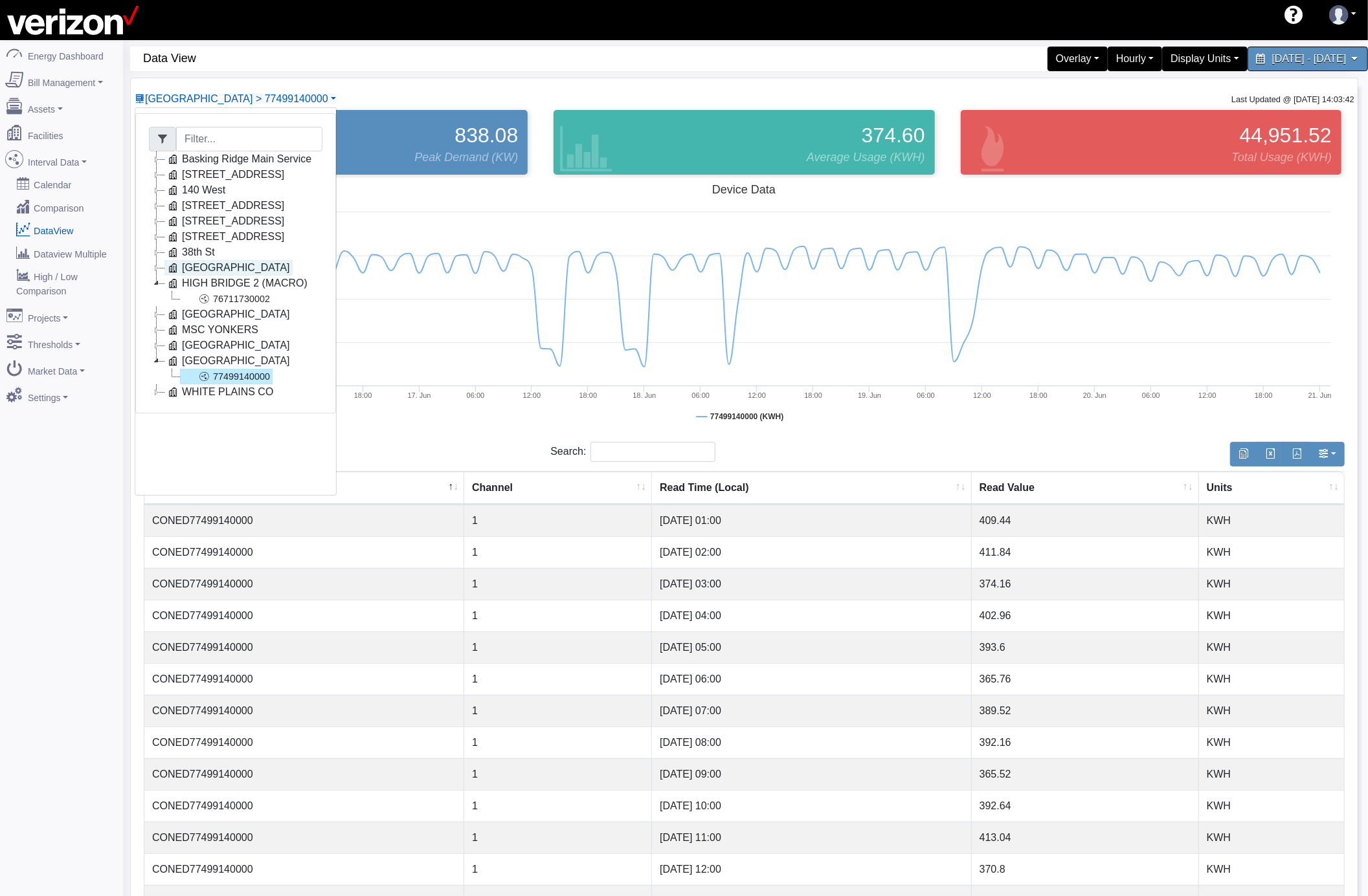
click at [197, 268] on link "[GEOGRAPHIC_DATA]" at bounding box center [228, 268] width 128 height 16
click at [233, 288] on link "18641460003" at bounding box center [225, 283] width 92 height 16
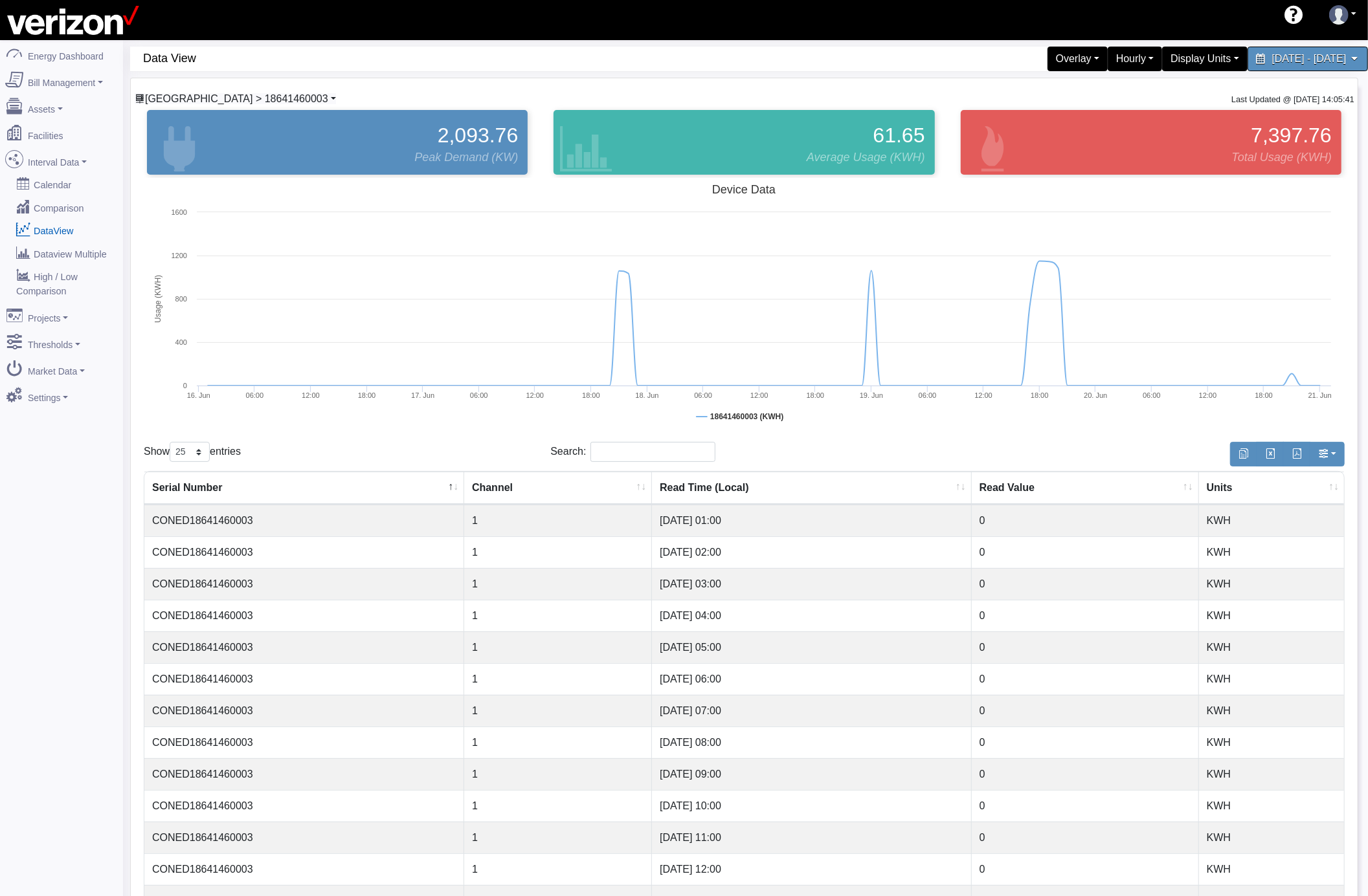
click at [157, 102] on span "[GEOGRAPHIC_DATA] > 18641460003" at bounding box center [237, 98] width 183 height 11
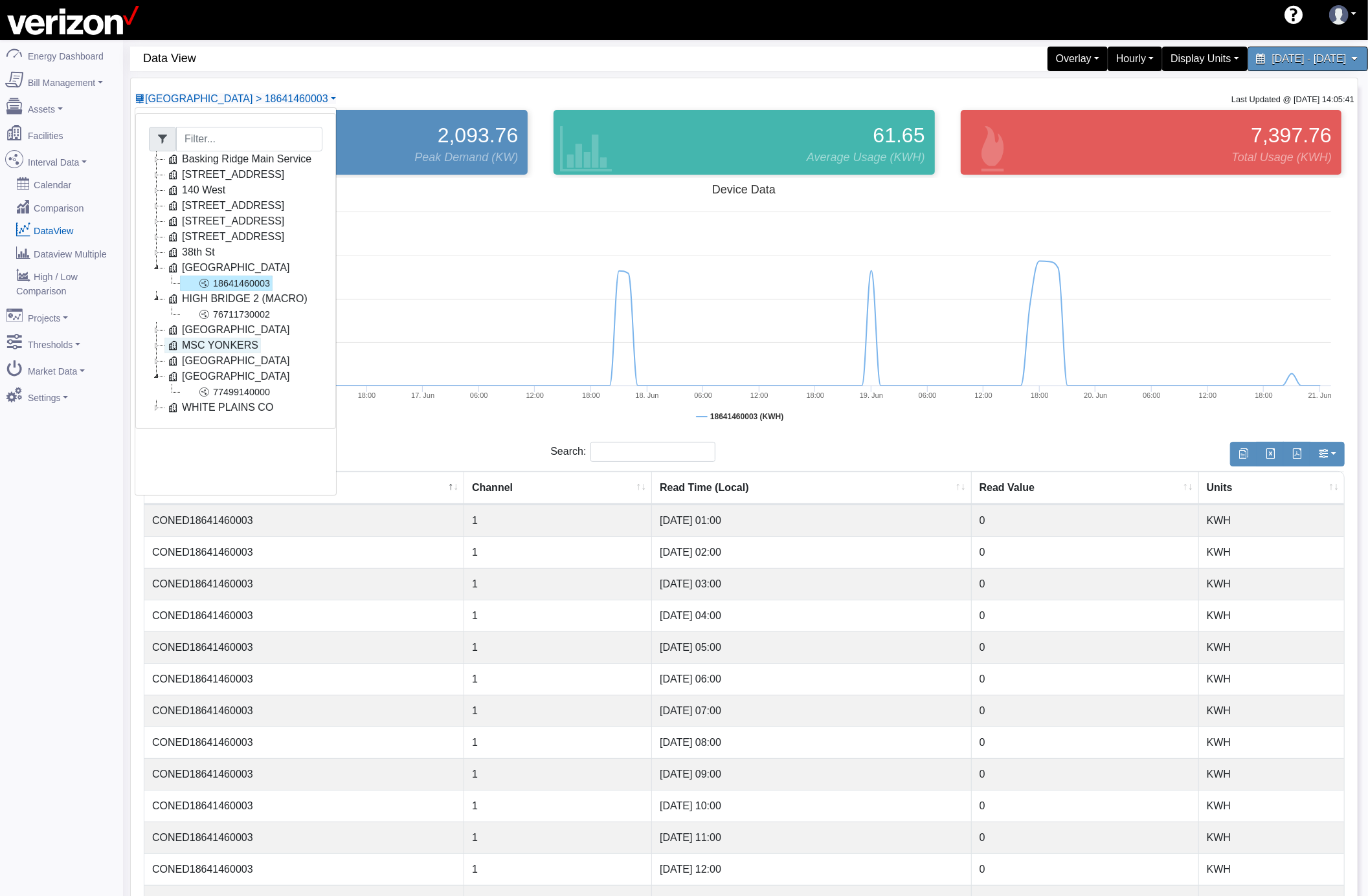
click at [208, 348] on link "MSC YONKERS" at bounding box center [212, 345] width 96 height 16
click at [224, 365] on link "81375310000" at bounding box center [225, 361] width 92 height 16
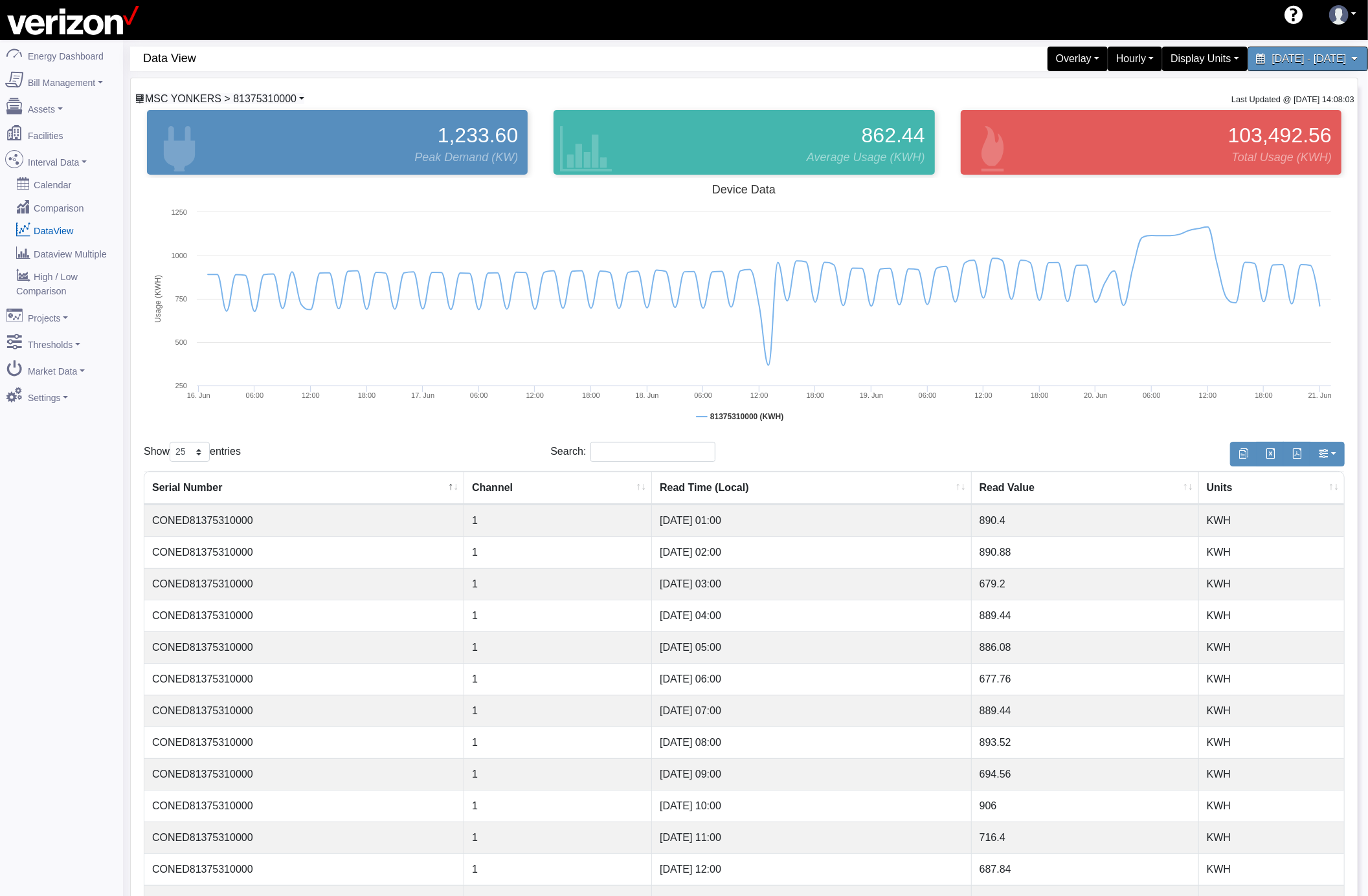
click at [203, 97] on span "MSC YONKERS > 81375310000" at bounding box center [221, 98] width 152 height 11
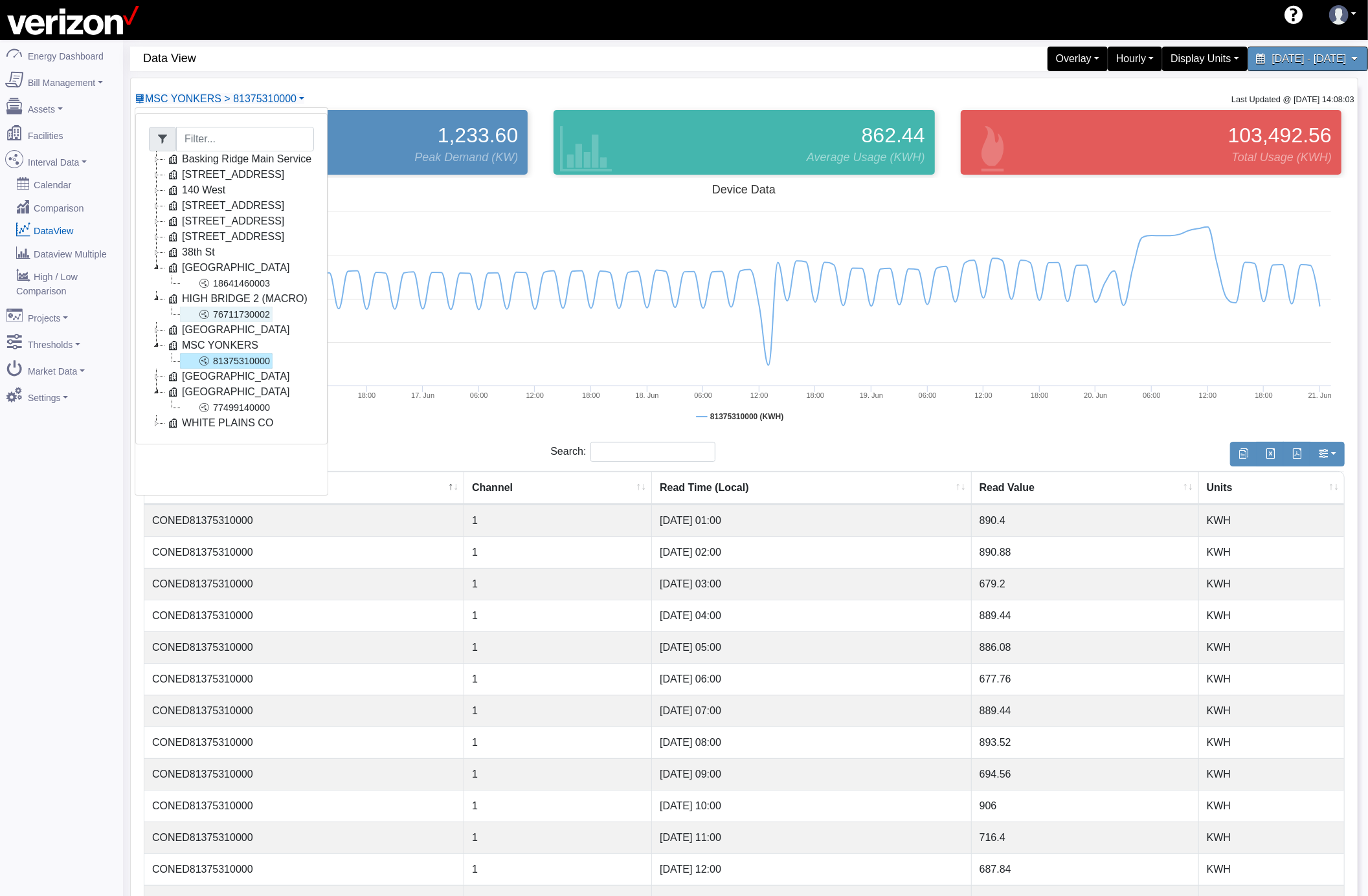
click at [251, 311] on link "76711730002" at bounding box center [225, 314] width 92 height 16
